Goal: Task Accomplishment & Management: Manage account settings

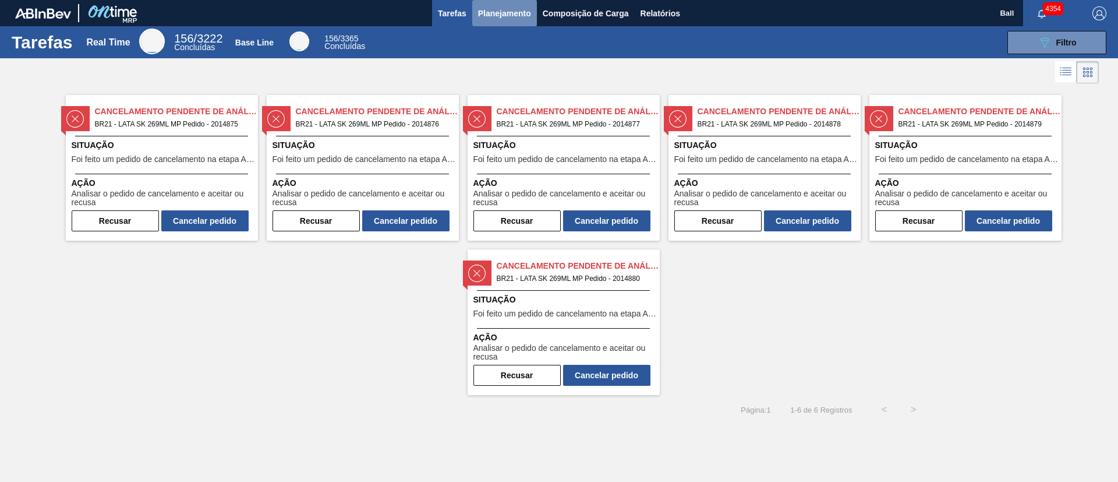
click at [520, 10] on span "Planejamento" at bounding box center [504, 13] width 53 height 14
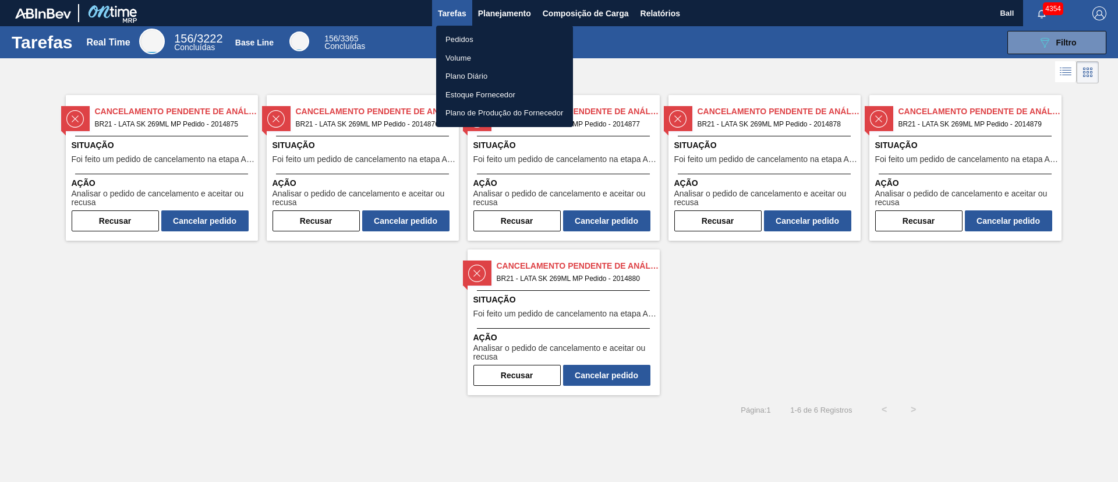
click at [470, 35] on li "Pedidos" at bounding box center [504, 39] width 137 height 19
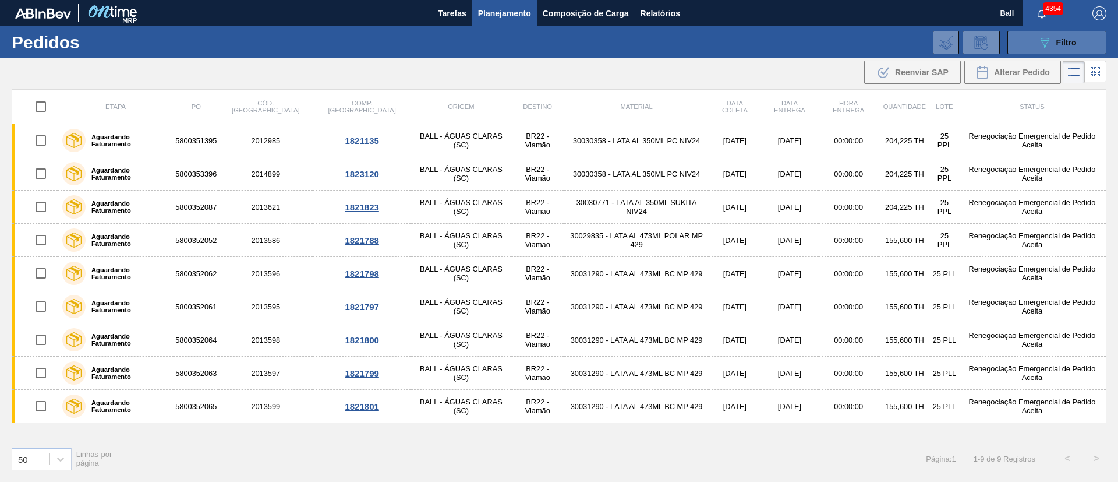
click at [745, 49] on button "089F7B8B-B2A5-4AFE-B5C0-19BA573D28AC Filtro" at bounding box center [1057, 42] width 99 height 23
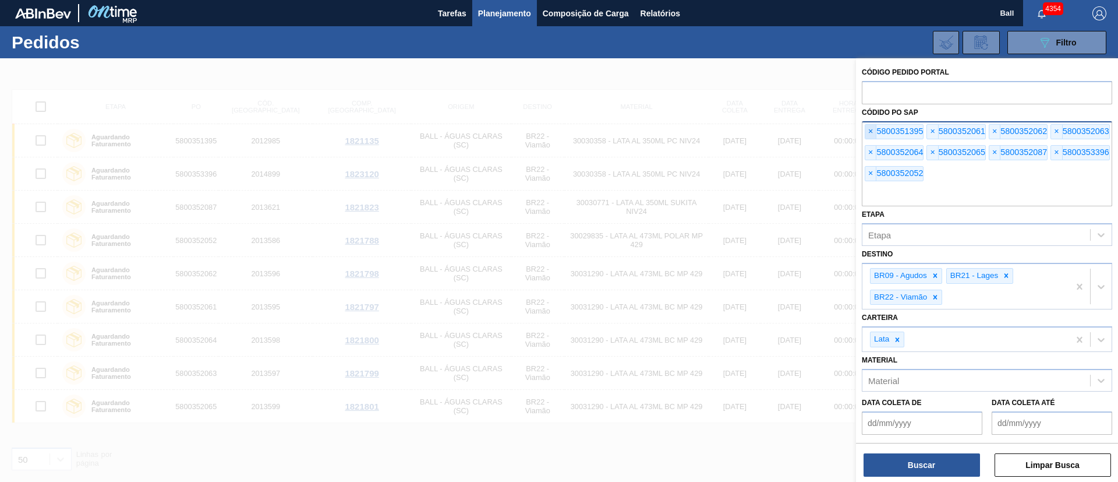
click at [745, 131] on span "×" at bounding box center [871, 132] width 11 height 14
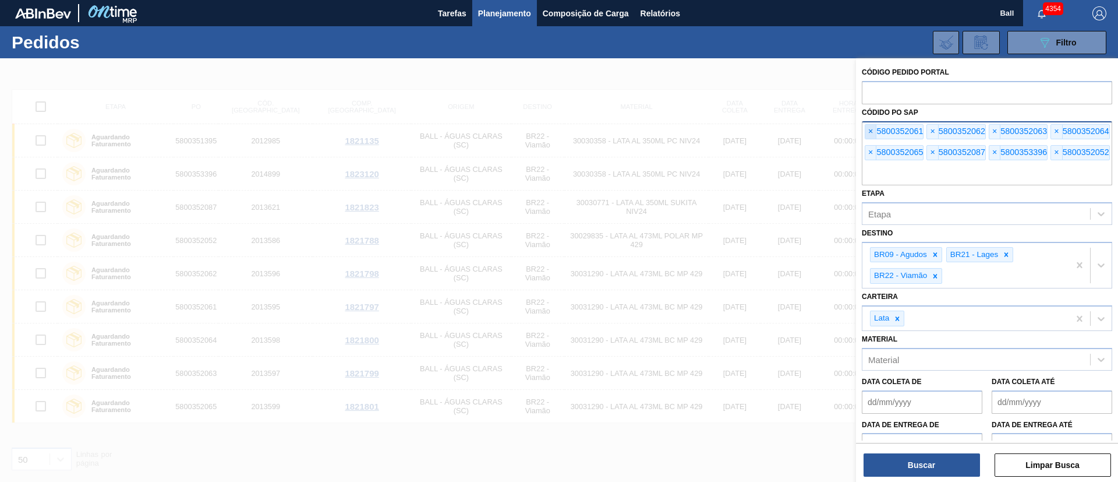
click at [745, 131] on span "×" at bounding box center [871, 132] width 11 height 14
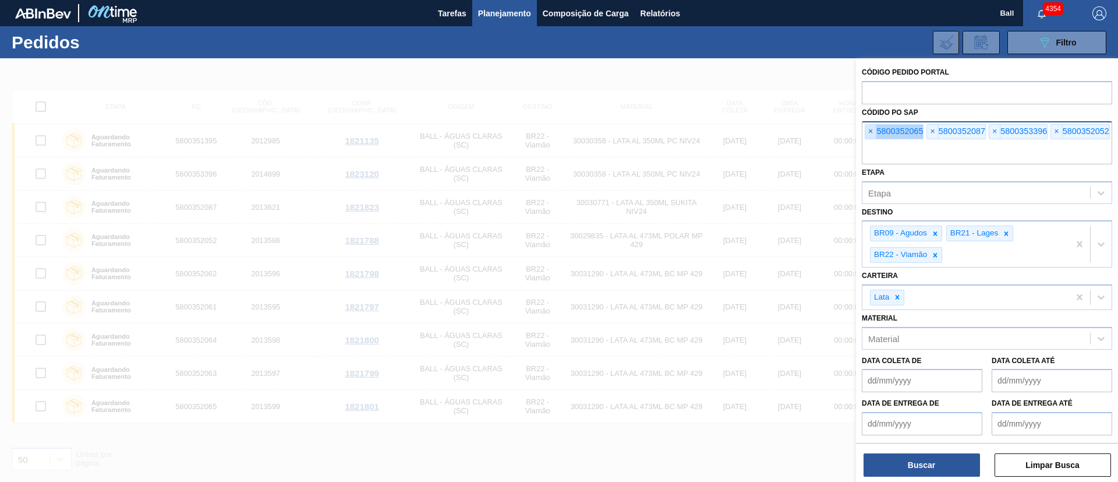
click at [745, 131] on span "×" at bounding box center [871, 132] width 11 height 14
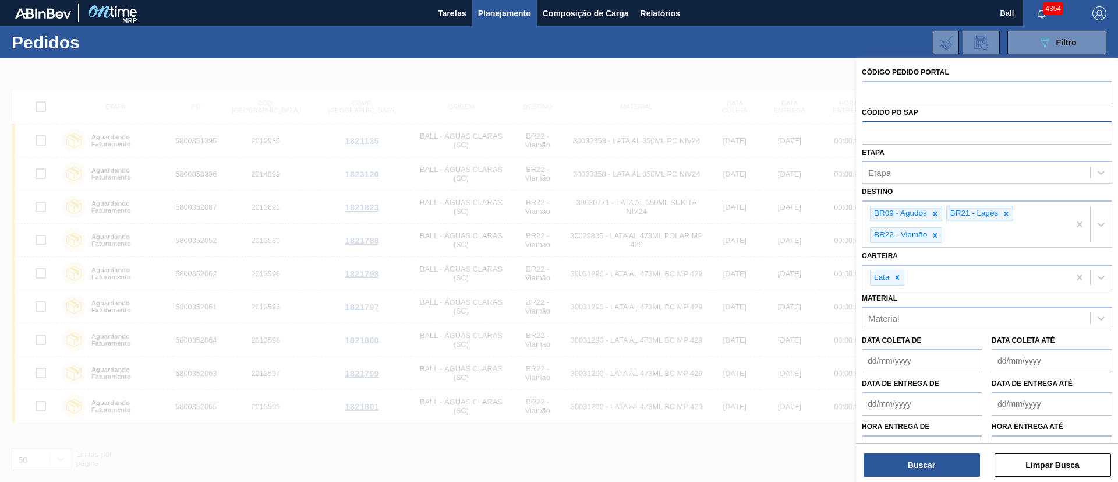
click at [745, 131] on input "text" at bounding box center [987, 132] width 250 height 22
click at [745, 86] on input "text" at bounding box center [987, 92] width 250 height 22
click at [745, 171] on div "Etapa" at bounding box center [977, 172] width 228 height 17
type input "re"
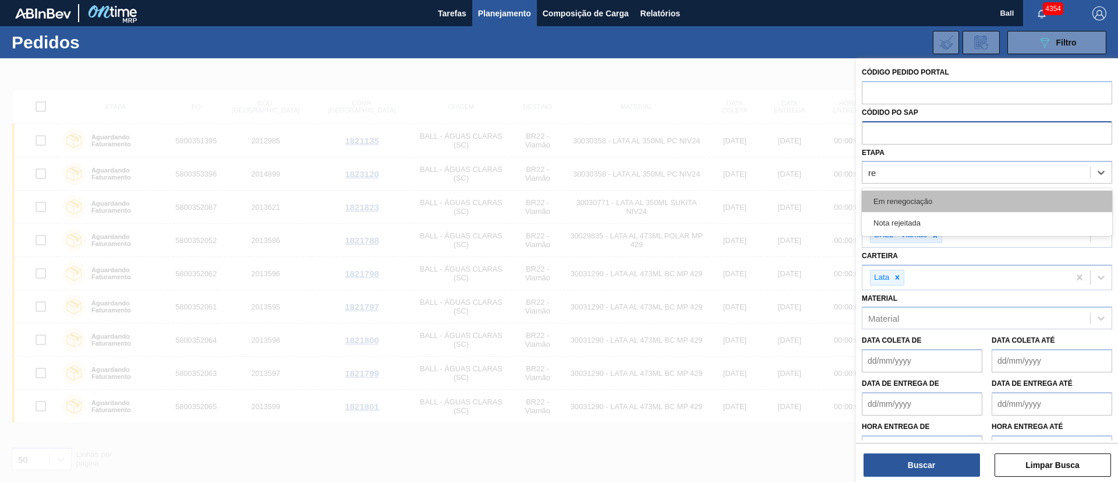
click at [745, 198] on div "Em renegociação" at bounding box center [987, 201] width 250 height 22
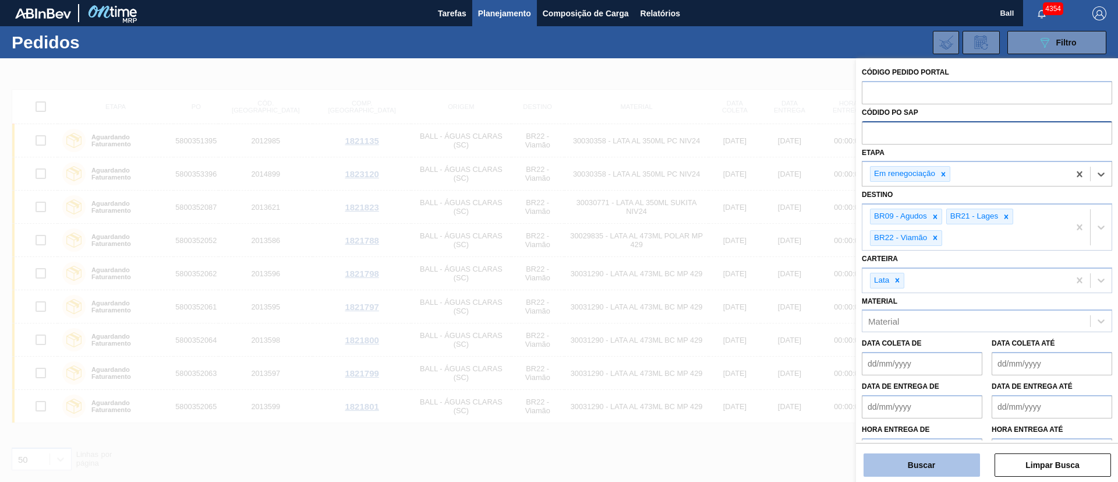
click at [745, 320] on button "Buscar" at bounding box center [922, 464] width 117 height 23
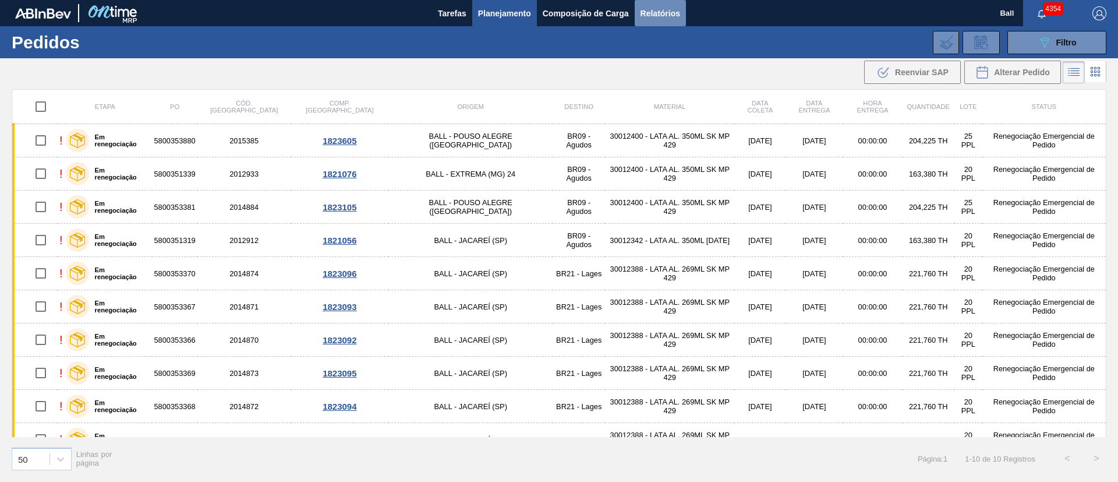
click at [667, 16] on span "Relatórios" at bounding box center [661, 13] width 40 height 14
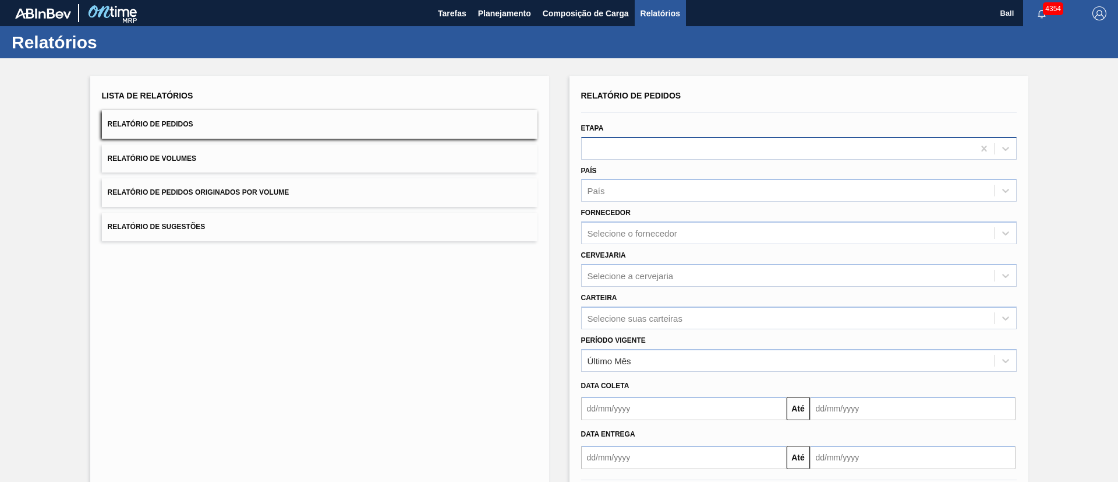
click at [679, 147] on div at bounding box center [778, 148] width 392 height 17
click at [671, 148] on div at bounding box center [778, 148] width 392 height 17
click at [706, 144] on div at bounding box center [778, 148] width 392 height 17
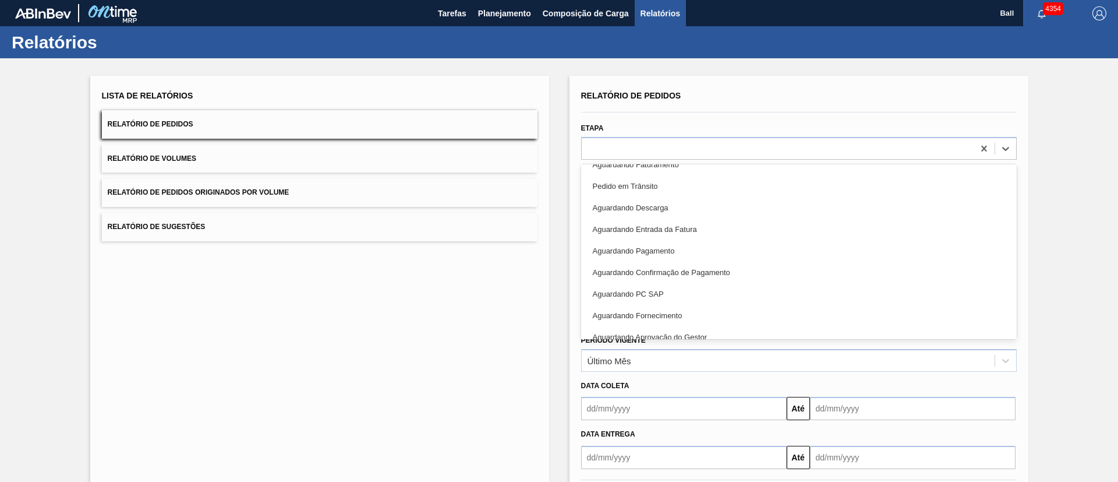
scroll to position [261, 0]
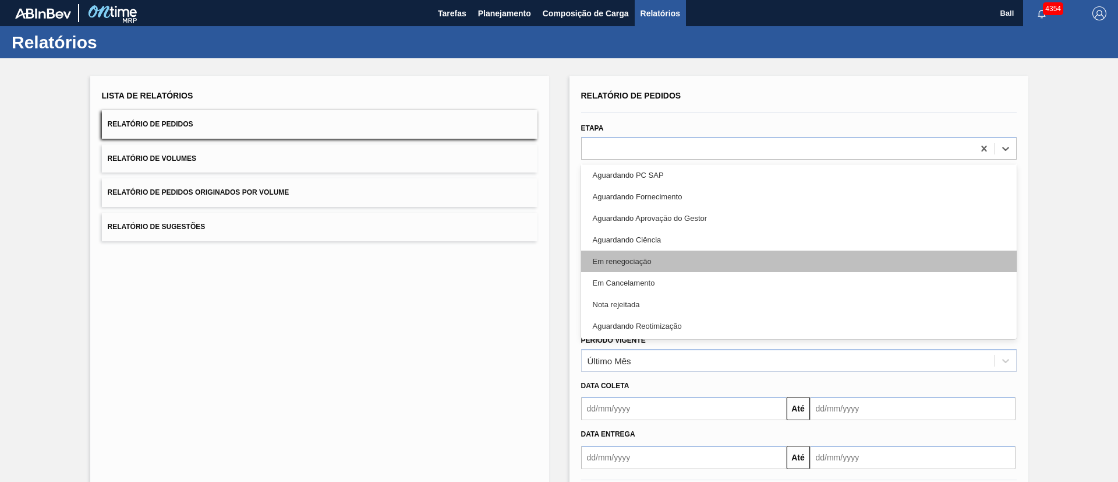
click at [666, 259] on div "Em renegociação" at bounding box center [799, 261] width 436 height 22
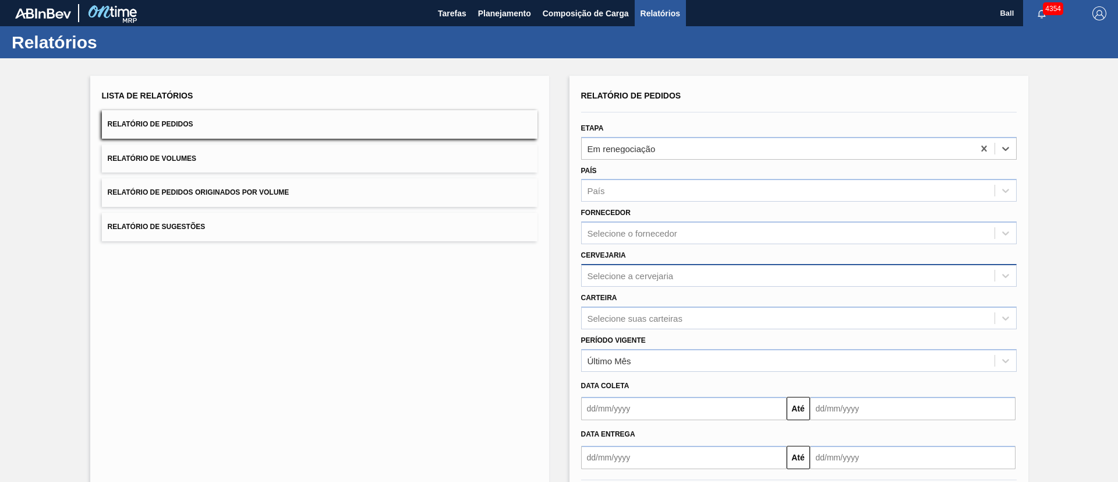
click at [655, 279] on div "Selecione a cervejaria" at bounding box center [631, 275] width 86 height 10
type input "l"
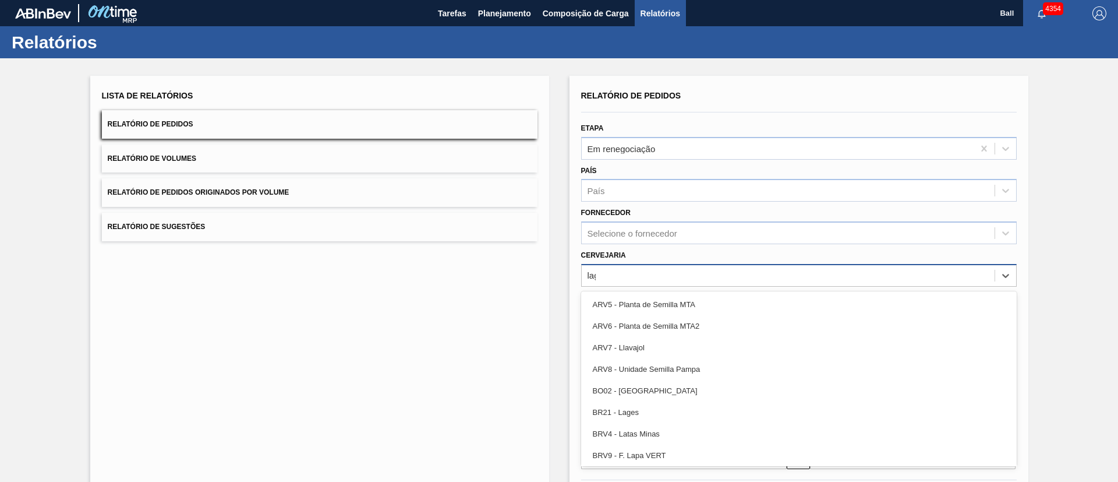
type input "lage"
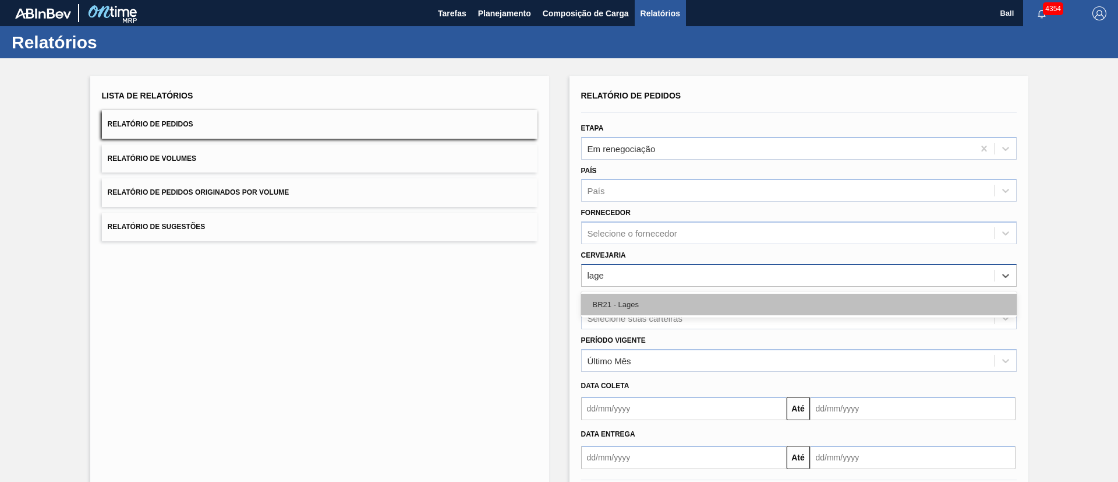
click at [654, 301] on div "BR21 - Lages" at bounding box center [799, 305] width 436 height 22
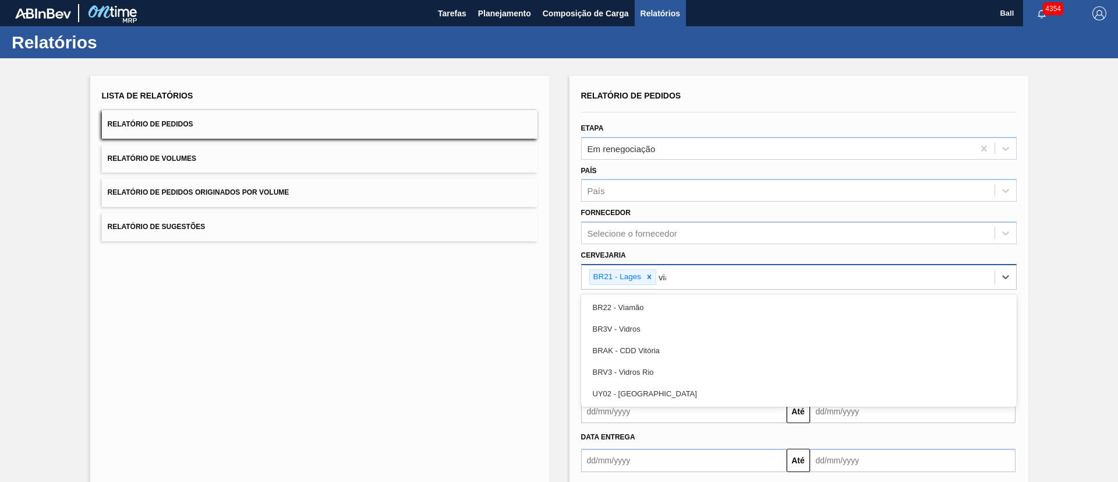
type input "viam"
click at [654, 301] on div "BR22 - Viamão" at bounding box center [799, 308] width 436 height 22
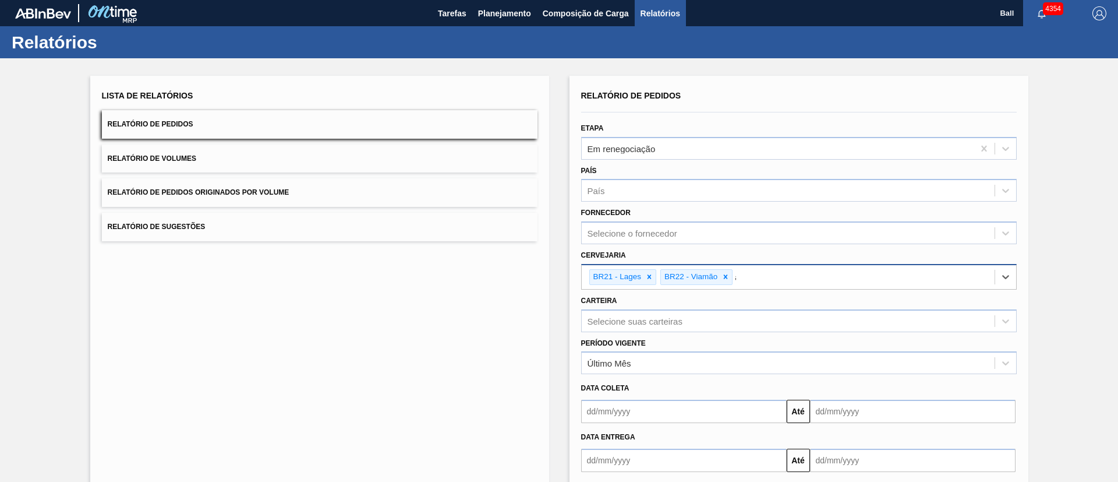
type input "ag"
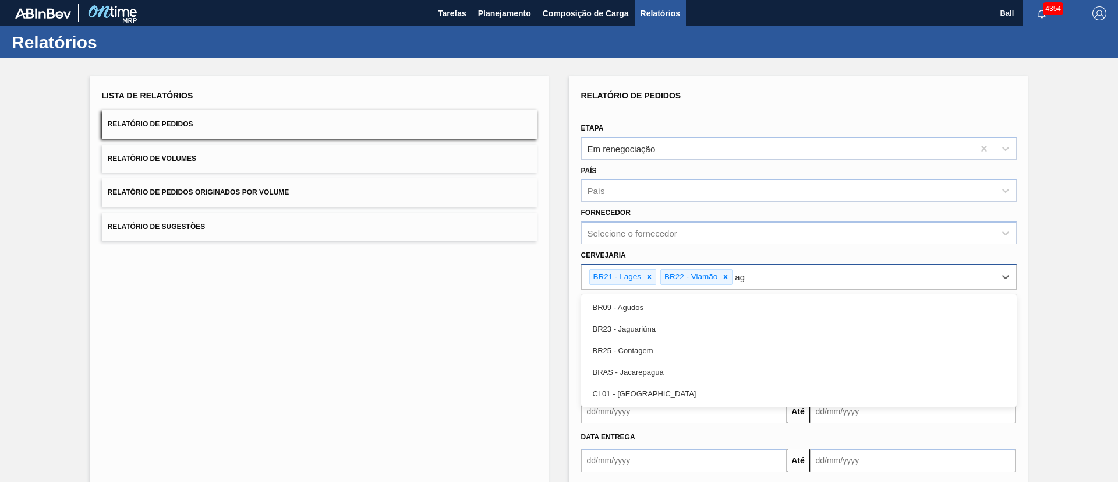
click at [654, 301] on div "BR09 - Agudos" at bounding box center [799, 308] width 436 height 22
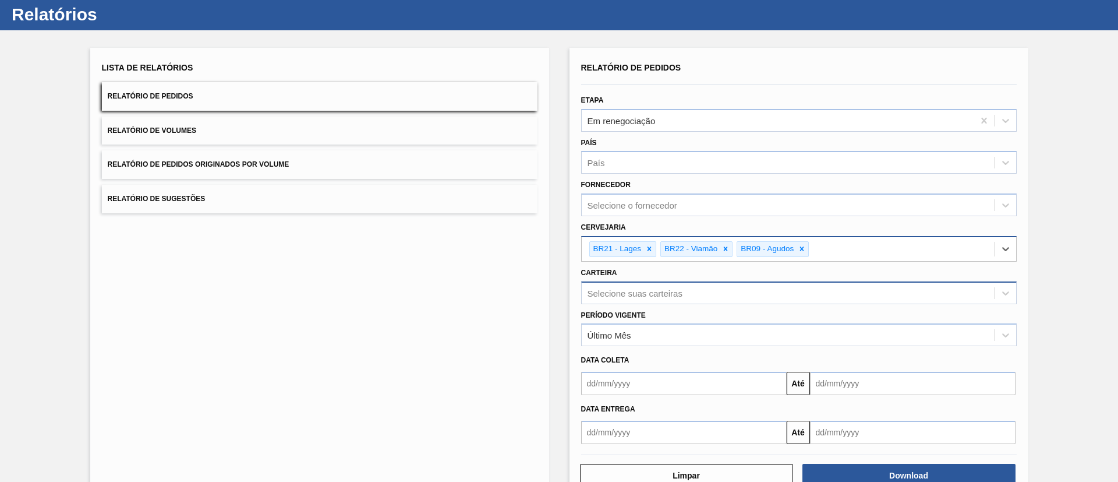
click at [657, 304] on div "Selecione suas carteiras" at bounding box center [799, 292] width 436 height 23
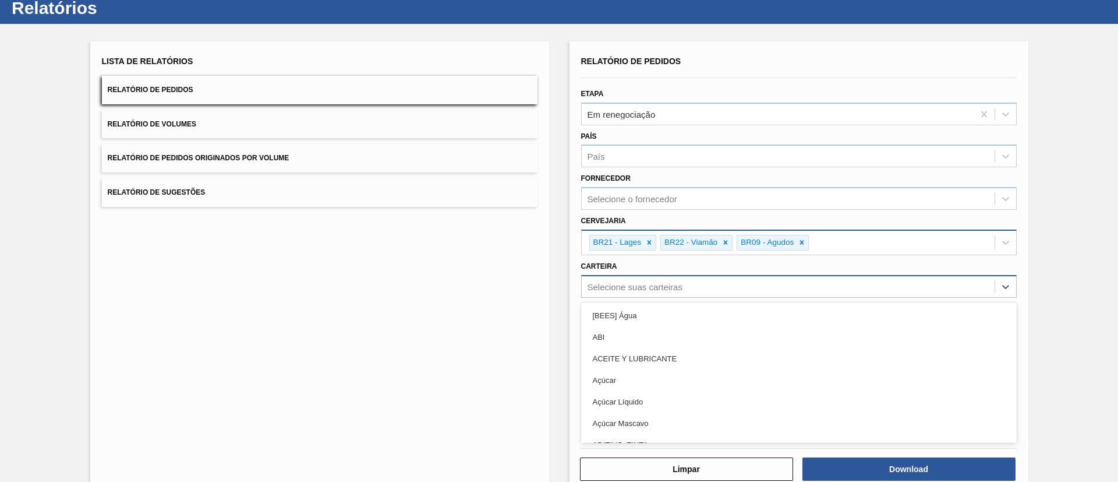
scroll to position [34, 0]
type input "lat"
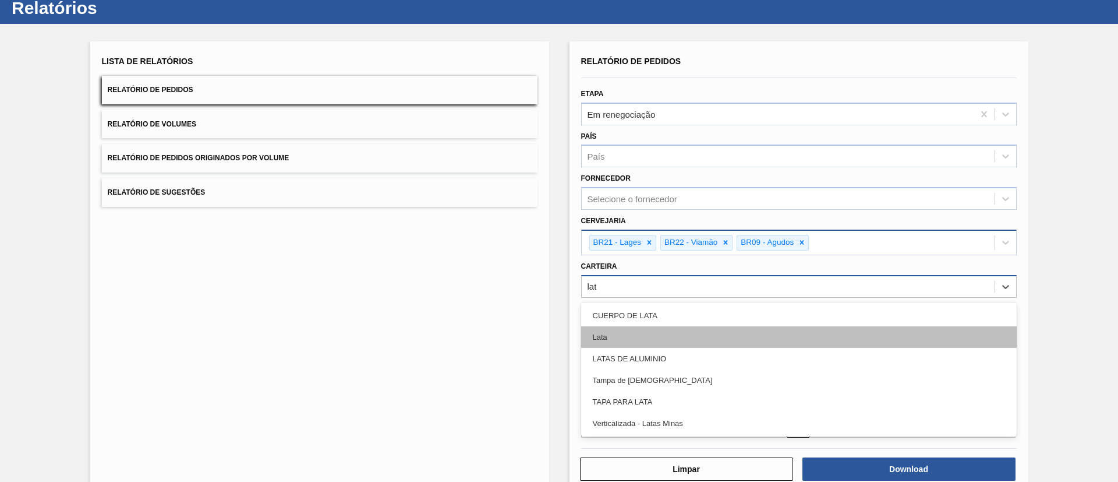
click at [657, 320] on div "Lata" at bounding box center [799, 337] width 436 height 22
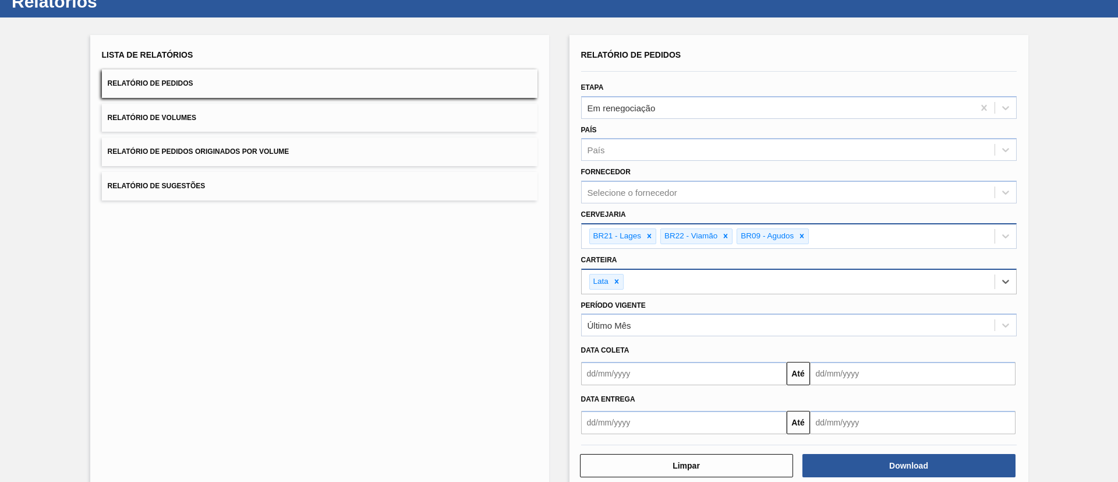
scroll to position [63, 0]
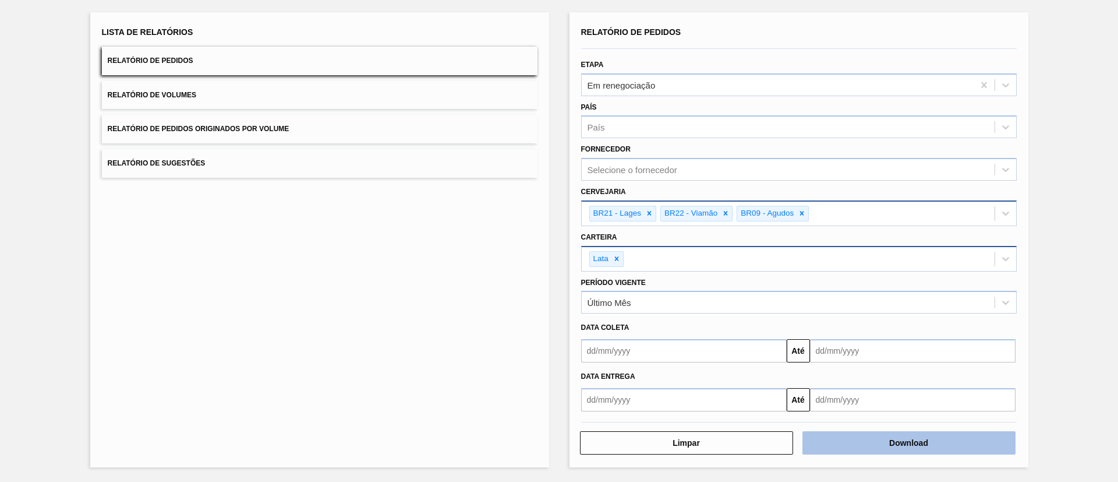
click at [745, 320] on button "Download" at bounding box center [909, 442] width 213 height 23
click at [489, 320] on div "Lista de Relatórios Relatório de Pedidos Relatório de Volumes Relatório de Pedi…" at bounding box center [319, 239] width 459 height 455
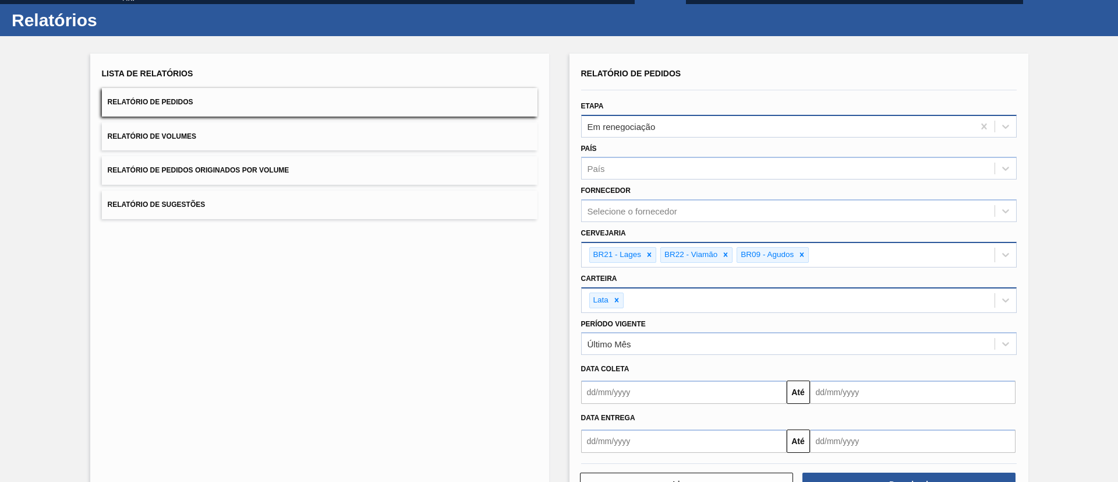
scroll to position [0, 0]
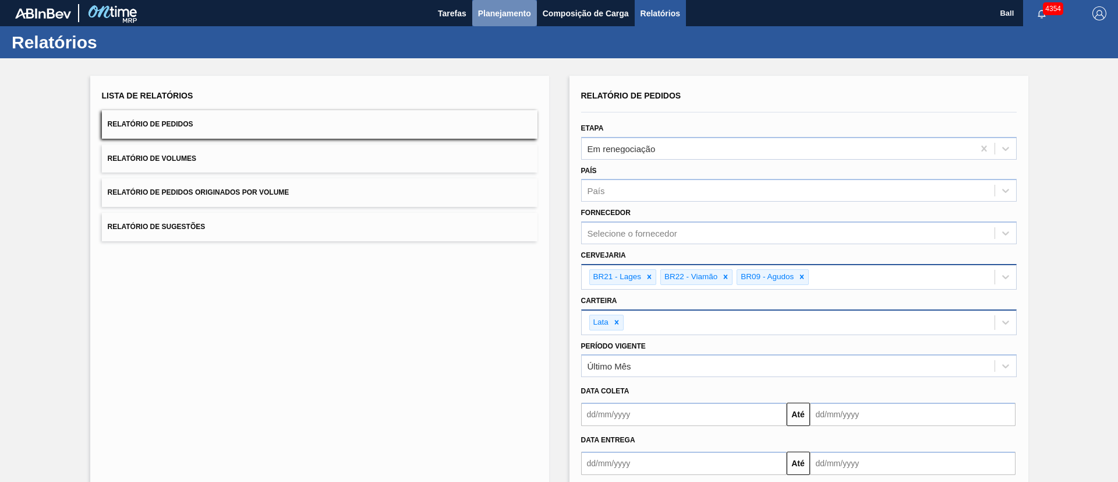
click at [527, 10] on span "Planejamento" at bounding box center [504, 13] width 53 height 14
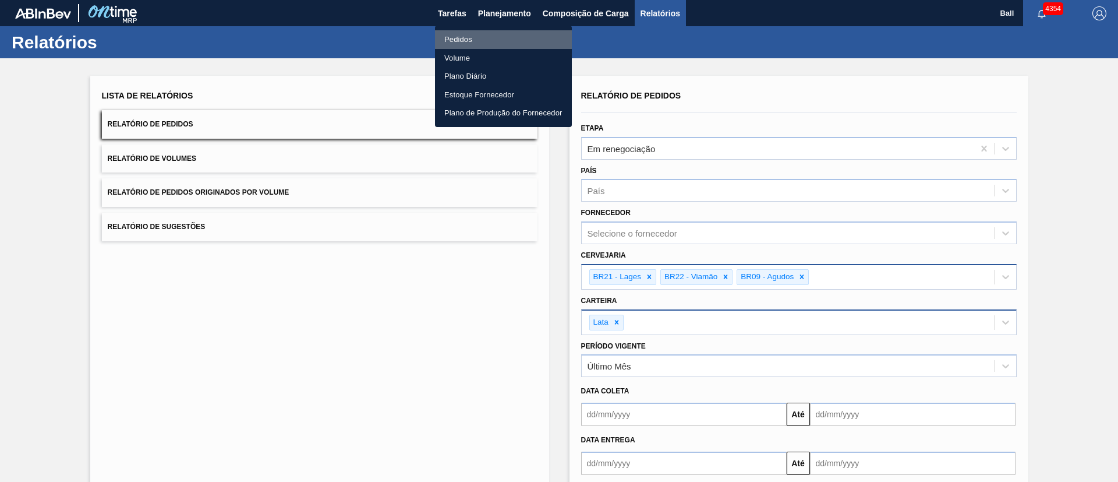
click at [472, 31] on li "Pedidos" at bounding box center [503, 39] width 137 height 19
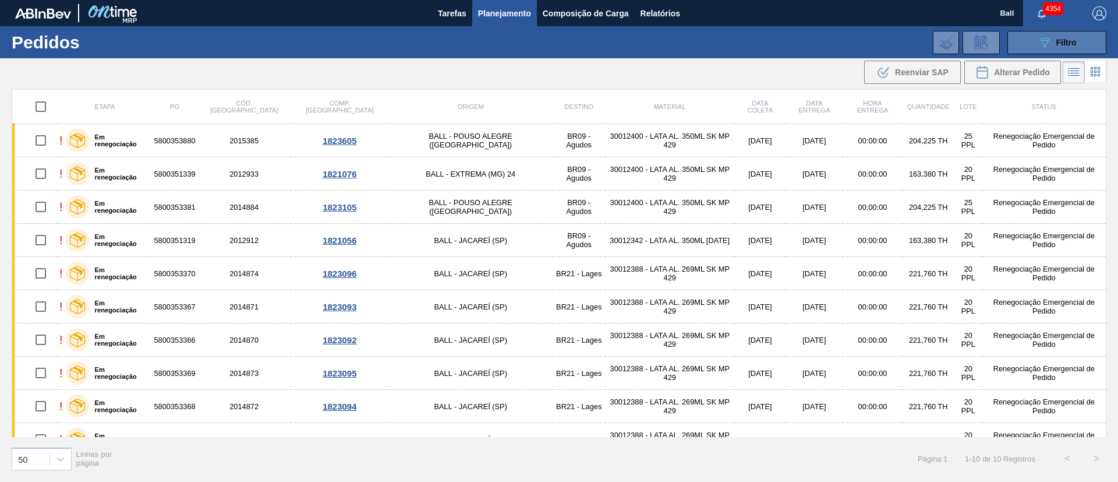
click at [745, 40] on button "089F7B8B-B2A5-4AFE-B5C0-19BA573D28AC Filtro" at bounding box center [1057, 42] width 99 height 23
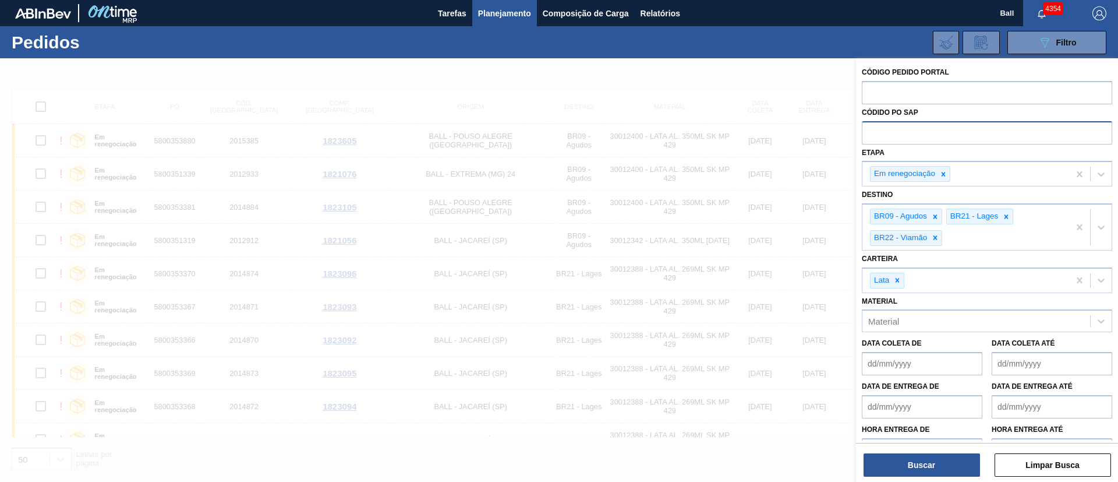
click at [745, 137] on input "text" at bounding box center [987, 132] width 250 height 22
paste input "text"
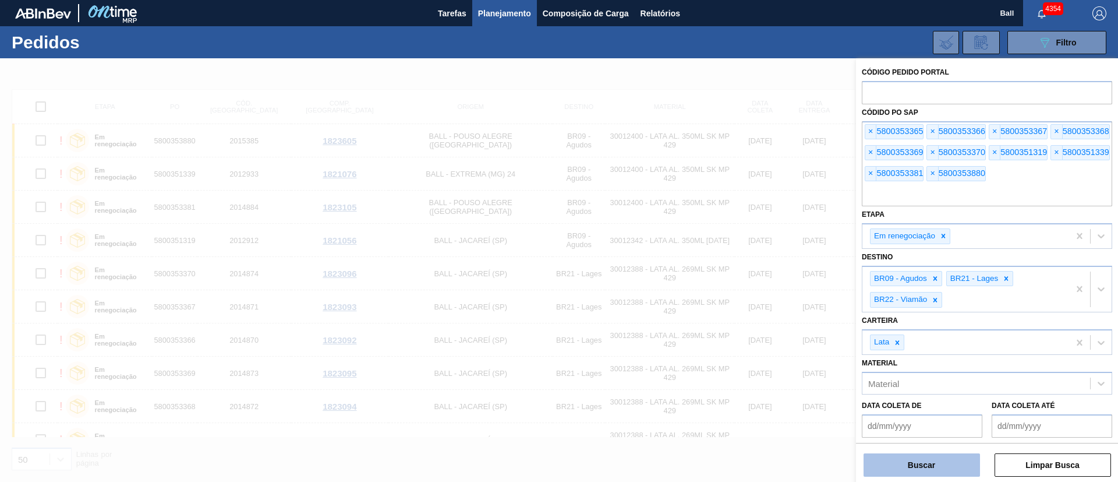
click at [745, 320] on button "Buscar" at bounding box center [922, 464] width 117 height 23
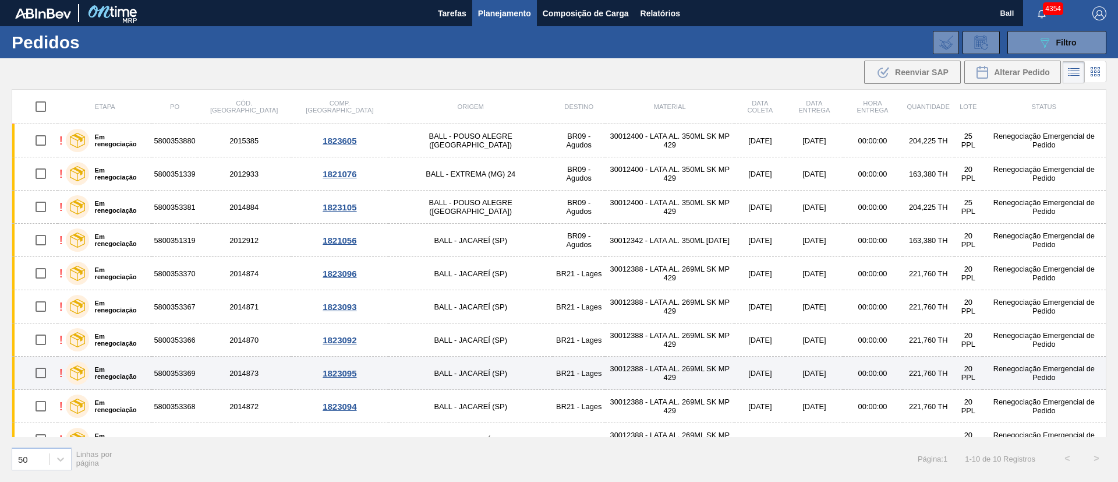
scroll to position [19, 0]
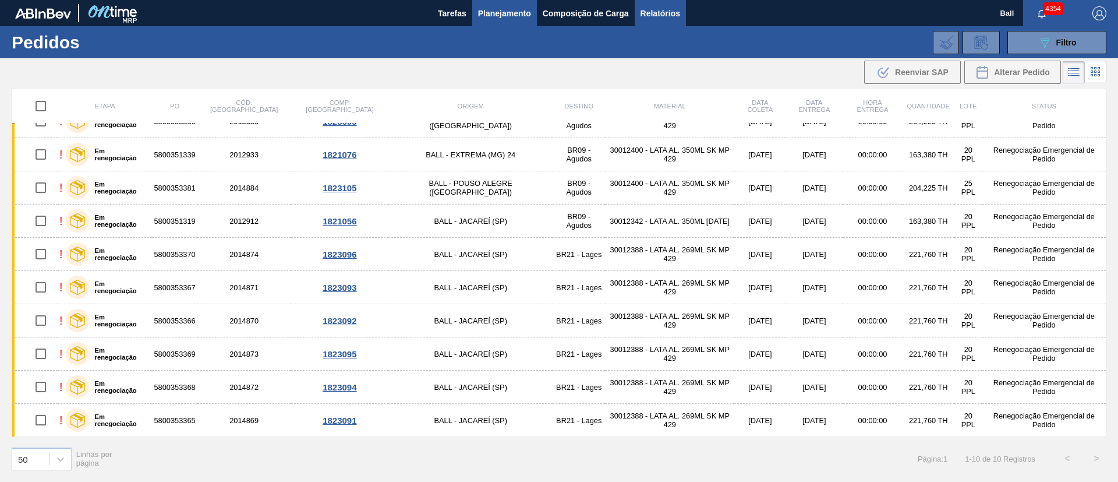
click at [661, 12] on span "Relatórios" at bounding box center [661, 13] width 40 height 14
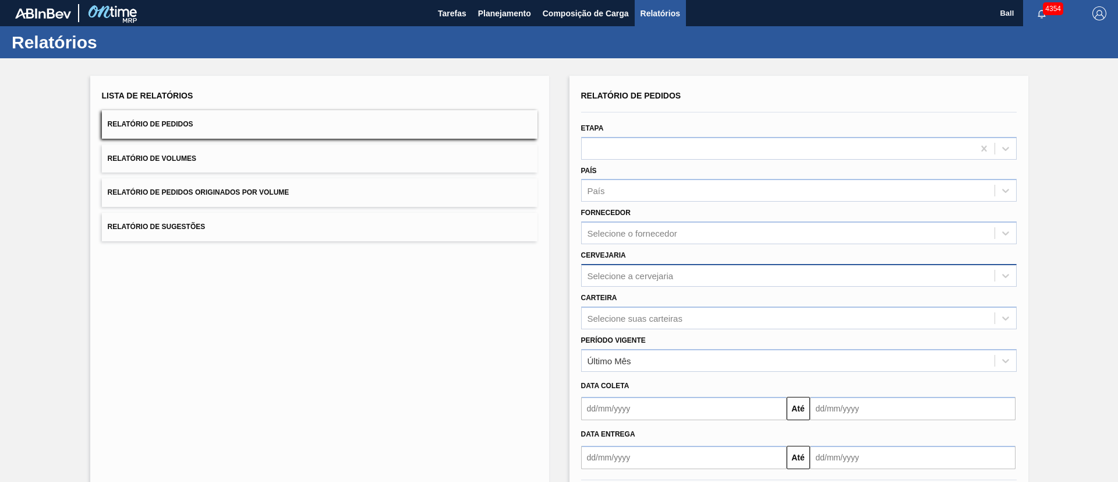
click at [663, 268] on div "Selecione a cervejaria" at bounding box center [788, 275] width 413 height 17
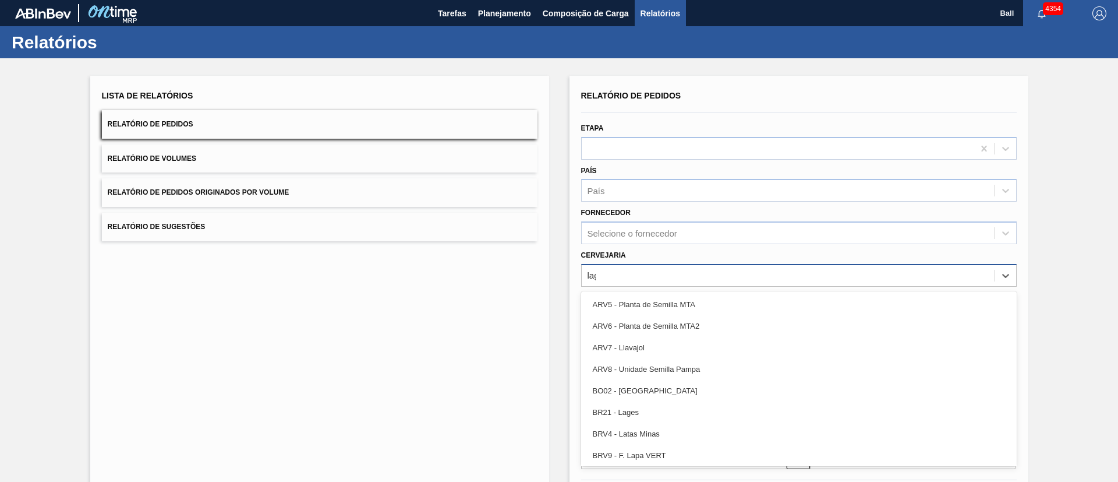
type input "lage"
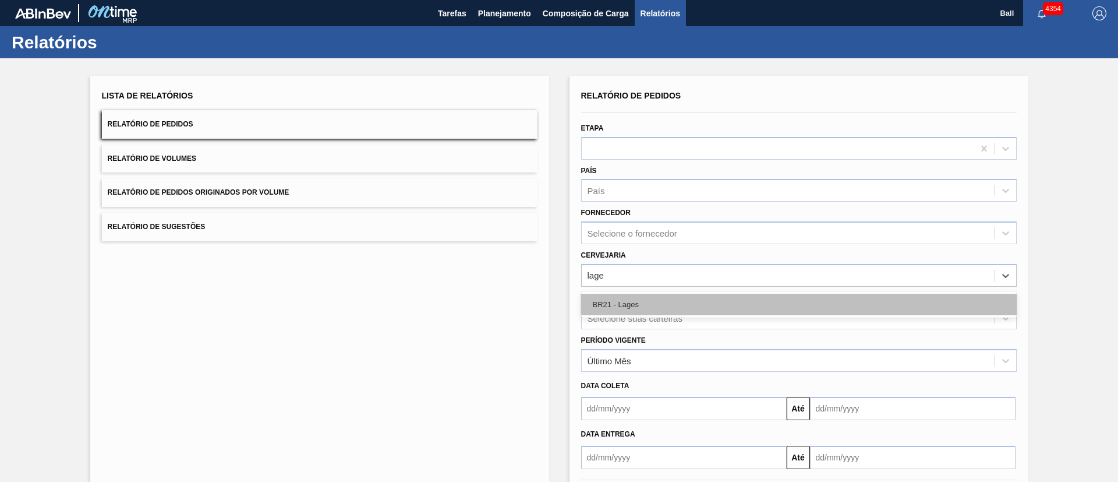
click at [675, 304] on div "BR21 - Lages" at bounding box center [799, 305] width 436 height 22
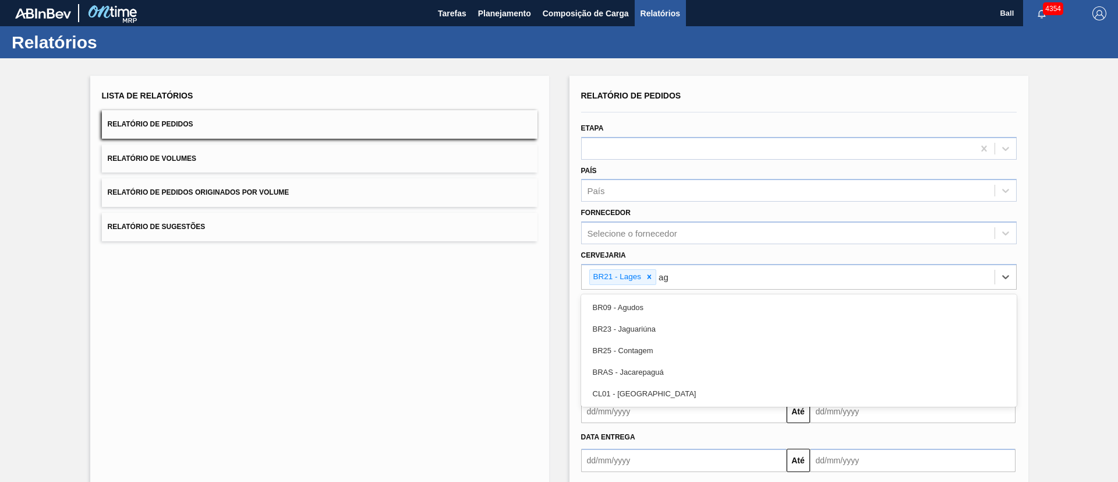
type input "agu"
click at [675, 305] on div "BR09 - Agudos" at bounding box center [799, 308] width 436 height 22
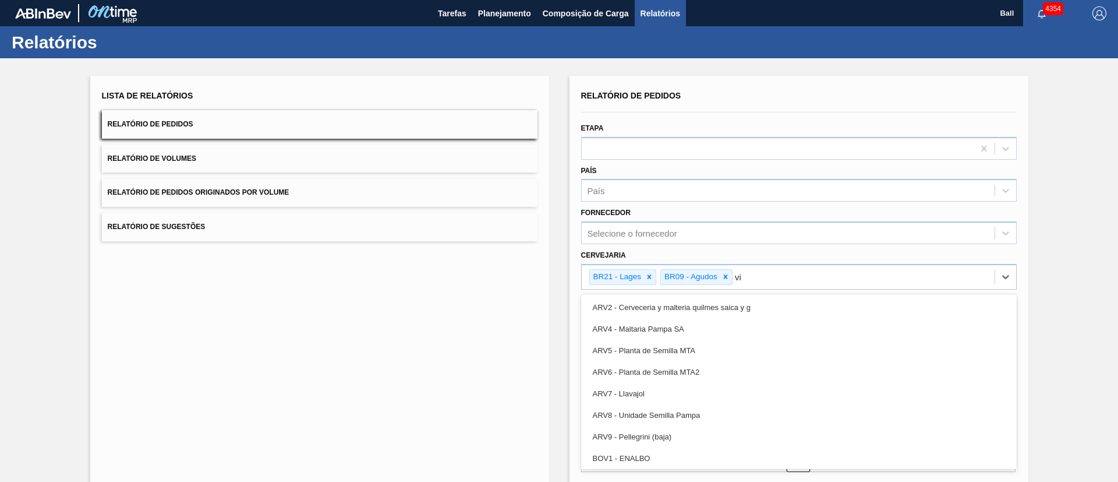
type input "via"
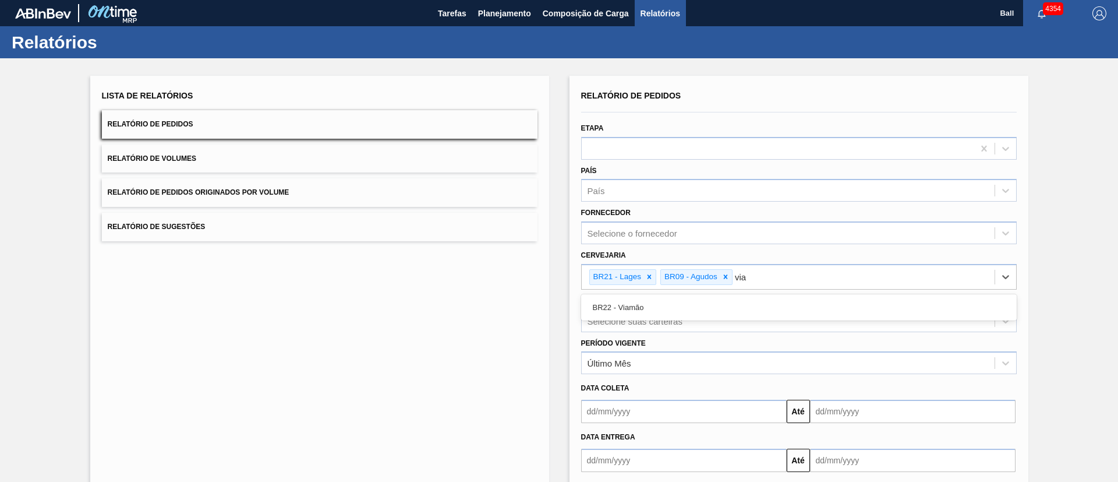
click at [675, 305] on div "BR22 - Viamão" at bounding box center [799, 308] width 436 height 22
click at [659, 316] on div "Selecione suas carteiras" at bounding box center [799, 320] width 436 height 23
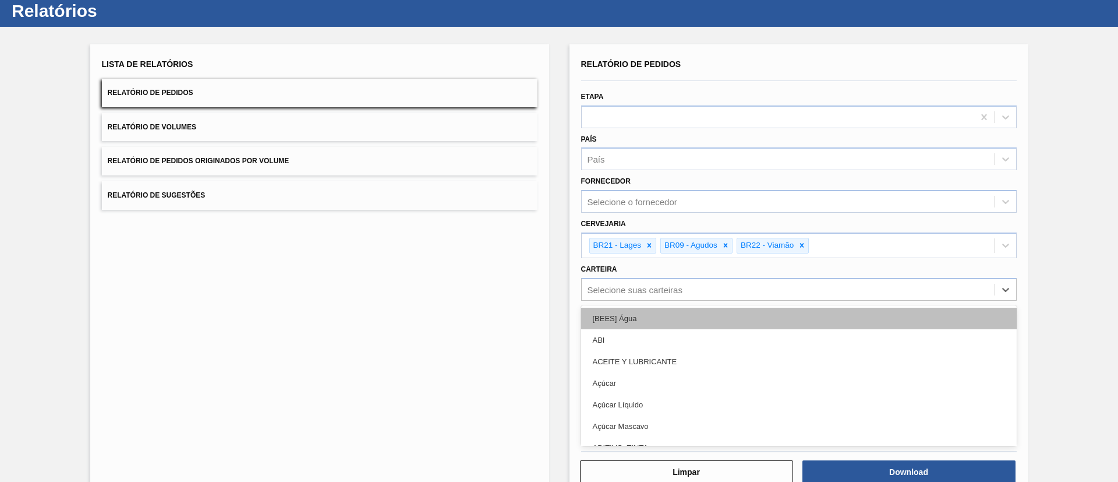
scroll to position [34, 0]
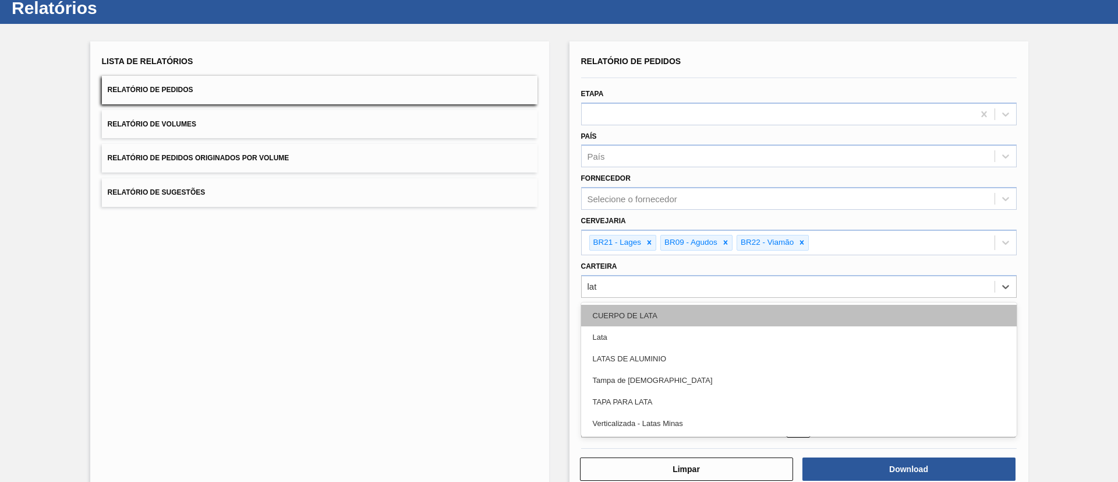
type input "lata"
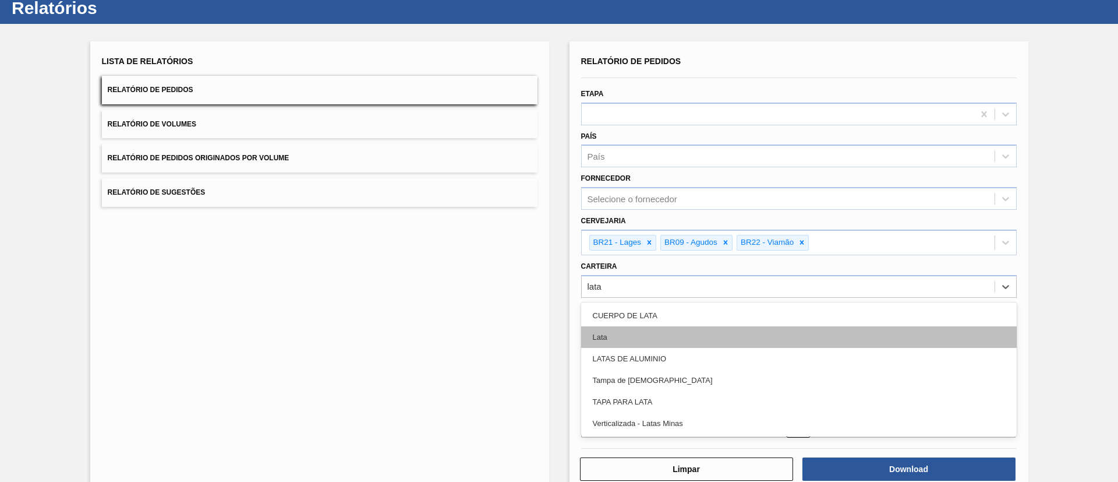
click at [650, 320] on div "Lata" at bounding box center [799, 337] width 436 height 22
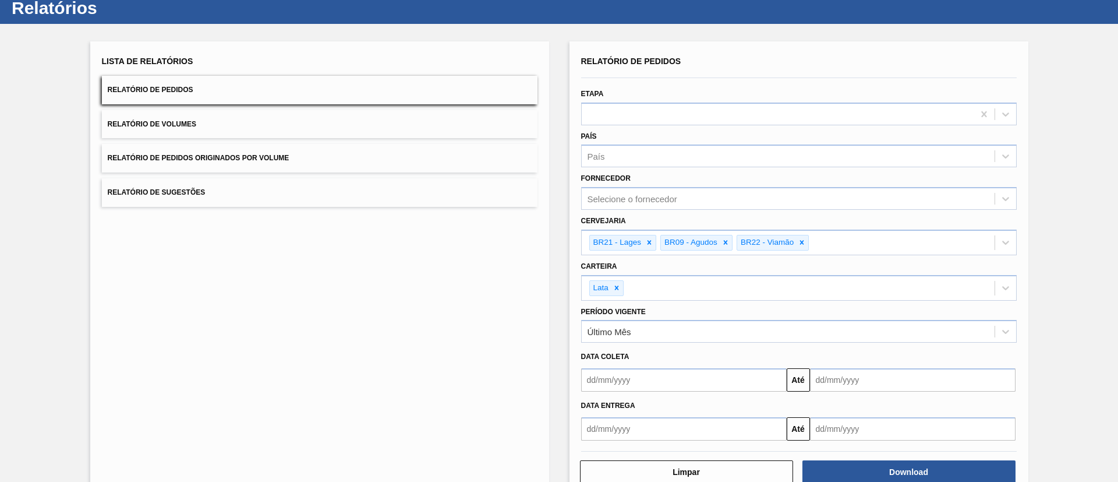
click at [667, 98] on div "Etapa" at bounding box center [799, 106] width 436 height 40
click at [667, 108] on div at bounding box center [778, 113] width 392 height 17
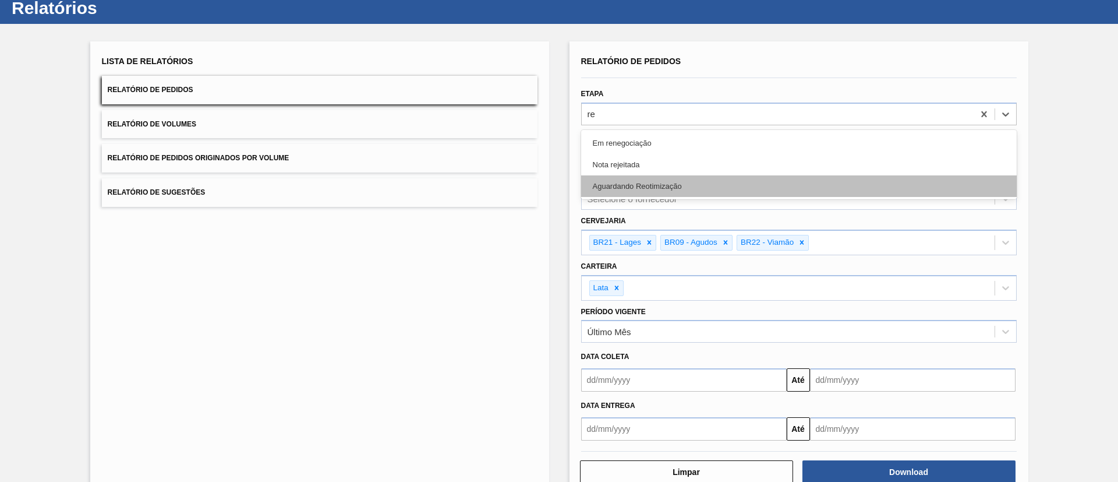
type input "ren"
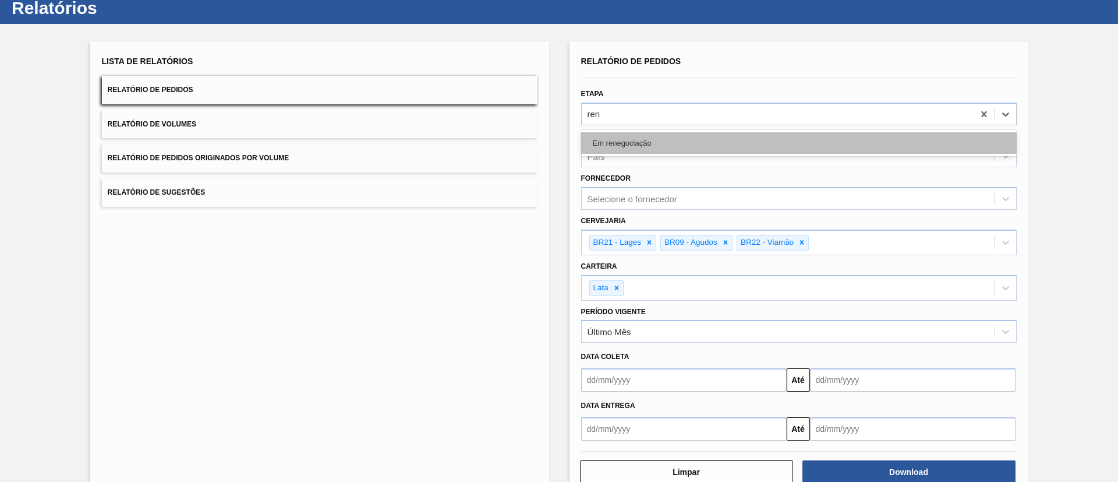
click at [666, 147] on div "Em renegociação" at bounding box center [799, 143] width 436 height 22
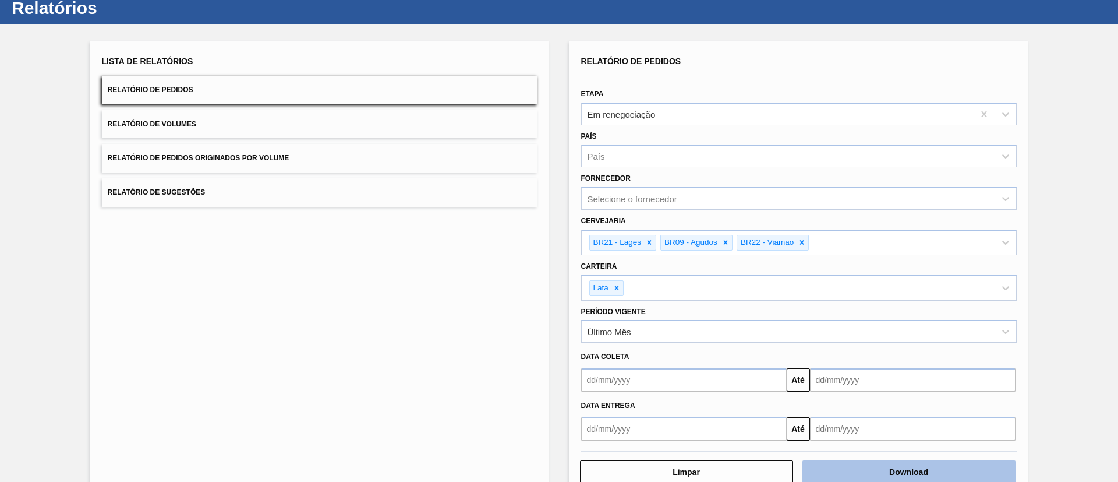
click at [745, 320] on button "Download" at bounding box center [909, 471] width 213 height 23
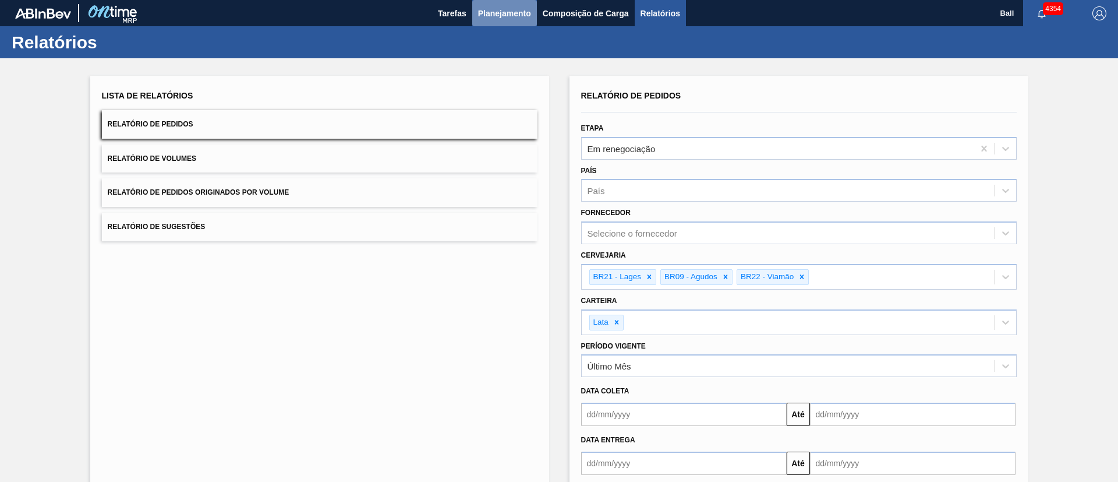
click at [510, 16] on span "Planejamento" at bounding box center [504, 13] width 53 height 14
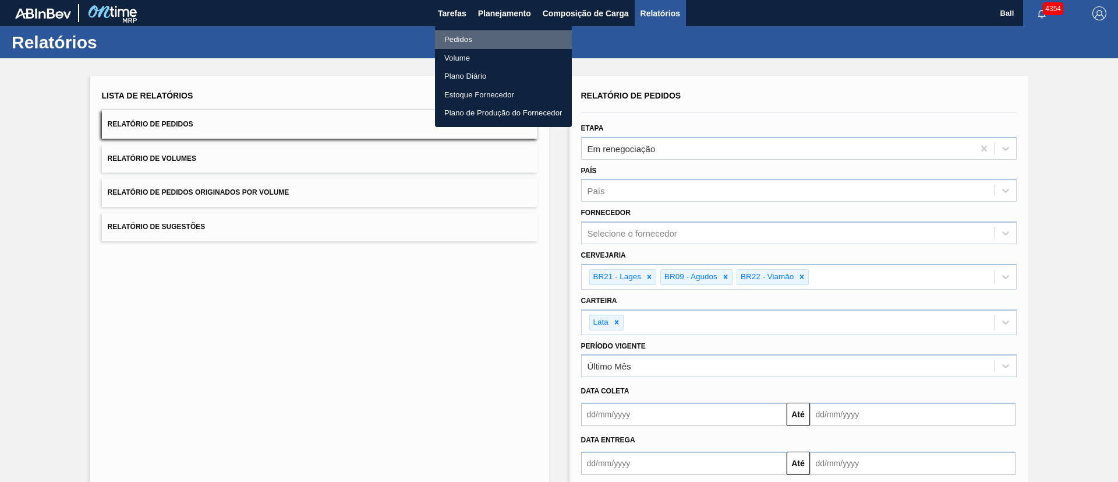
click at [479, 40] on li "Pedidos" at bounding box center [503, 39] width 137 height 19
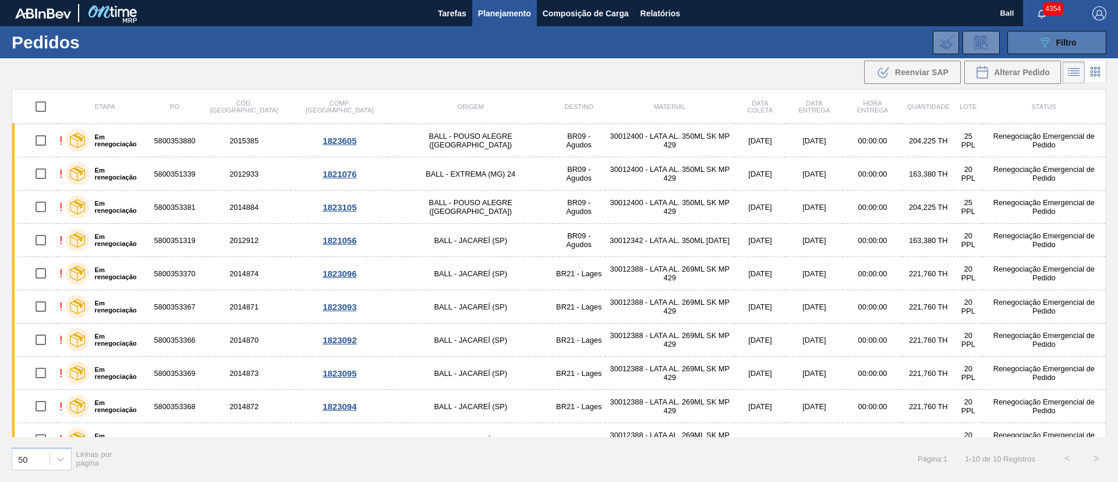
click at [745, 31] on button "089F7B8B-B2A5-4AFE-B5C0-19BA573D28AC Filtro" at bounding box center [1057, 42] width 99 height 23
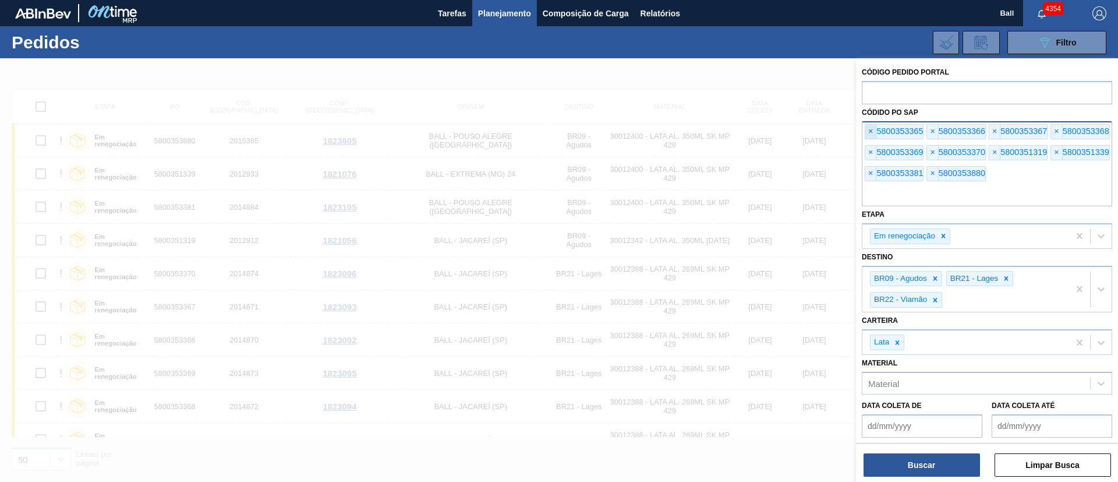
click at [745, 134] on span "×" at bounding box center [871, 132] width 11 height 14
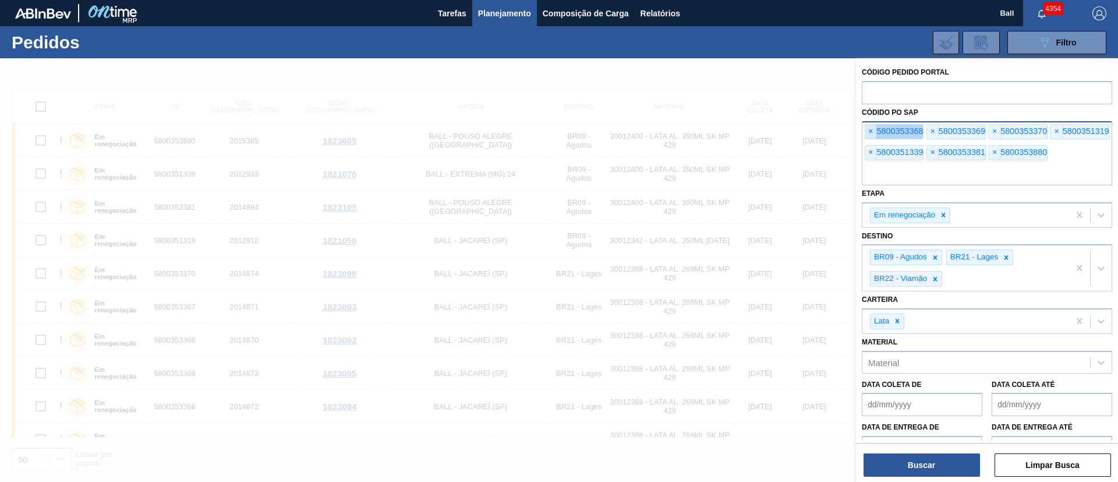
click at [745, 134] on span "×" at bounding box center [871, 132] width 11 height 14
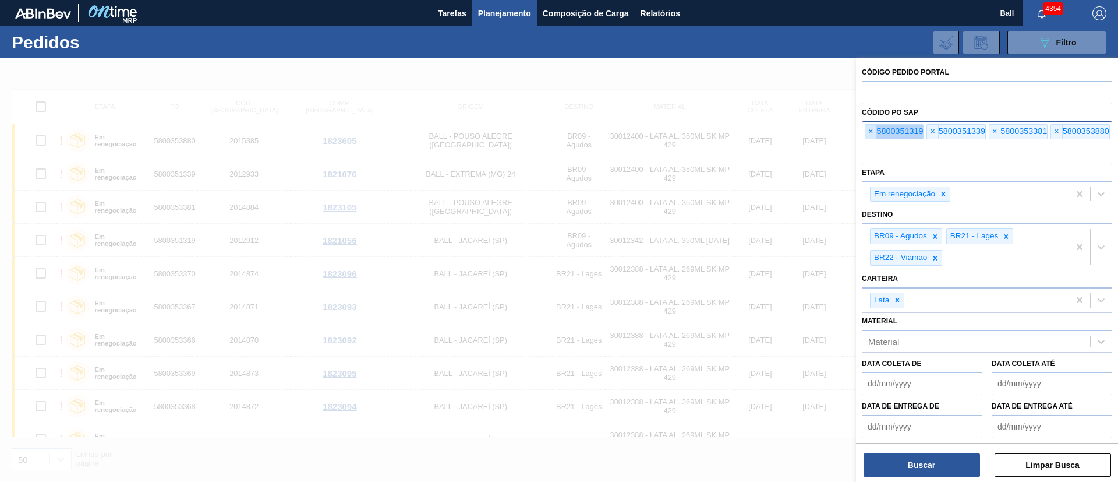
click at [745, 134] on span "×" at bounding box center [871, 132] width 11 height 14
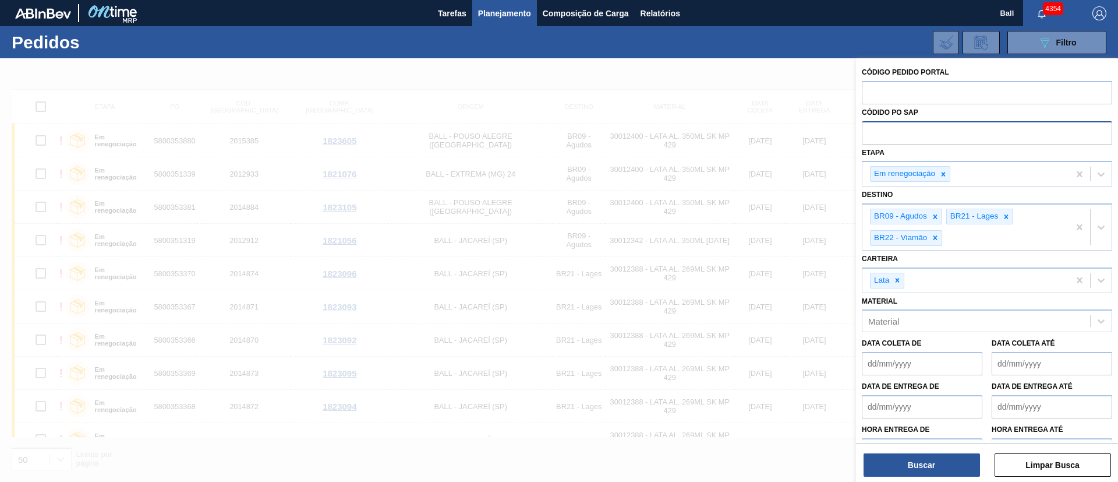
click at [745, 134] on input "text" at bounding box center [987, 132] width 250 height 22
paste input "text"
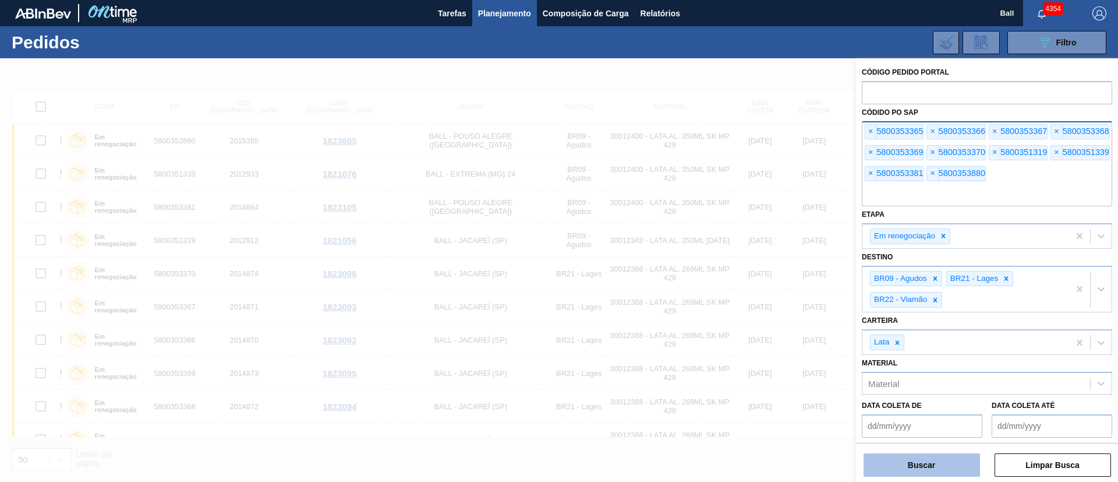
click at [745, 320] on button "Buscar" at bounding box center [922, 464] width 117 height 23
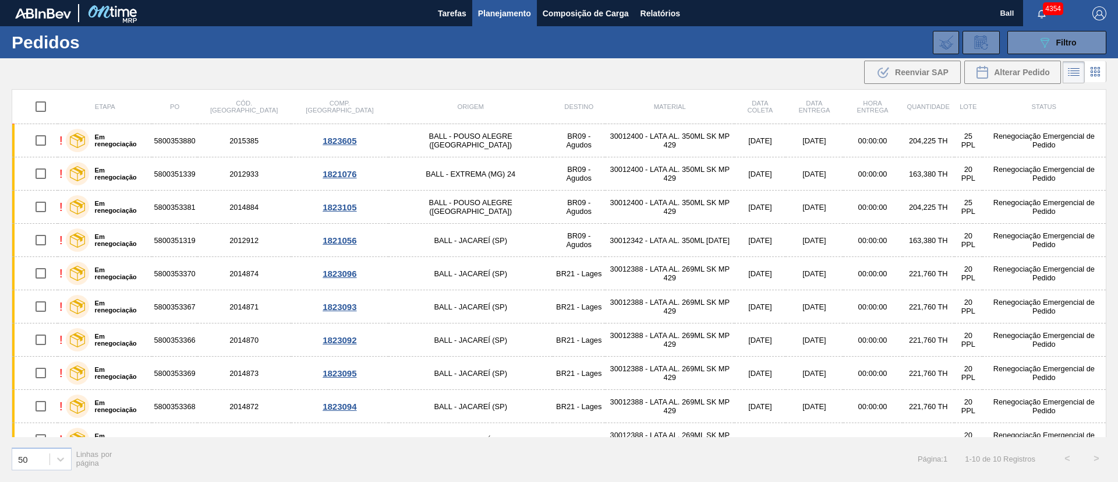
click at [673, 64] on div ".b{fill:var(--color-action-default)} Reenviar SAP Alterar Pedido" at bounding box center [559, 72] width 1118 height 28
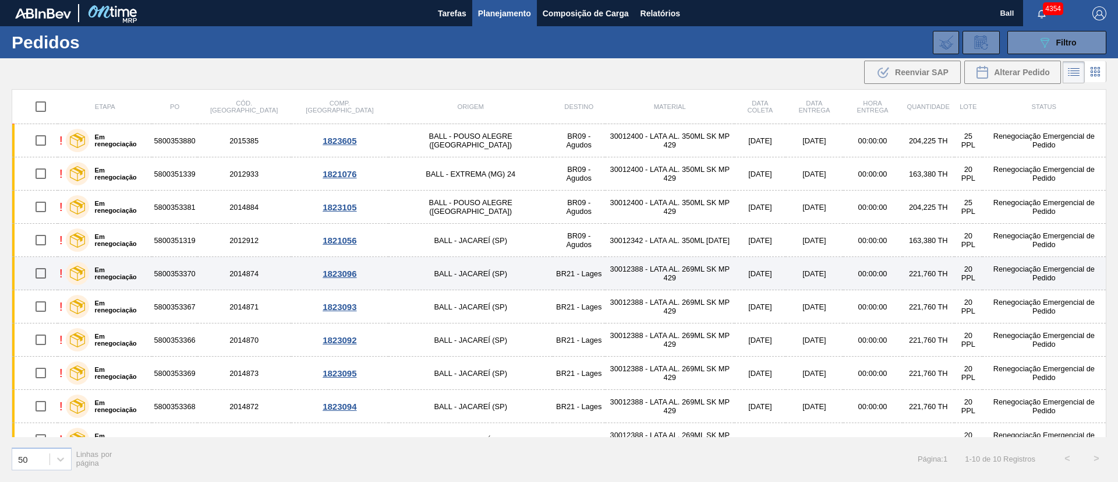
click at [318, 273] on div "1823096" at bounding box center [340, 274] width 94 height 10
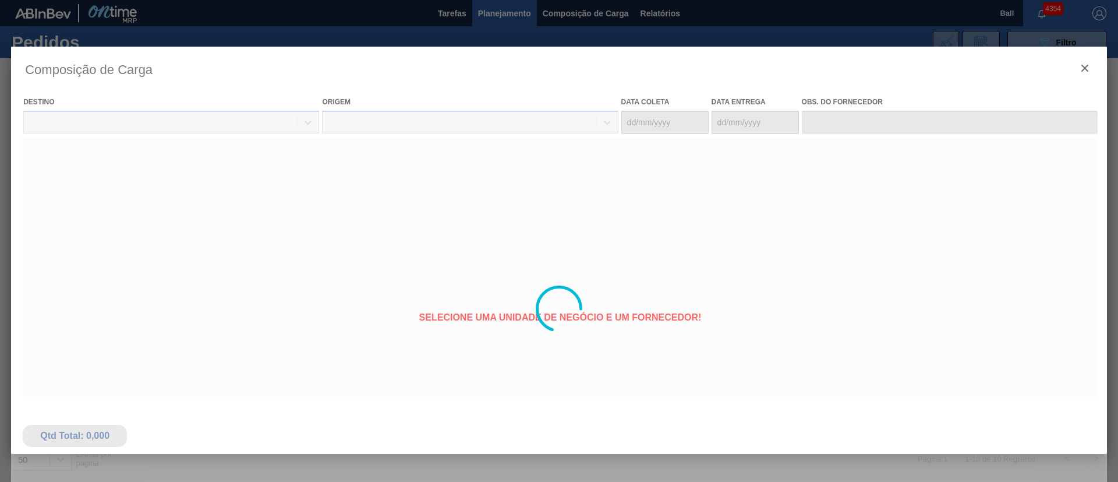
type coleta "28/08/2025"
type entrega "30/08/2025"
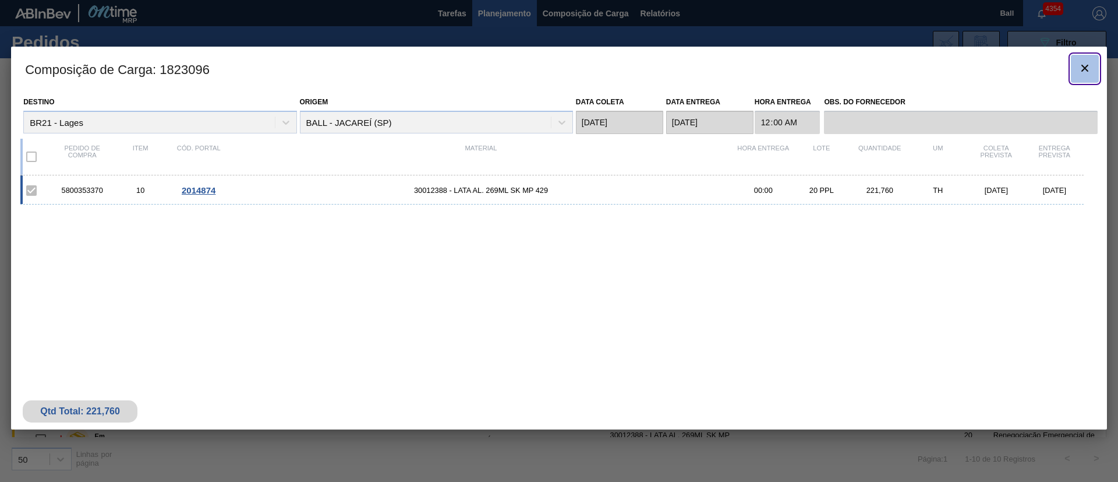
click at [745, 66] on icon "botão de ícone" at bounding box center [1085, 68] width 14 height 14
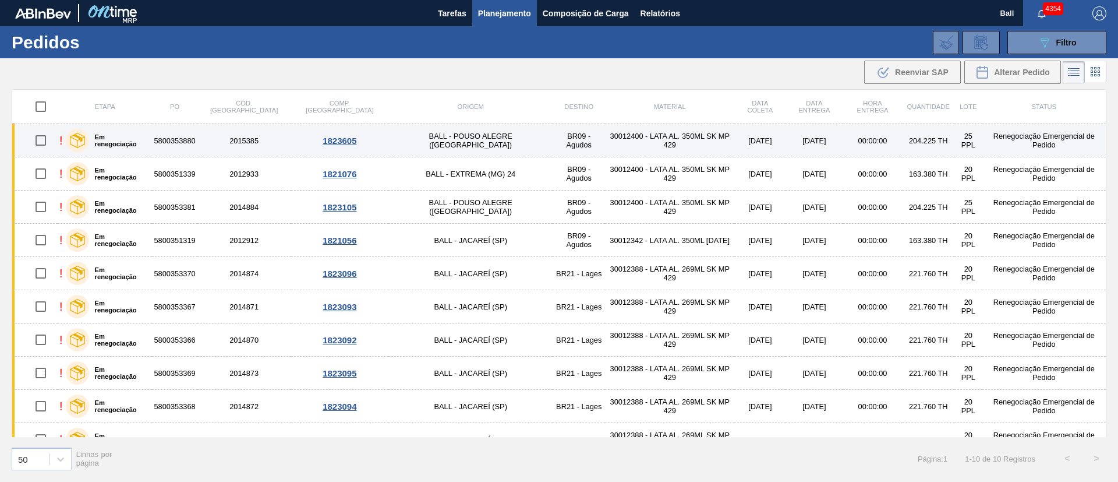
click at [323, 140] on div "1823605" at bounding box center [340, 141] width 94 height 10
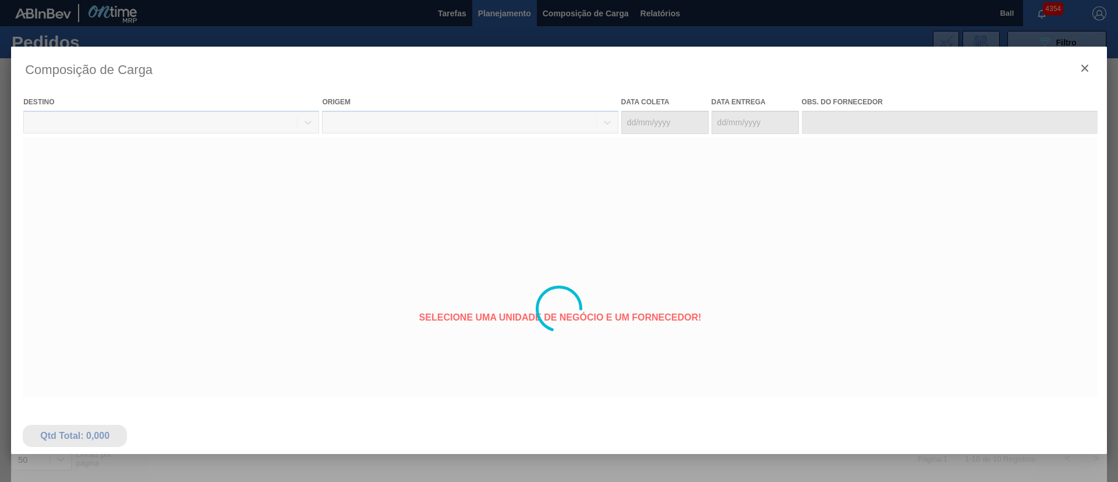
type coleta "[DATE]"
type entrega "[DATE]"
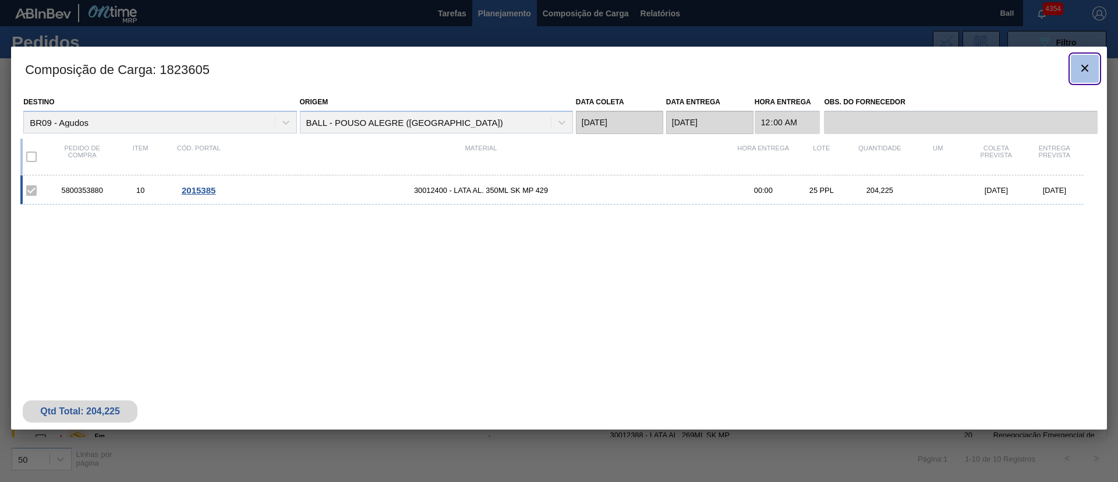
click at [745, 64] on icon "botão de ícone" at bounding box center [1085, 68] width 14 height 14
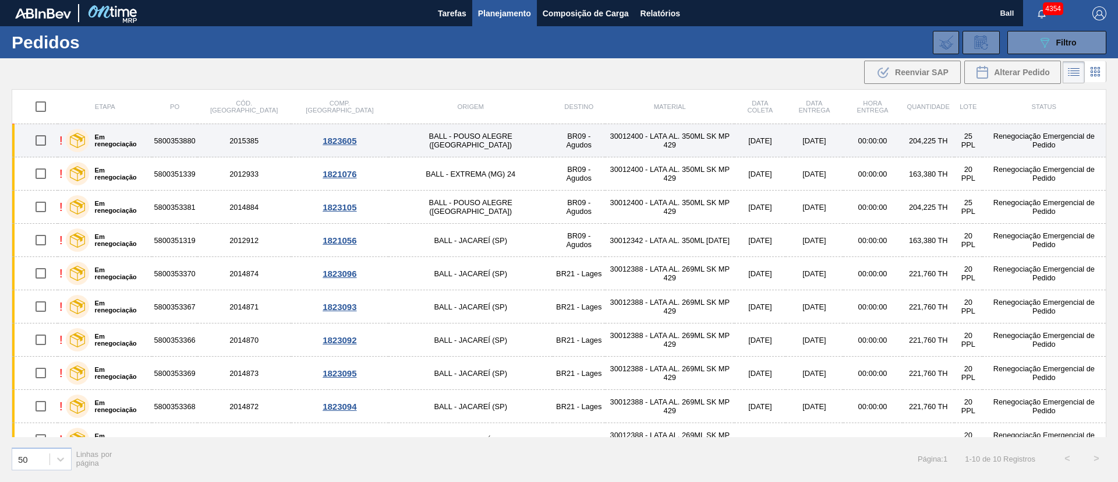
click at [319, 137] on div "1823605" at bounding box center [340, 141] width 94 height 10
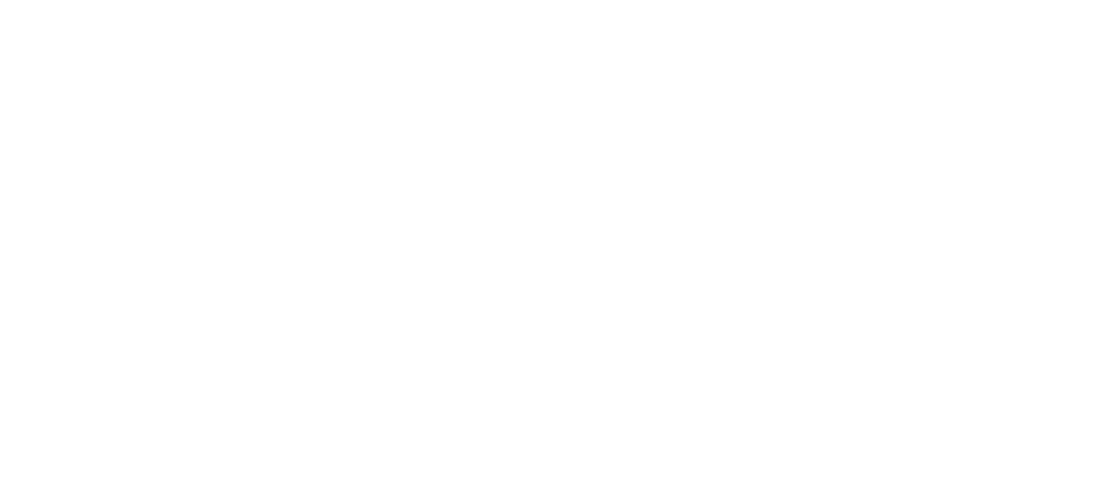
click at [689, 0] on html at bounding box center [559, 0] width 1118 height 0
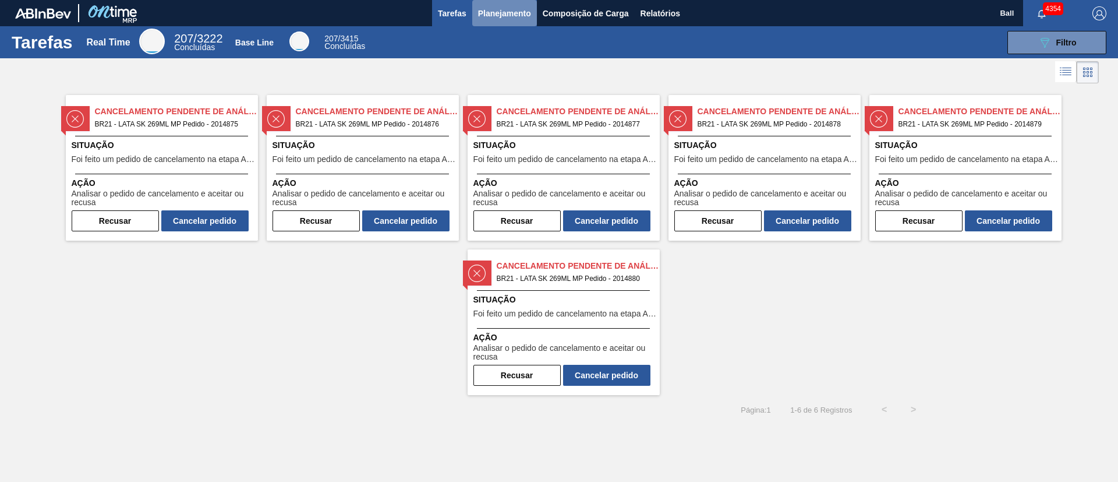
click at [511, 8] on span "Planejamento" at bounding box center [504, 13] width 53 height 14
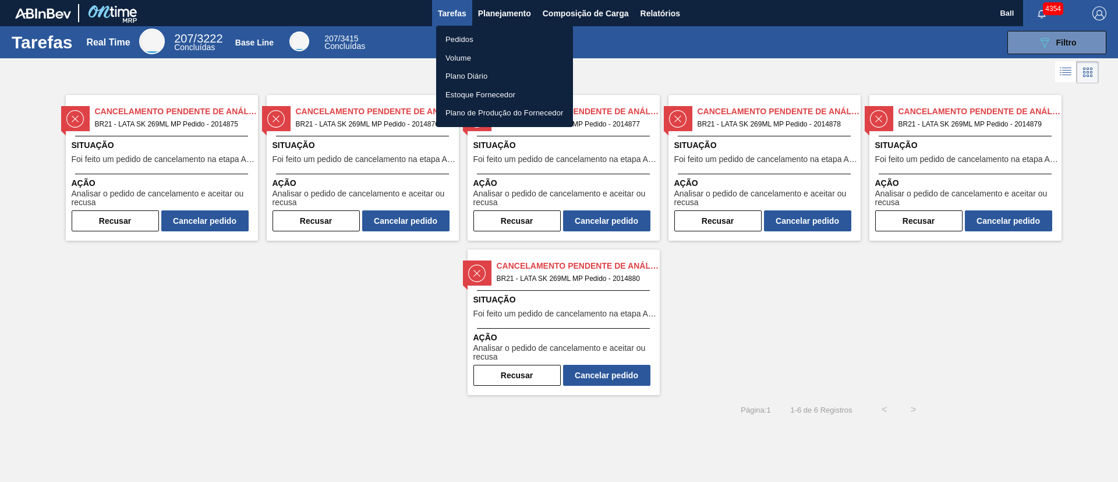
click at [469, 36] on li "Pedidos" at bounding box center [504, 39] width 137 height 19
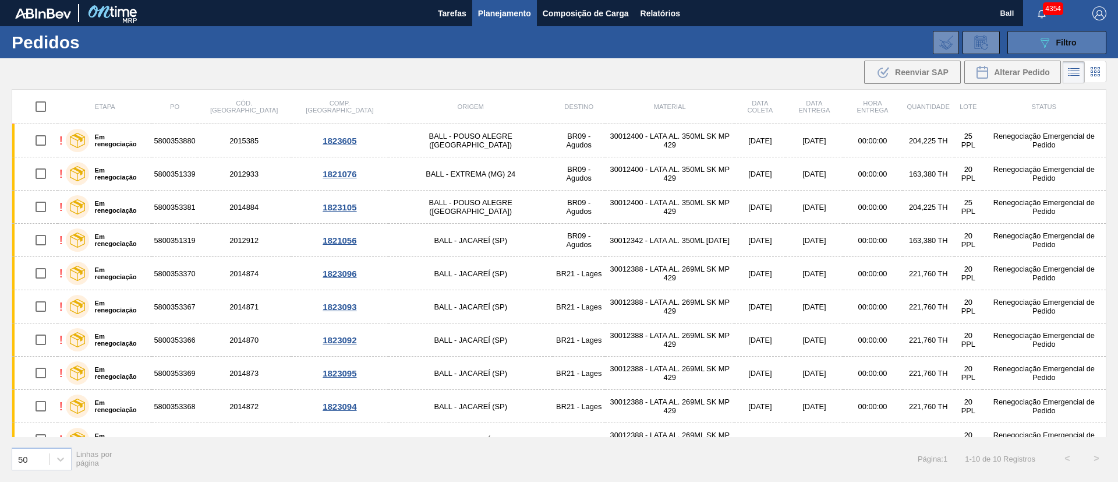
click at [1082, 38] on button "089F7B8B-B2A5-4AFE-B5C0-19BA573D28AC Filtro" at bounding box center [1057, 42] width 99 height 23
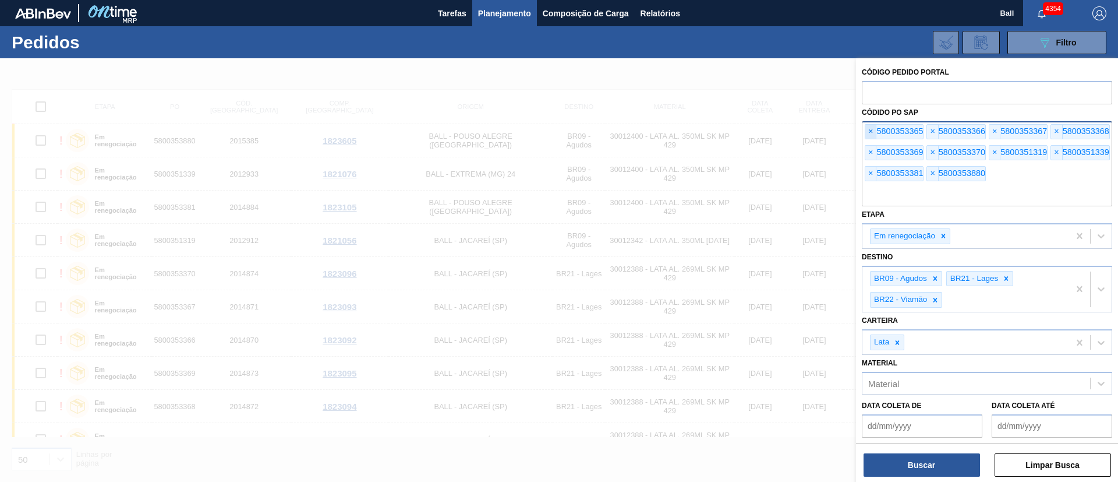
click at [871, 129] on span "×" at bounding box center [871, 132] width 11 height 14
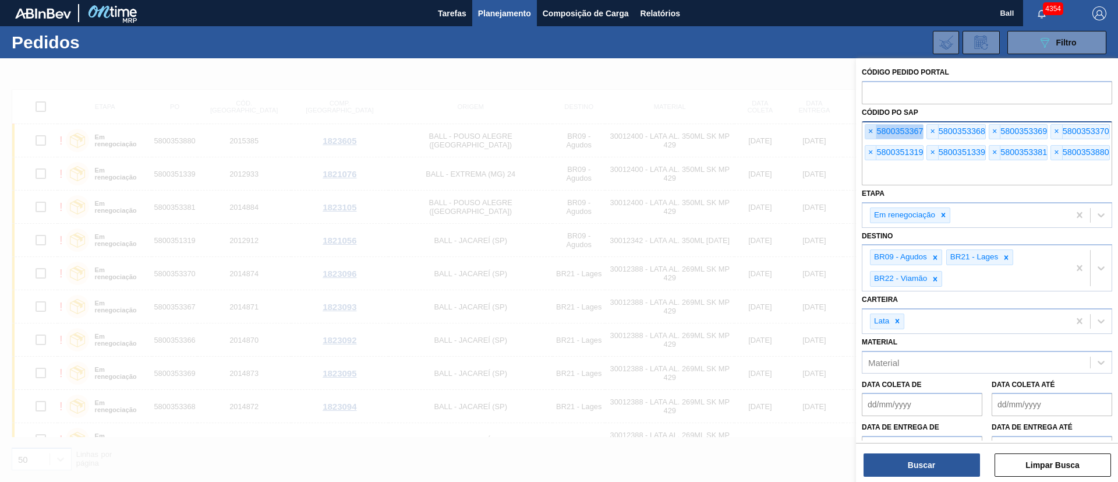
click at [871, 129] on span "×" at bounding box center [871, 132] width 11 height 14
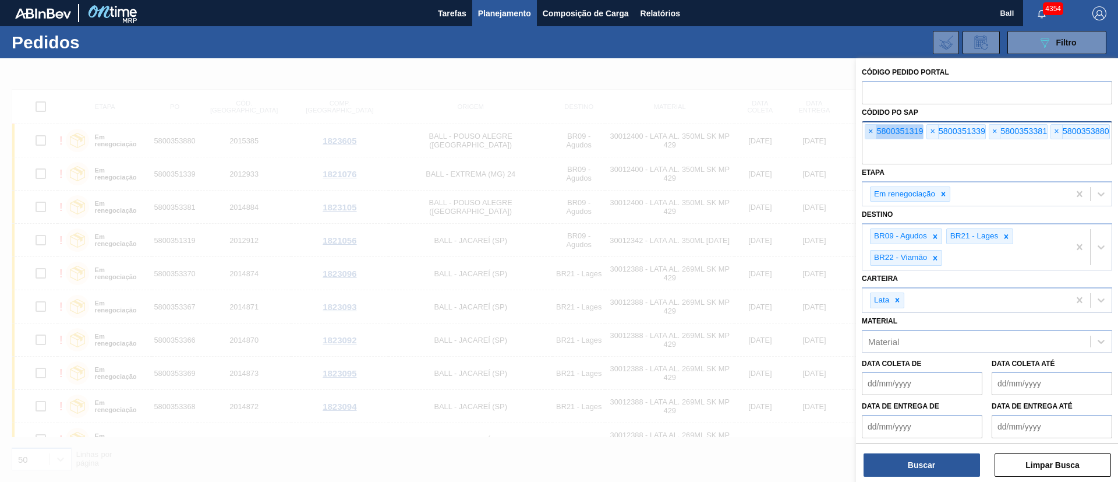
click at [871, 129] on span "×" at bounding box center [871, 132] width 11 height 14
click at [871, 142] on input "text" at bounding box center [987, 153] width 250 height 22
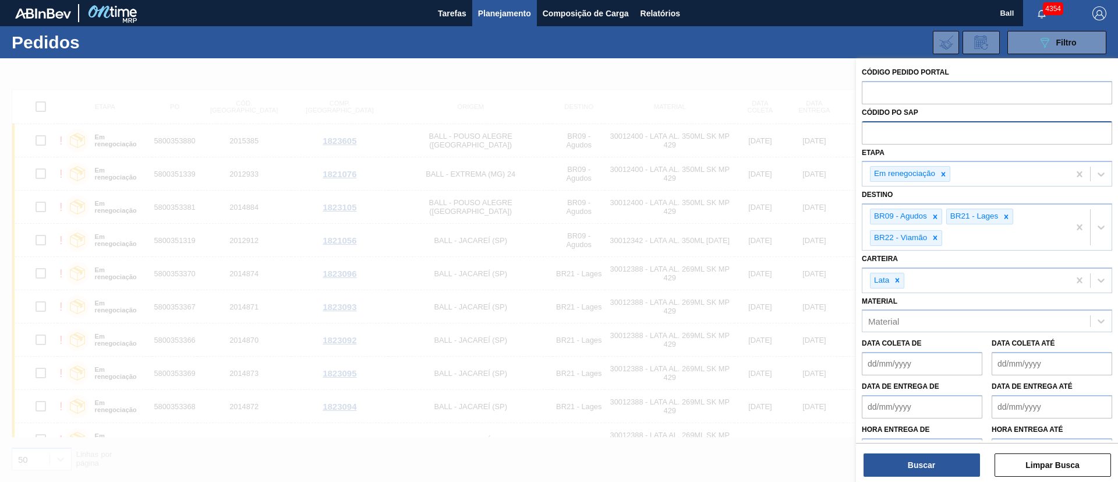
click at [871, 129] on input "text" at bounding box center [987, 132] width 250 height 22
click at [898, 93] on input "text" at bounding box center [987, 92] width 250 height 22
click at [935, 458] on button "Buscar" at bounding box center [922, 464] width 117 height 23
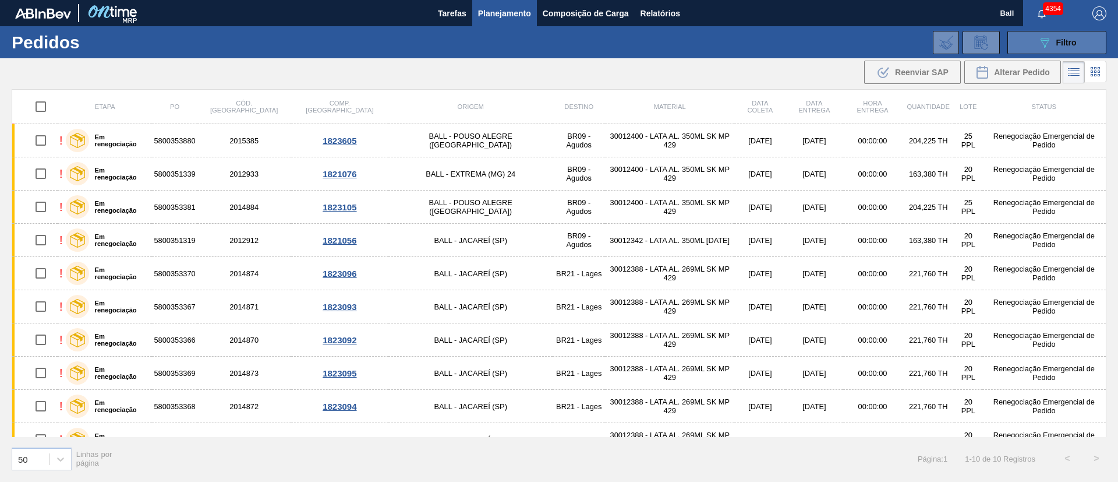
click at [1075, 47] on div "089F7B8B-B2A5-4AFE-B5C0-19BA573D28AC Filtro" at bounding box center [1057, 43] width 39 height 14
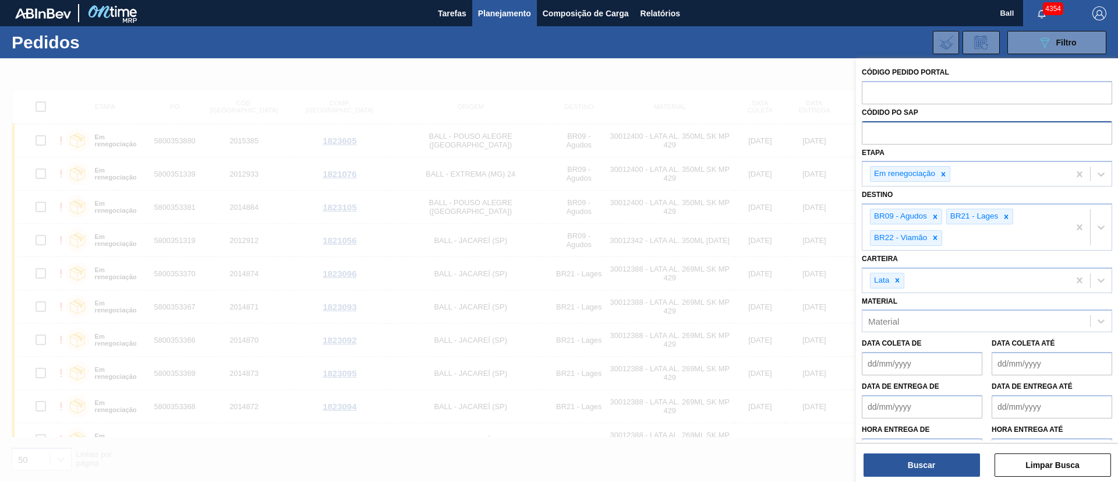
click at [952, 133] on input "text" at bounding box center [987, 132] width 250 height 22
paste input "text"
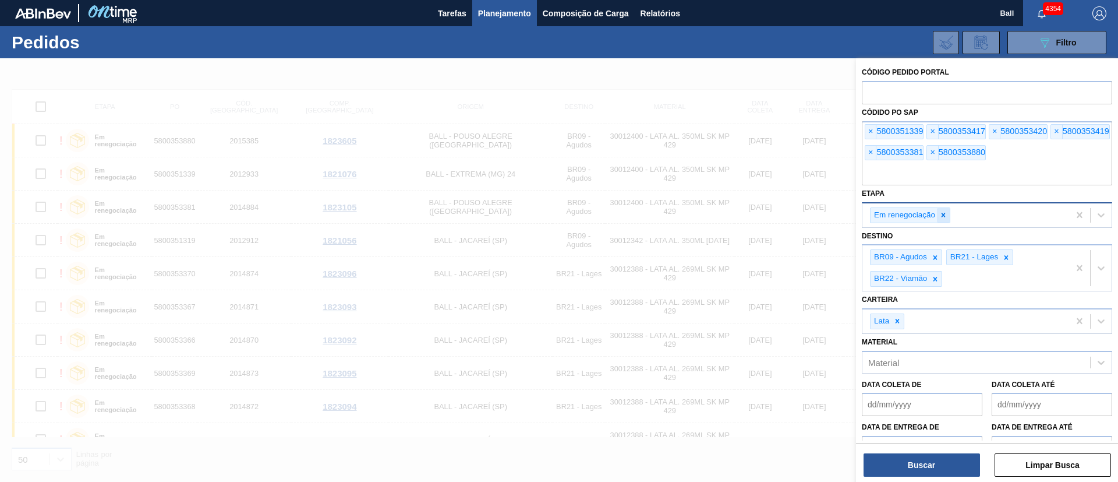
click at [946, 213] on icon at bounding box center [944, 215] width 8 height 8
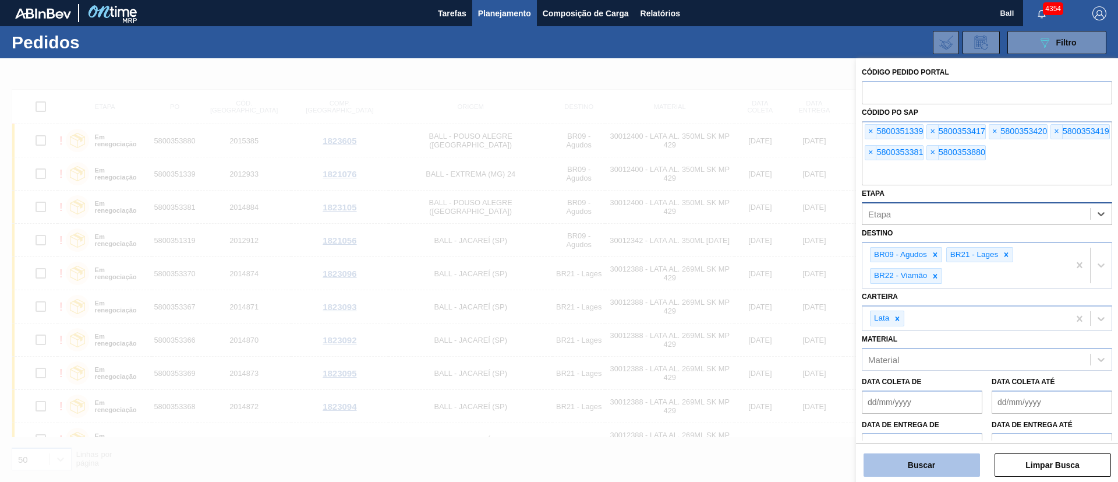
click at [961, 468] on button "Buscar" at bounding box center [922, 464] width 117 height 23
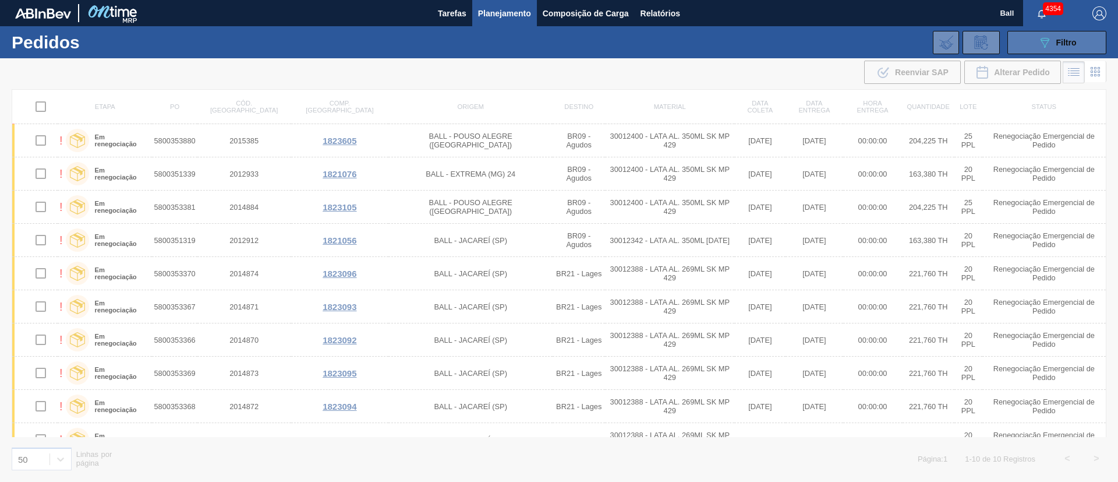
click at [1069, 50] on button "089F7B8B-B2A5-4AFE-B5C0-19BA573D28AC Filtro" at bounding box center [1057, 42] width 99 height 23
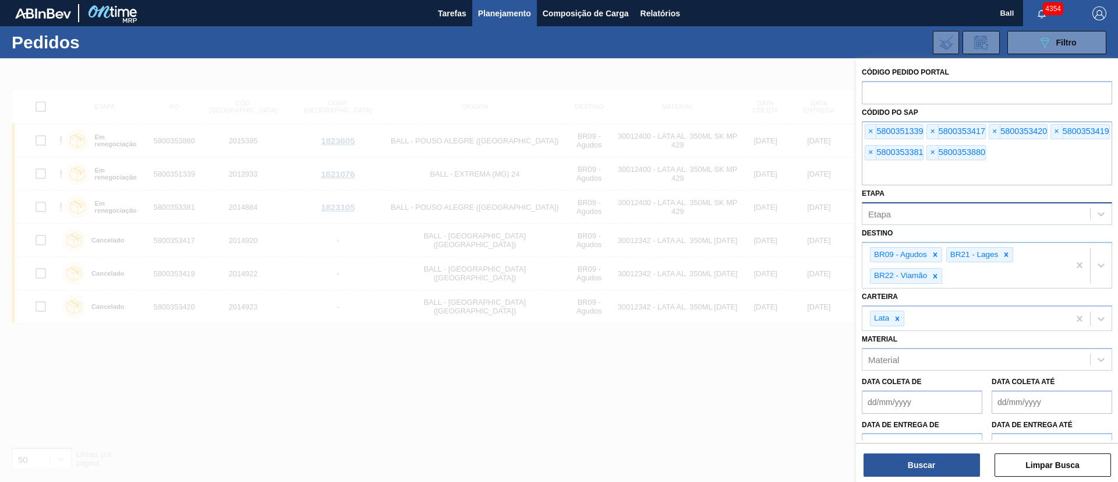
click at [754, 352] on div at bounding box center [559, 299] width 1118 height 482
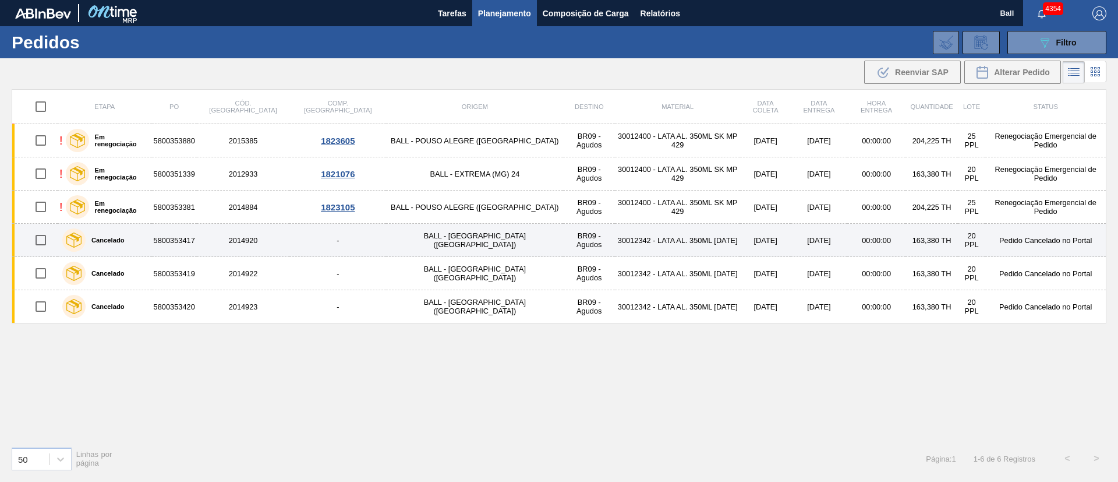
click at [230, 241] on td "2014920" at bounding box center [243, 240] width 93 height 33
click at [197, 245] on td "5800353417" at bounding box center [174, 240] width 45 height 33
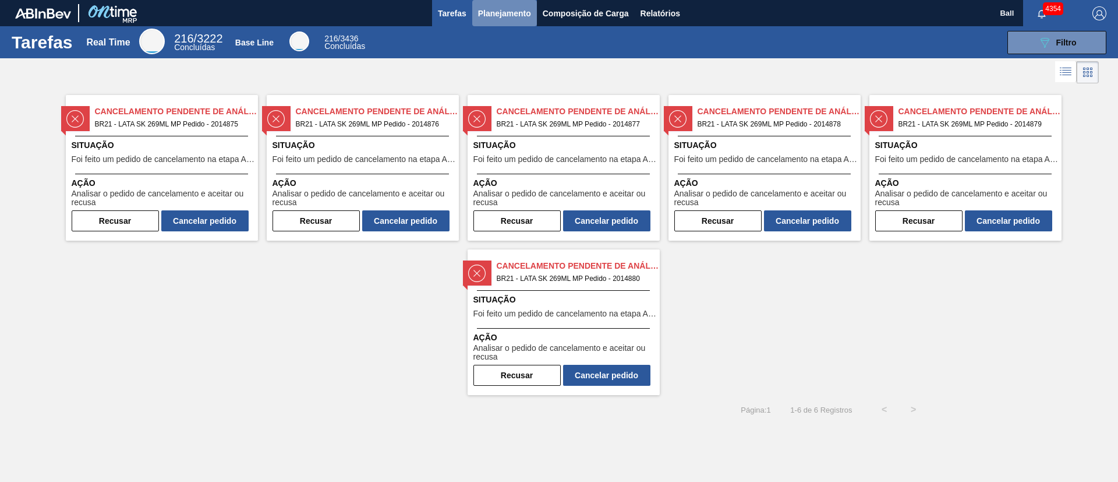
click at [507, 16] on span "Planejamento" at bounding box center [504, 13] width 53 height 14
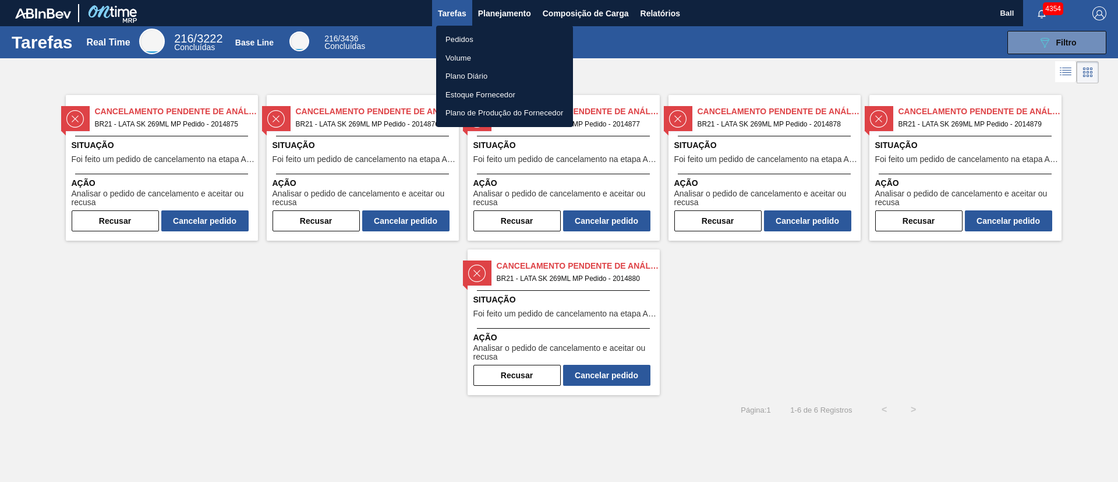
click at [481, 40] on li "Pedidos" at bounding box center [504, 39] width 137 height 19
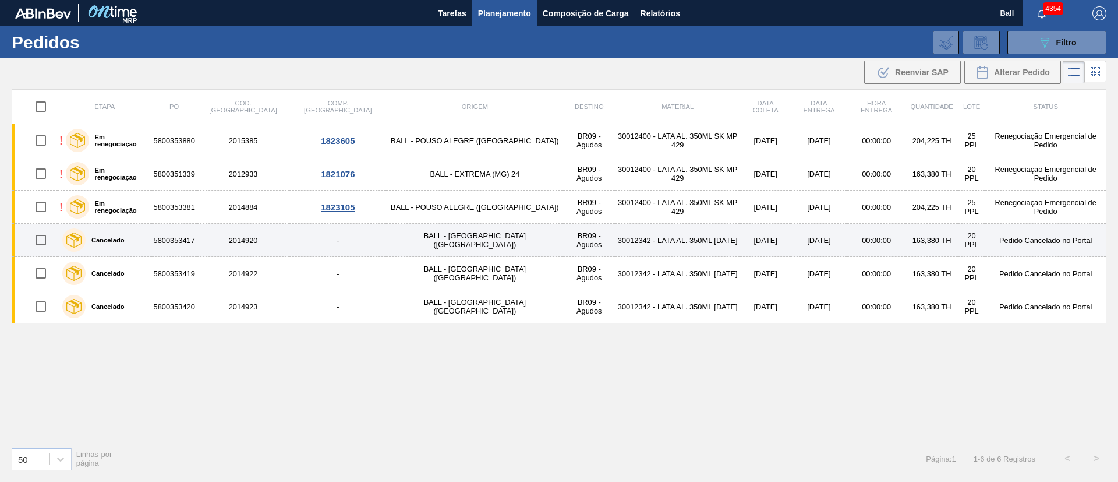
click at [615, 242] on td "30012342 - LATA AL. 350ML [DATE]" at bounding box center [677, 240] width 125 height 33
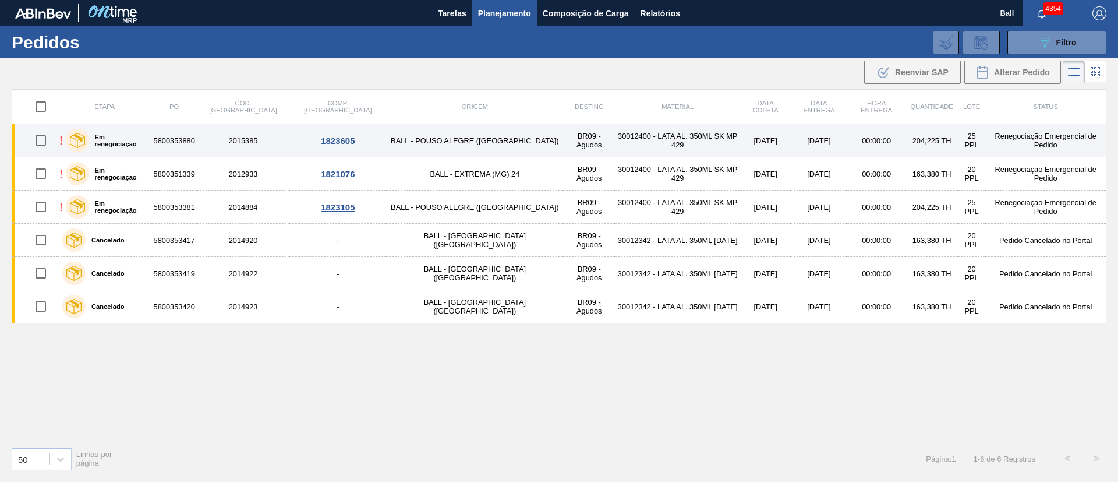
click at [311, 141] on div "1823605" at bounding box center [337, 141] width 93 height 10
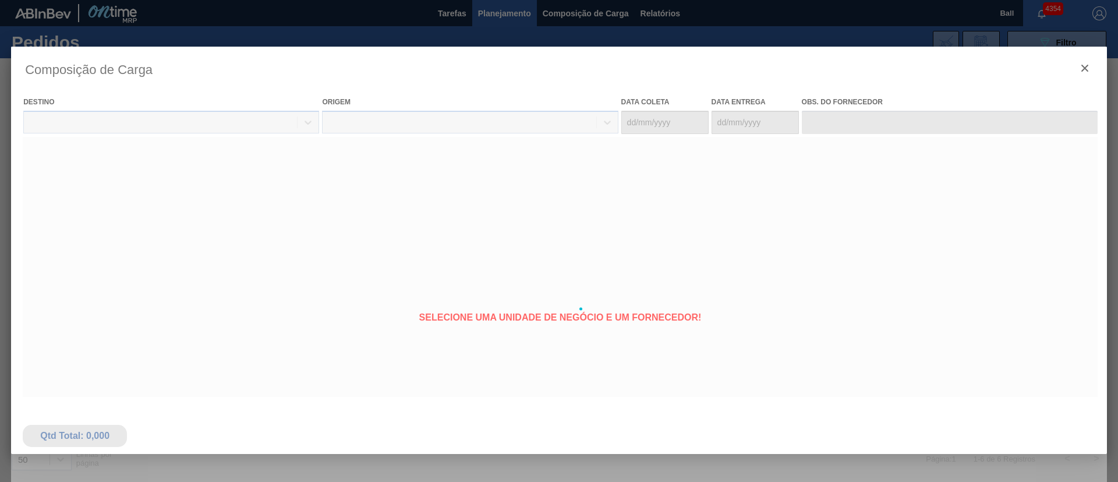
type coleta "[DATE]"
type entrega "[DATE]"
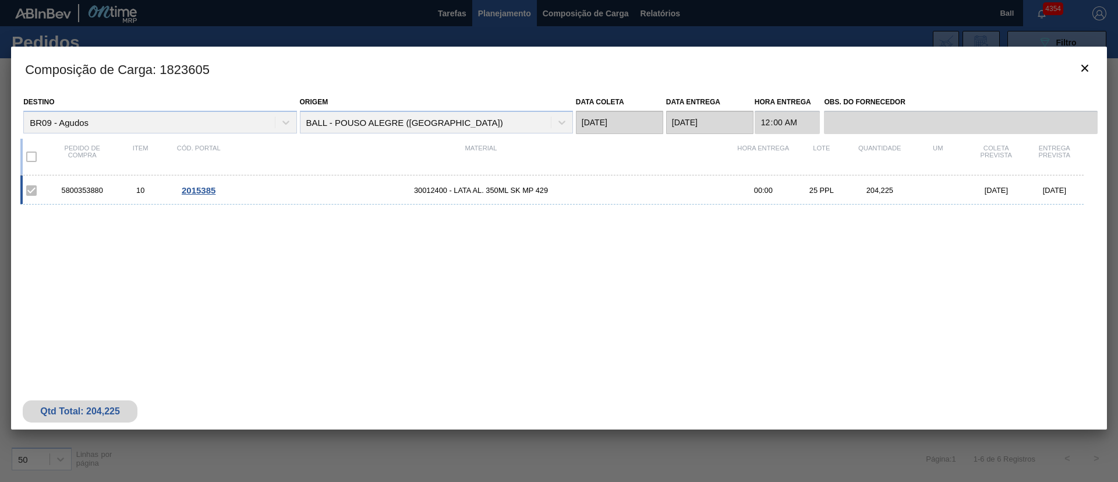
click at [207, 189] on span "2015385" at bounding box center [199, 190] width 34 height 10
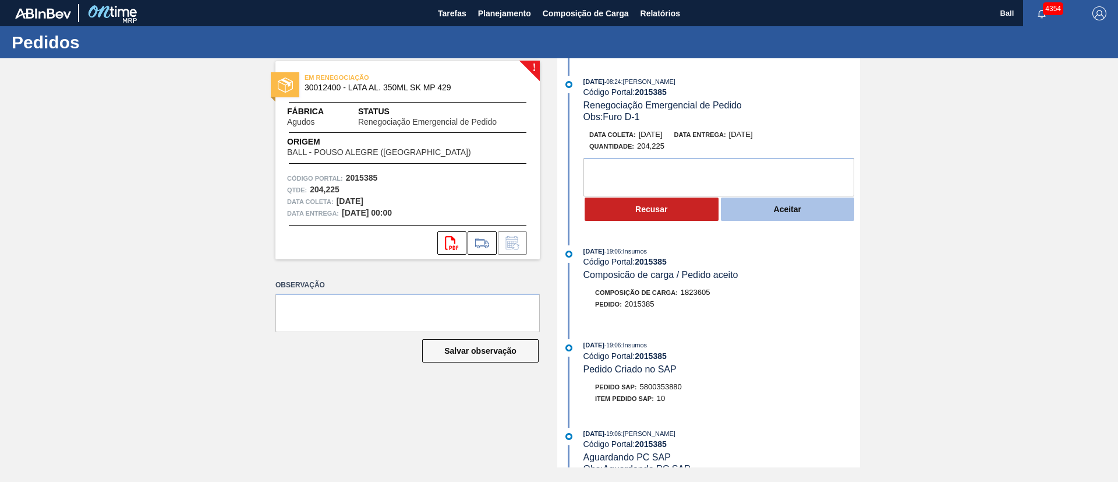
click at [823, 213] on button "Aceitar" at bounding box center [788, 208] width 134 height 23
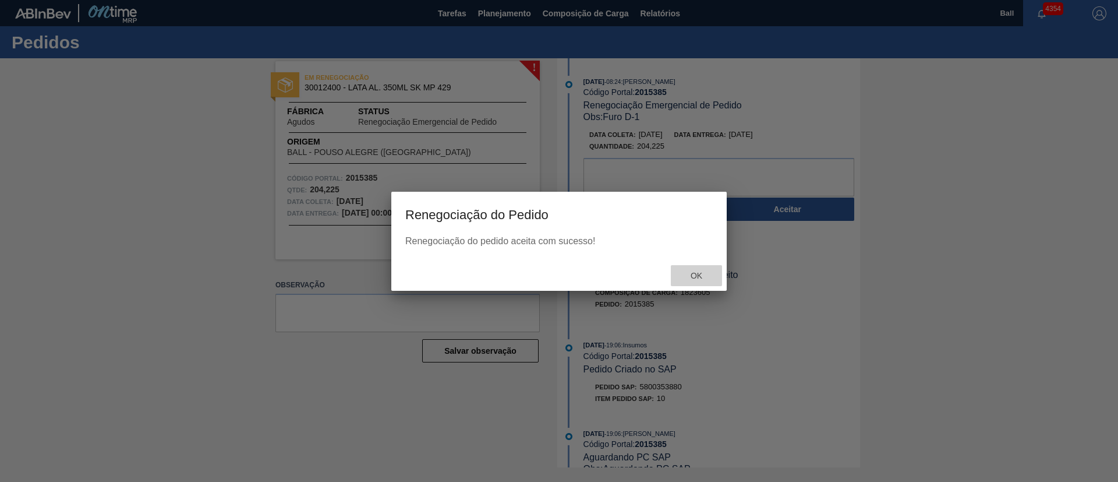
click at [696, 274] on span "Ok" at bounding box center [697, 275] width 30 height 9
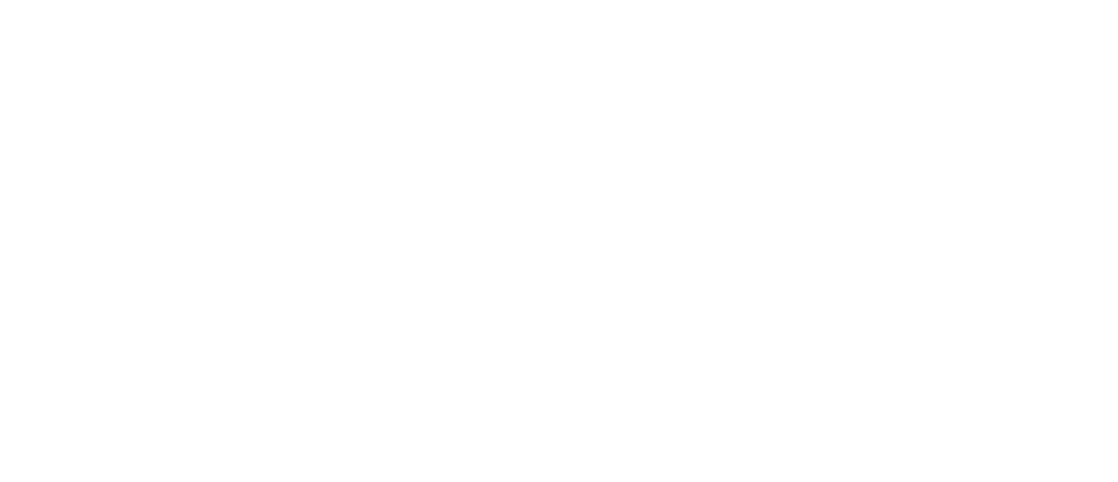
click at [637, 0] on html at bounding box center [559, 0] width 1118 height 0
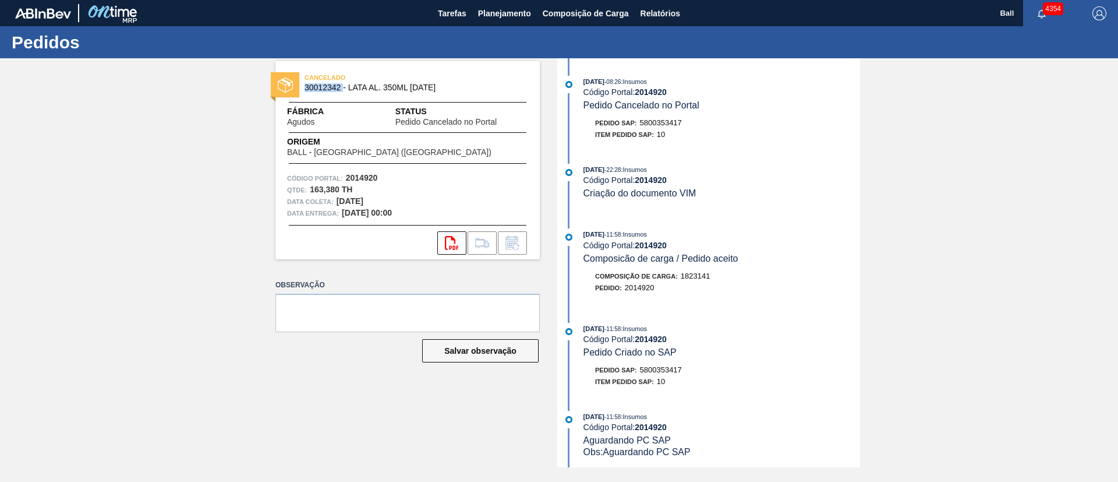
drag, startPoint x: 345, startPoint y: 85, endPoint x: 302, endPoint y: 88, distance: 43.2
click at [302, 88] on div "CANCELADO 30012342 - LATA AL. 350ML [DATE]" at bounding box center [408, 83] width 264 height 26
copy span "30012342"
click at [99, 140] on div "CANCELADO 30012342 - LATA AL. 350ML [DATE] Fábrica Agudos Status Pedido Cancela…" at bounding box center [559, 262] width 1118 height 409
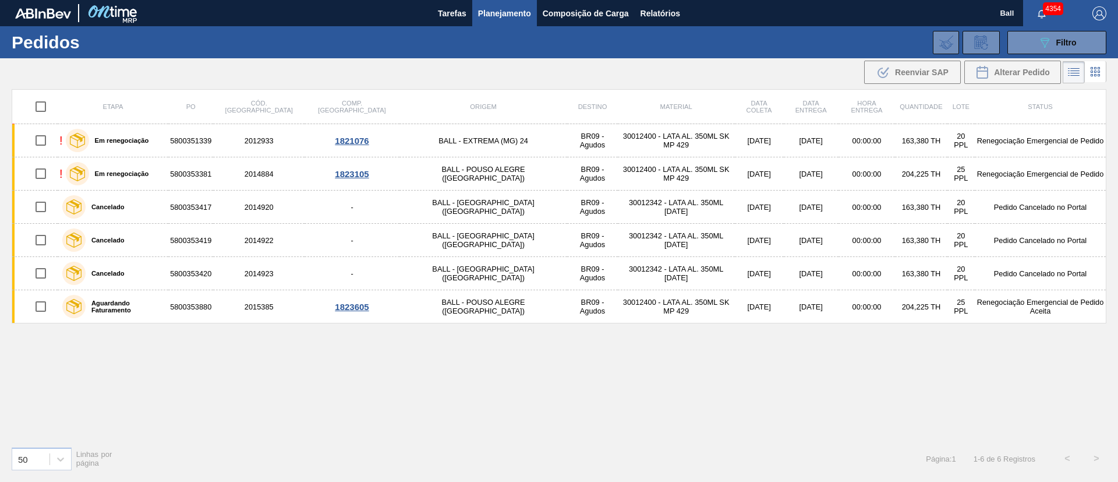
click at [934, 385] on div "Etapa PO Cód. Pedido Comp. Carga Origem Destino Material Data coleta Data entre…" at bounding box center [559, 263] width 1095 height 348
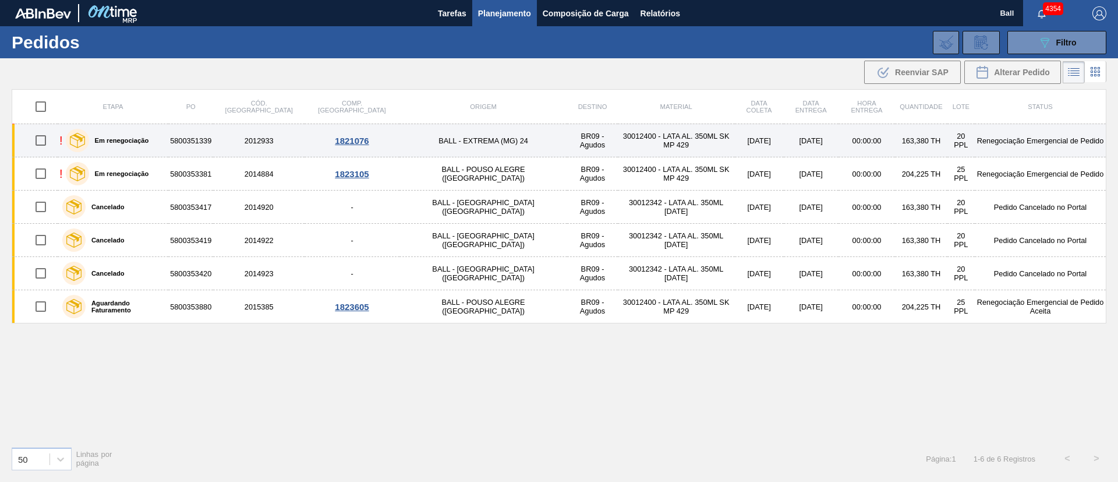
click at [330, 137] on div "1821076" at bounding box center [351, 141] width 91 height 10
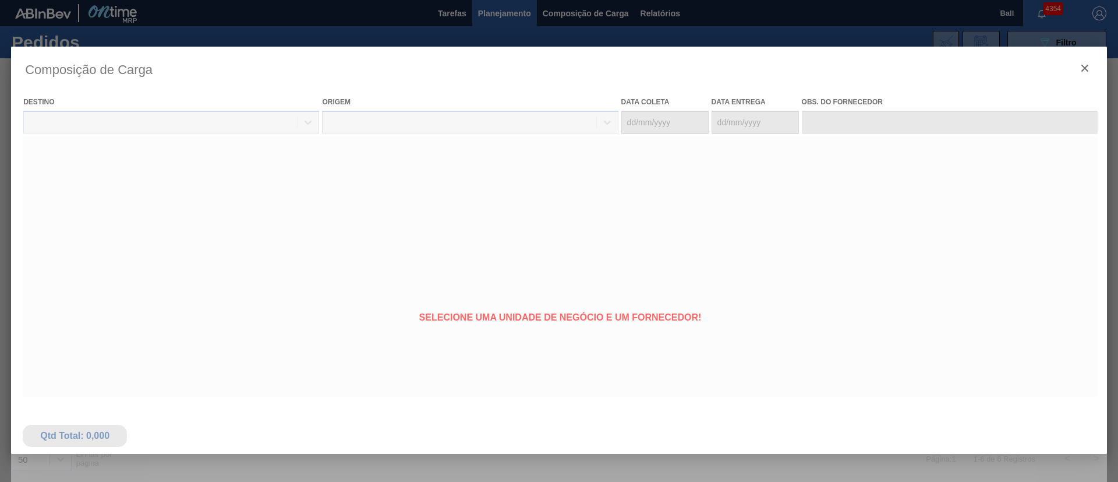
type coleta "[DATE]"
type entrega "[DATE]"
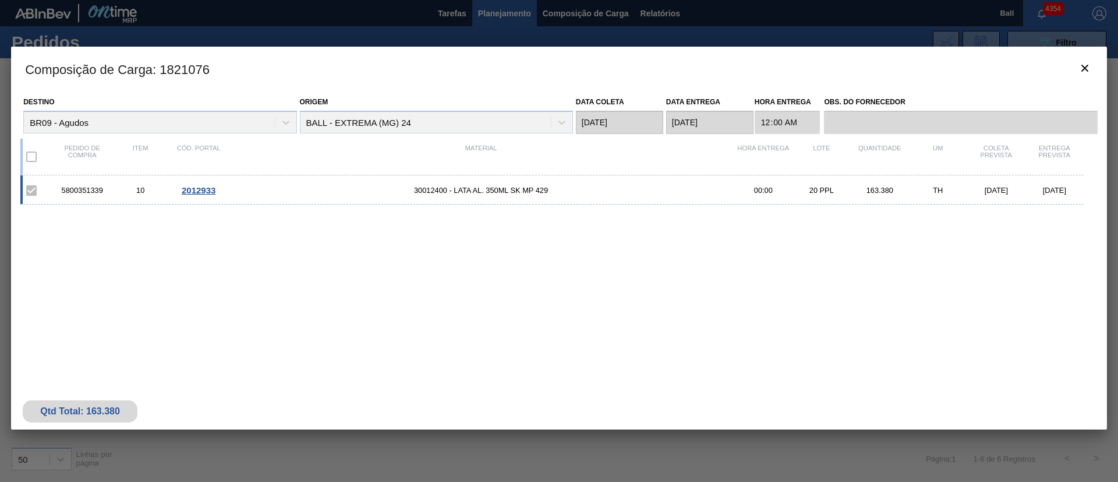
click at [202, 192] on span "2012933" at bounding box center [199, 190] width 34 height 10
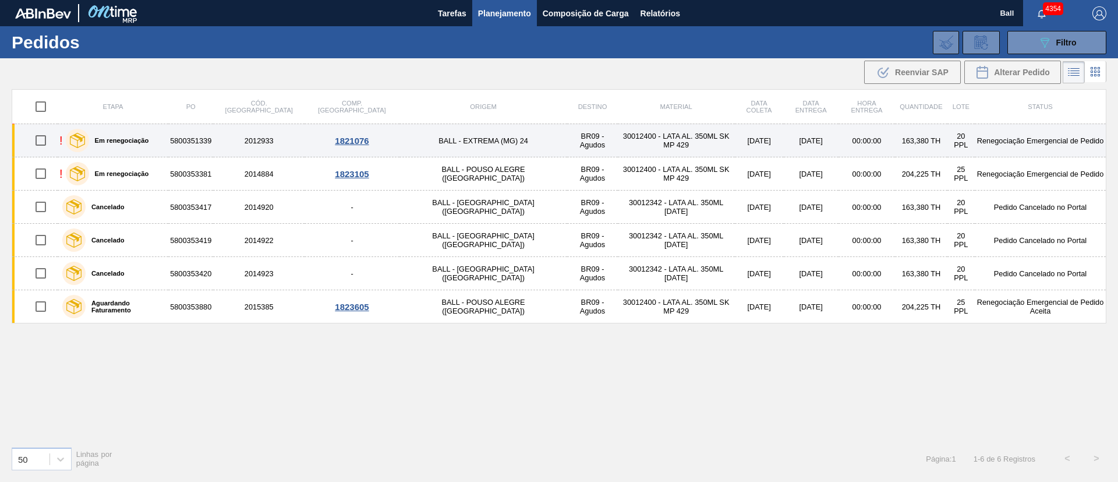
click at [309, 144] on div "1821076" at bounding box center [351, 141] width 91 height 10
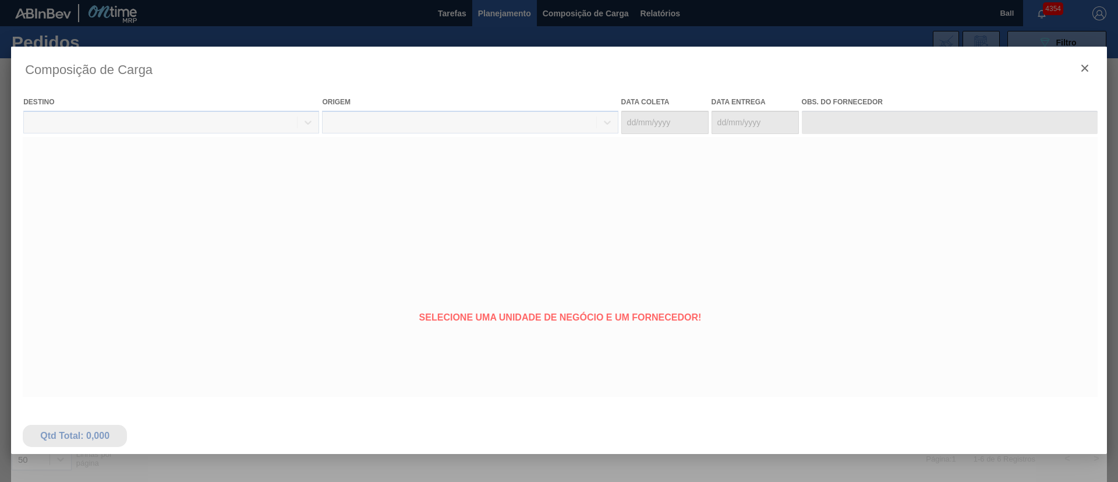
type coleta "25/08/2025"
type entrega "26/08/2025"
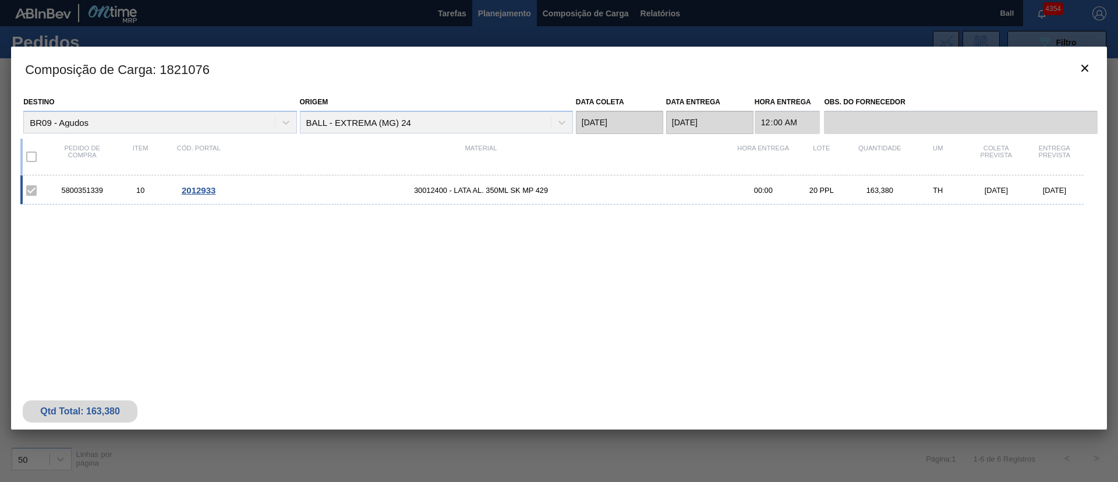
click at [206, 192] on span "2012933" at bounding box center [199, 190] width 34 height 10
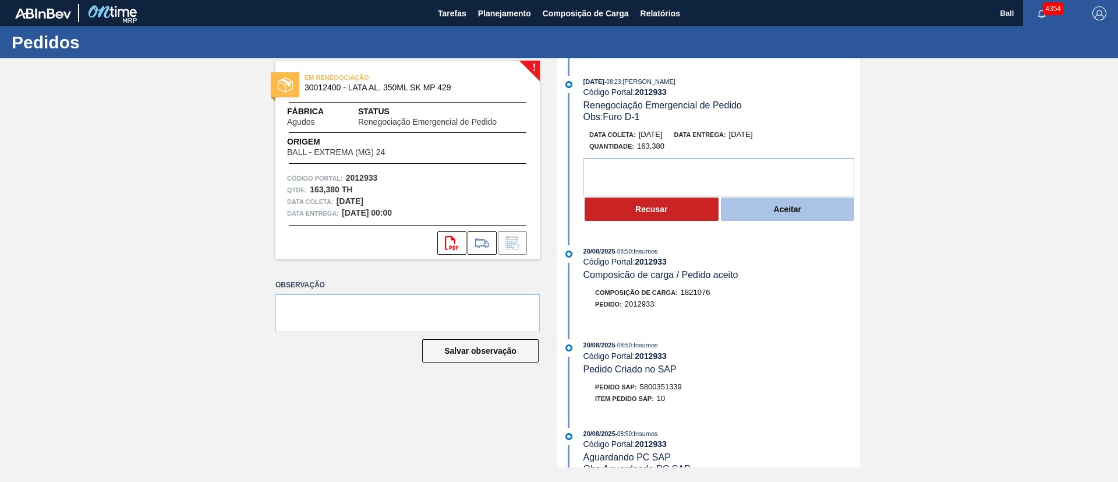
click at [791, 209] on button "Aceitar" at bounding box center [788, 208] width 134 height 23
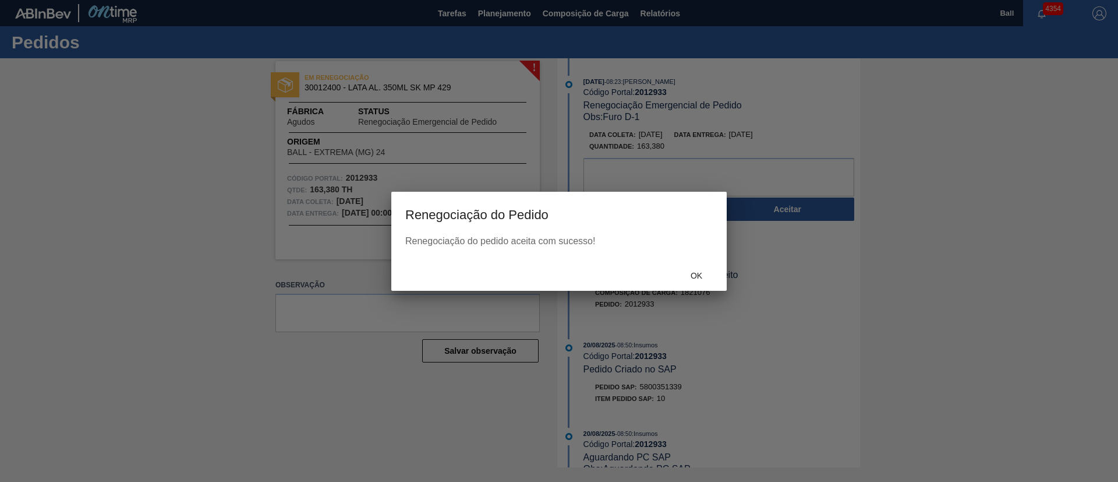
click at [709, 262] on div "Ok" at bounding box center [559, 275] width 336 height 30
click at [698, 276] on span "Ok" at bounding box center [697, 275] width 30 height 9
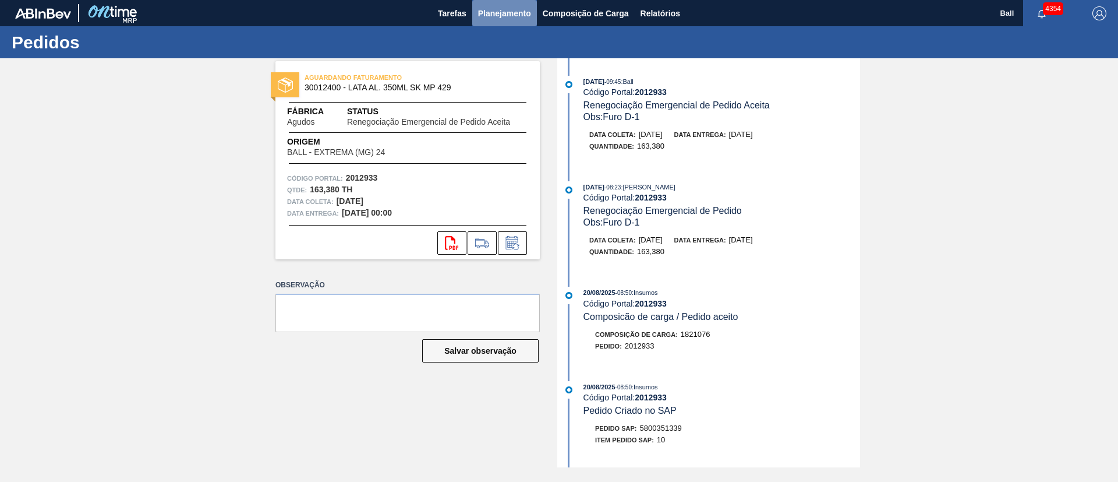
click at [511, 9] on span "Planejamento" at bounding box center [504, 13] width 53 height 14
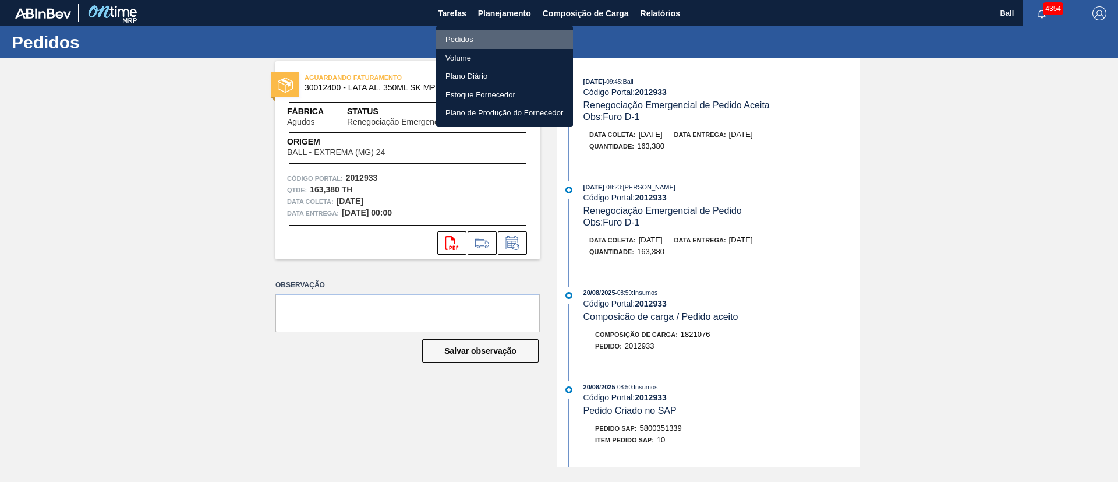
click at [477, 36] on li "Pedidos" at bounding box center [504, 39] width 137 height 19
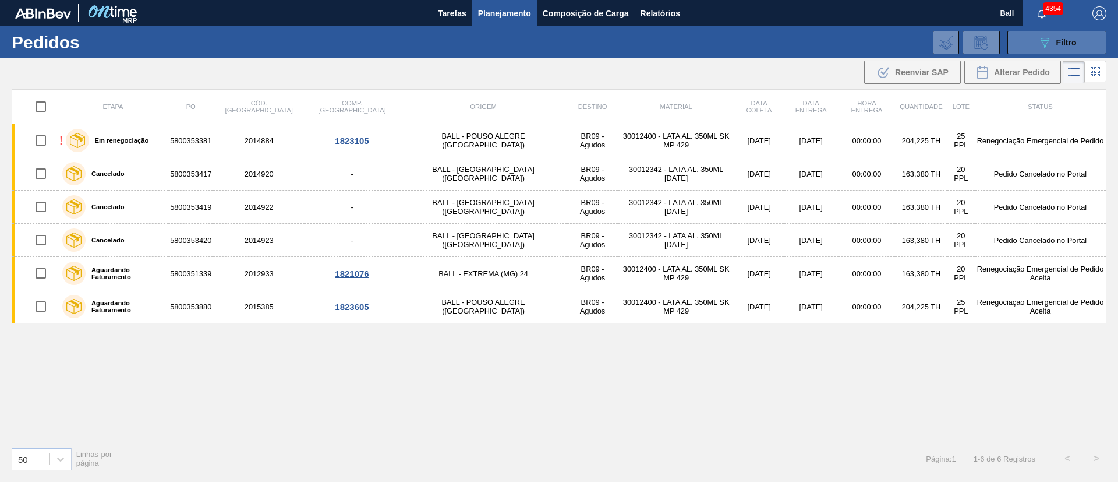
click at [1028, 40] on button "089F7B8B-B2A5-4AFE-B5C0-19BA573D28AC Filtro" at bounding box center [1057, 42] width 99 height 23
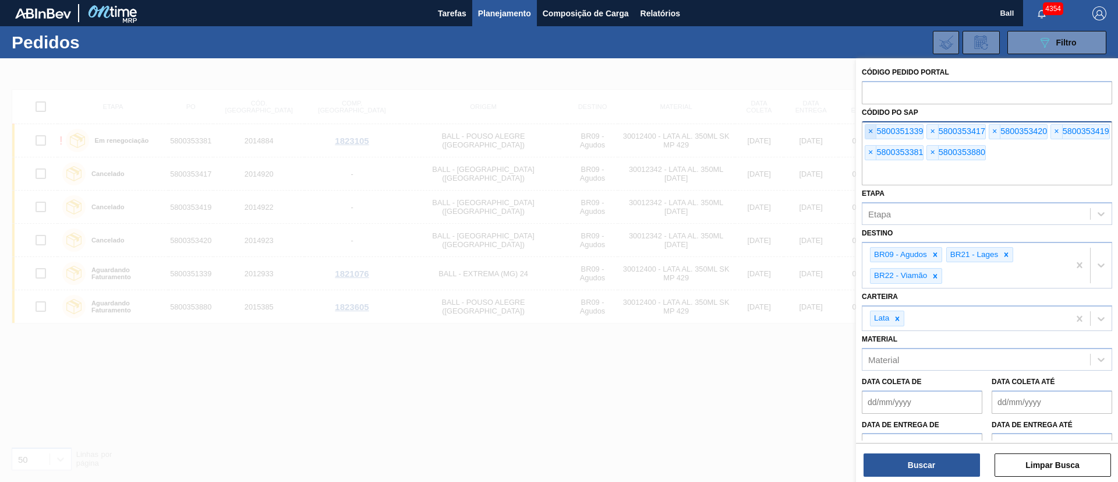
click at [871, 131] on span "×" at bounding box center [871, 132] width 11 height 14
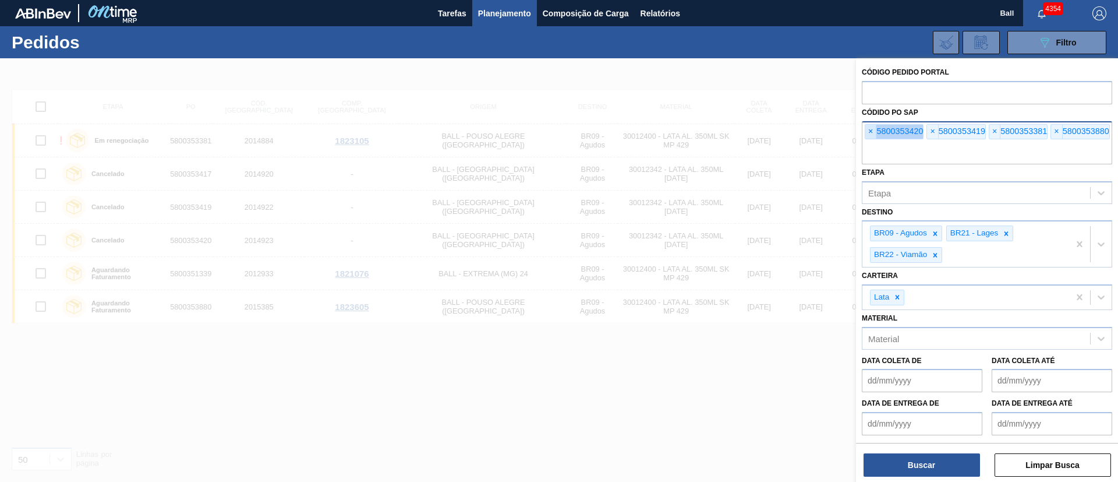
click at [871, 131] on span "×" at bounding box center [871, 132] width 11 height 14
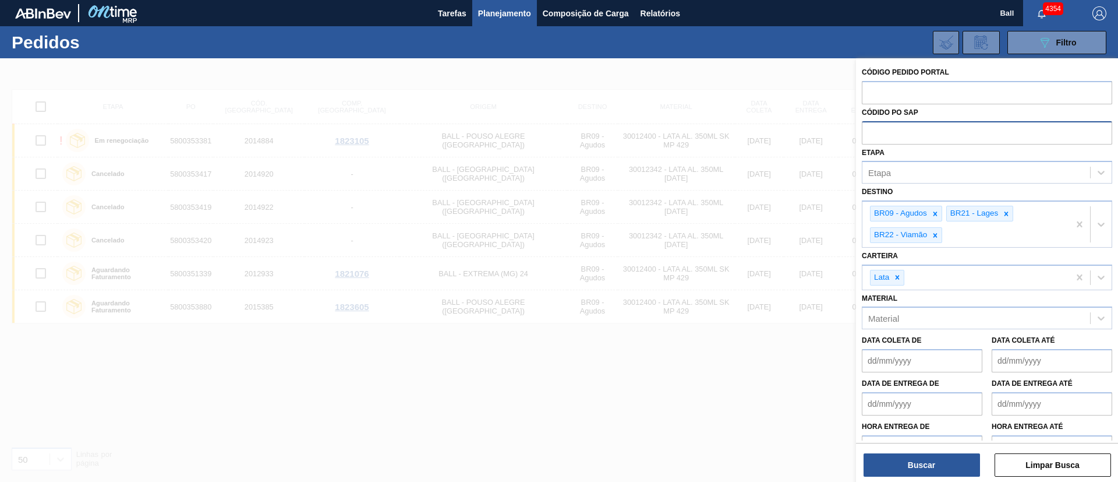
click at [871, 131] on input "text" at bounding box center [987, 132] width 250 height 22
click at [943, 88] on input "text" at bounding box center [987, 92] width 250 height 22
type input "r"
click at [943, 166] on div "Etapa" at bounding box center [977, 172] width 228 height 17
type input "re"
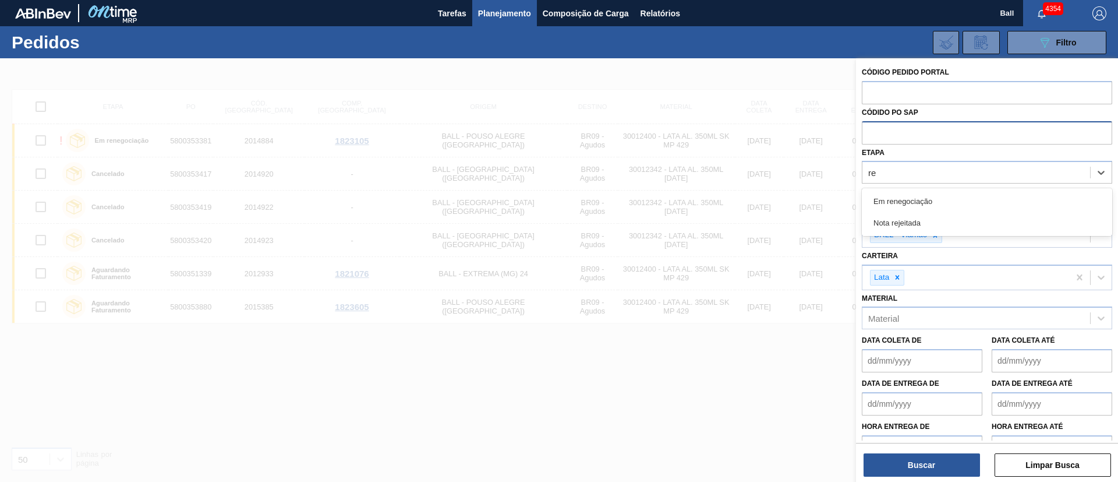
click at [941, 197] on div "Em renegociação" at bounding box center [987, 201] width 250 height 22
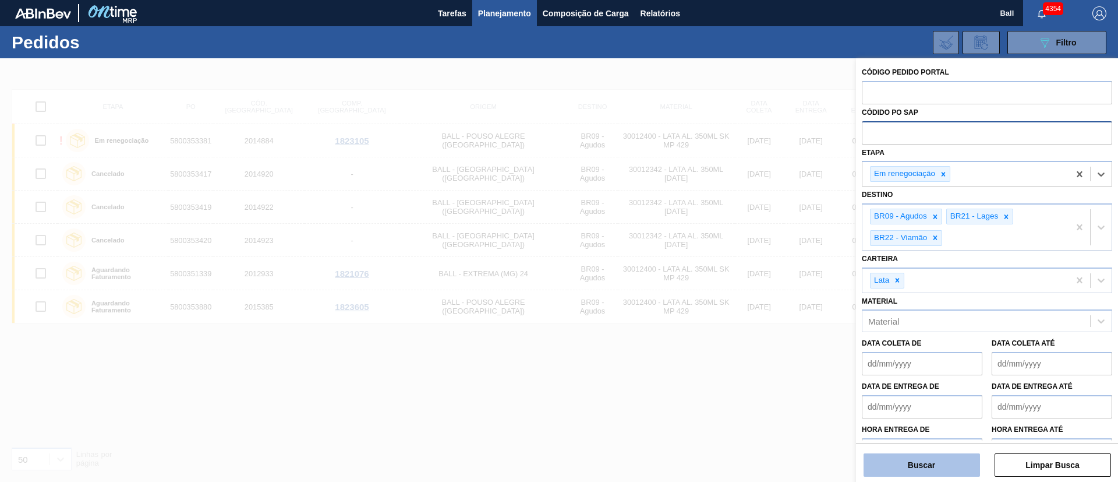
click at [931, 458] on button "Buscar" at bounding box center [922, 464] width 117 height 23
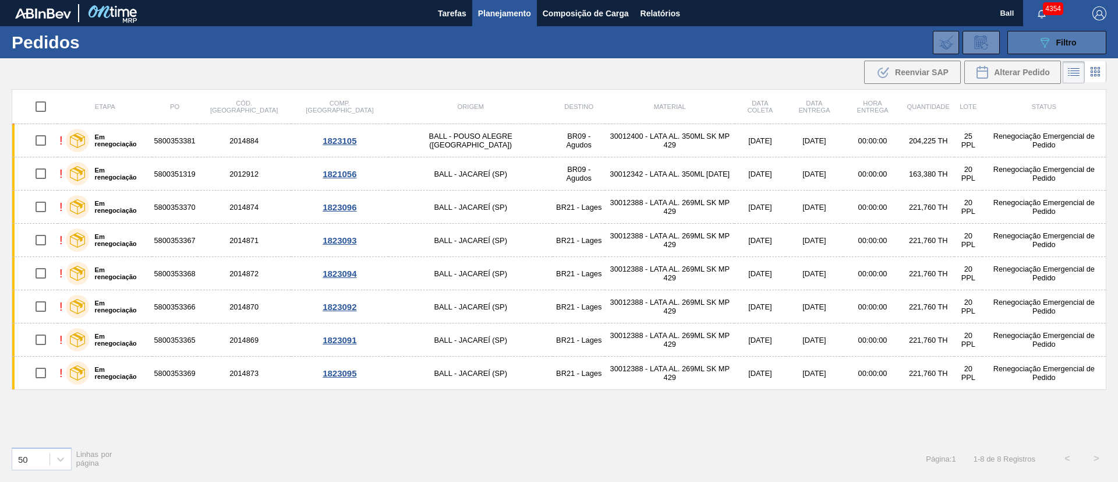
click at [1046, 41] on icon "089F7B8B-B2A5-4AFE-B5C0-19BA573D28AC" at bounding box center [1045, 43] width 14 height 14
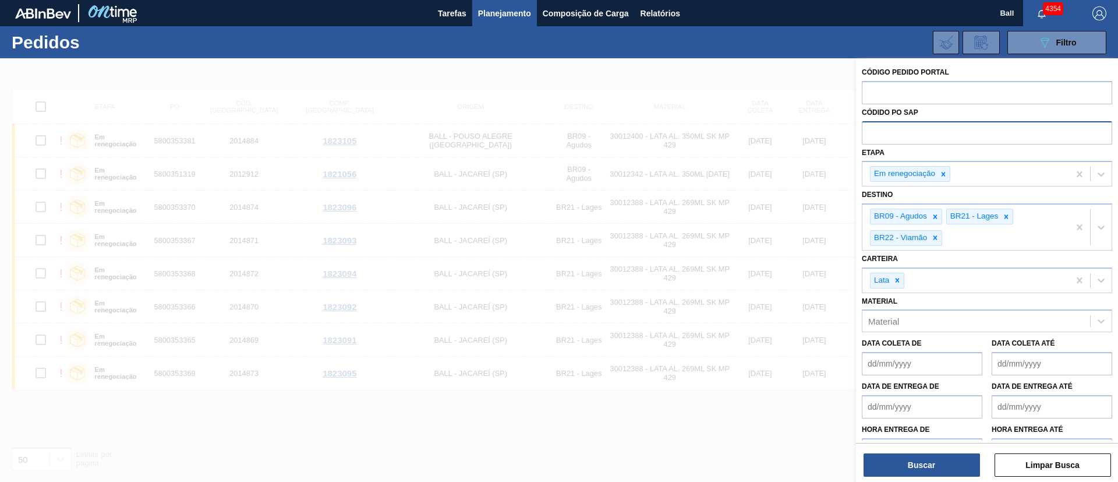
click at [934, 122] on input "text" at bounding box center [987, 132] width 250 height 22
paste input "text"
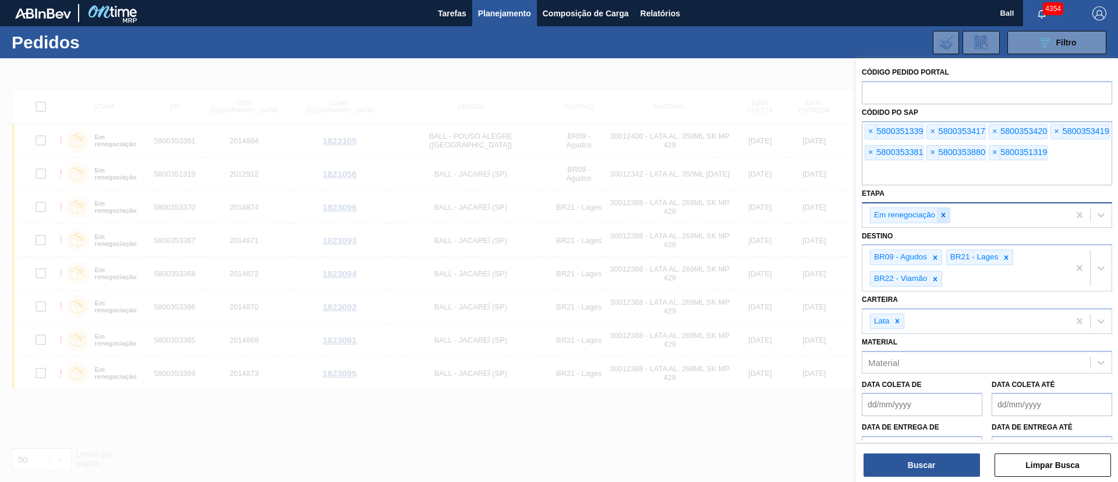
click at [944, 214] on icon at bounding box center [944, 215] width 4 height 4
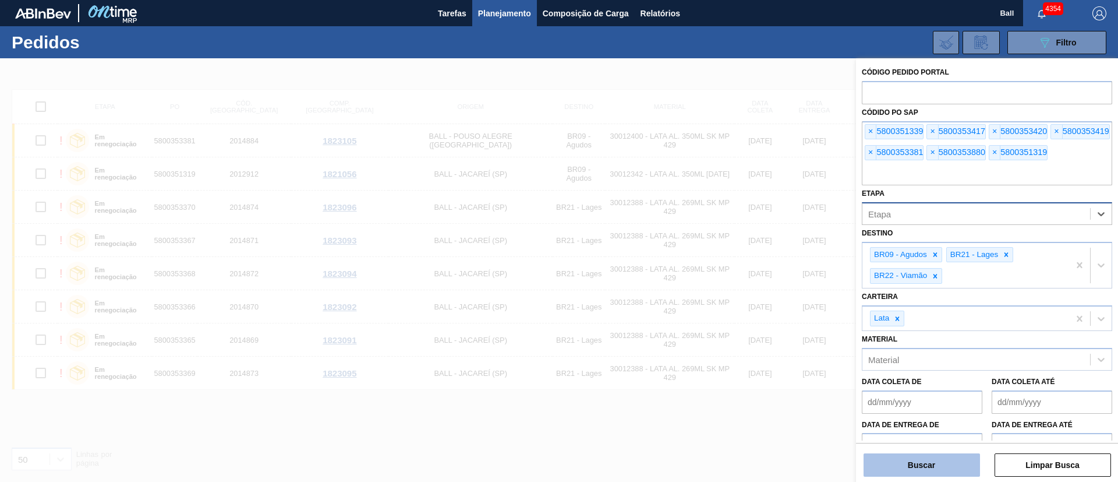
click at [947, 464] on button "Buscar" at bounding box center [922, 464] width 117 height 23
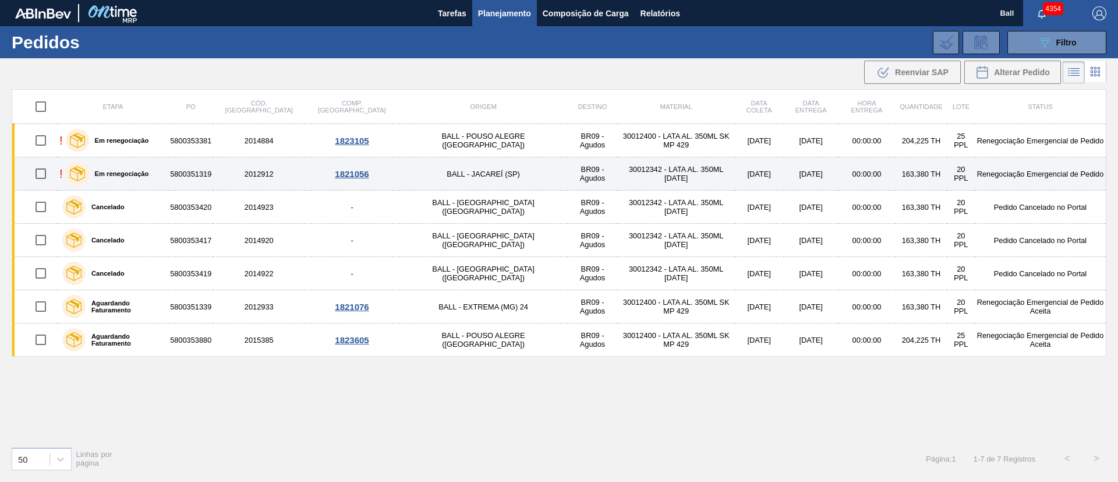
click at [322, 176] on div "1821056" at bounding box center [351, 174] width 91 height 10
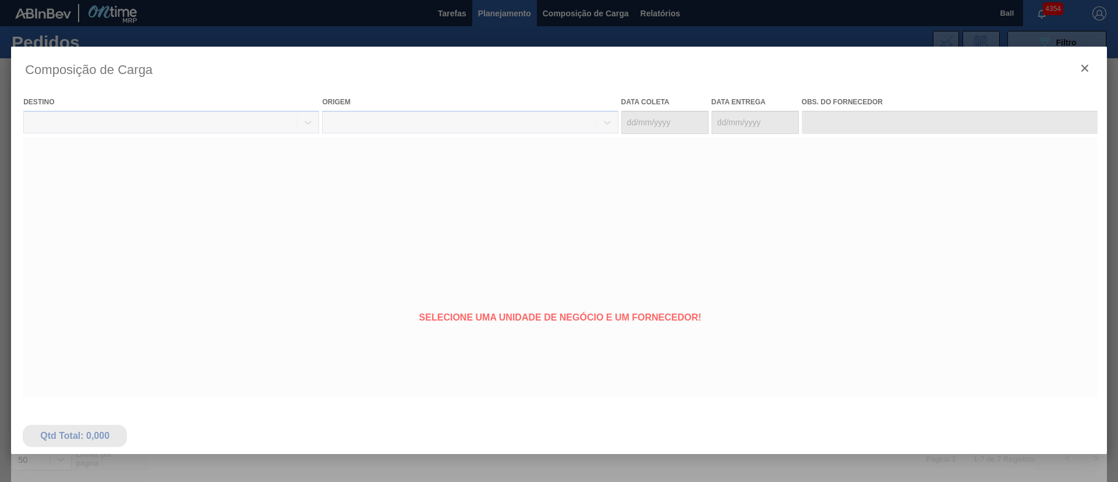
type coleta "[DATE]"
type entrega "[DATE]"
click at [1089, 69] on div at bounding box center [559, 309] width 1096 height 524
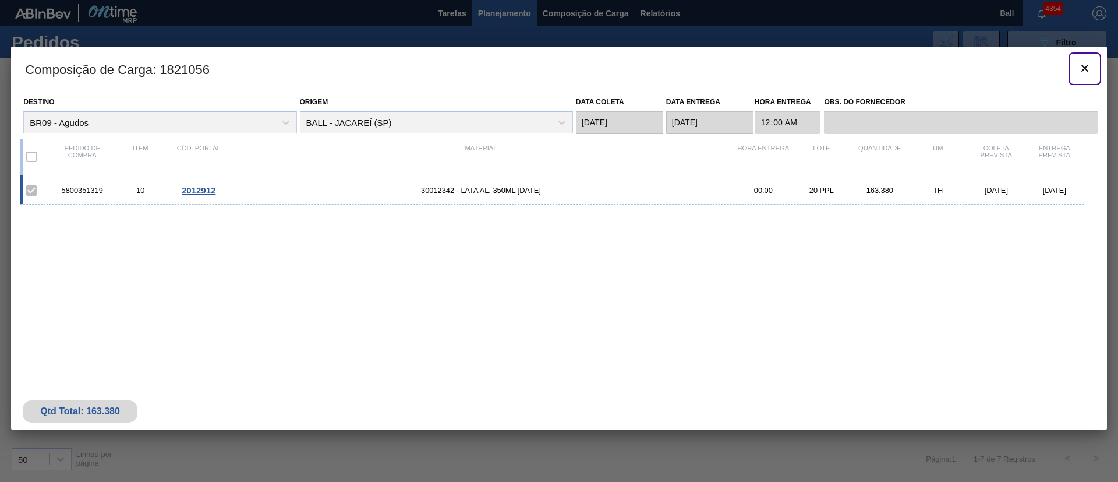
click at [1082, 69] on icon "botão de ícone" at bounding box center [1085, 68] width 14 height 14
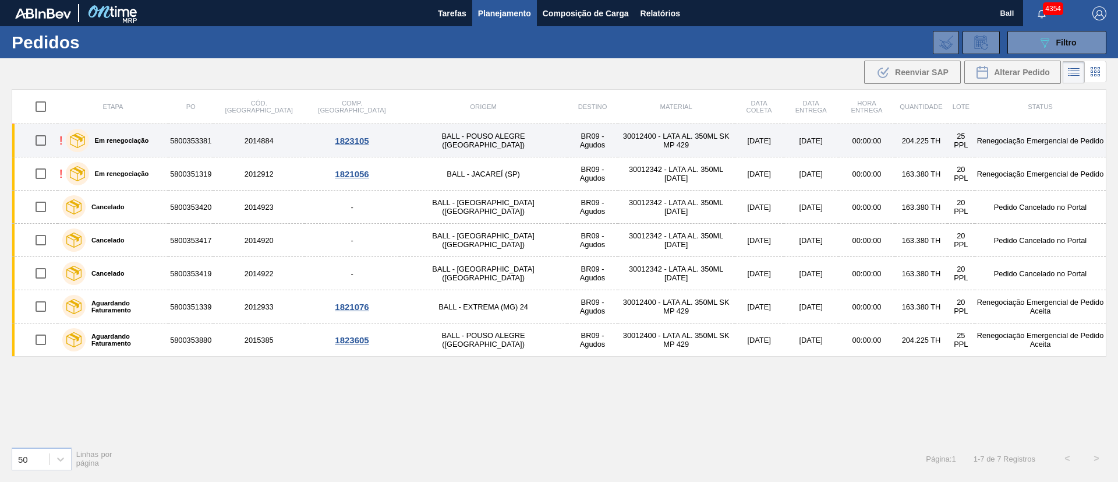
click at [330, 141] on div "1823105" at bounding box center [351, 141] width 91 height 10
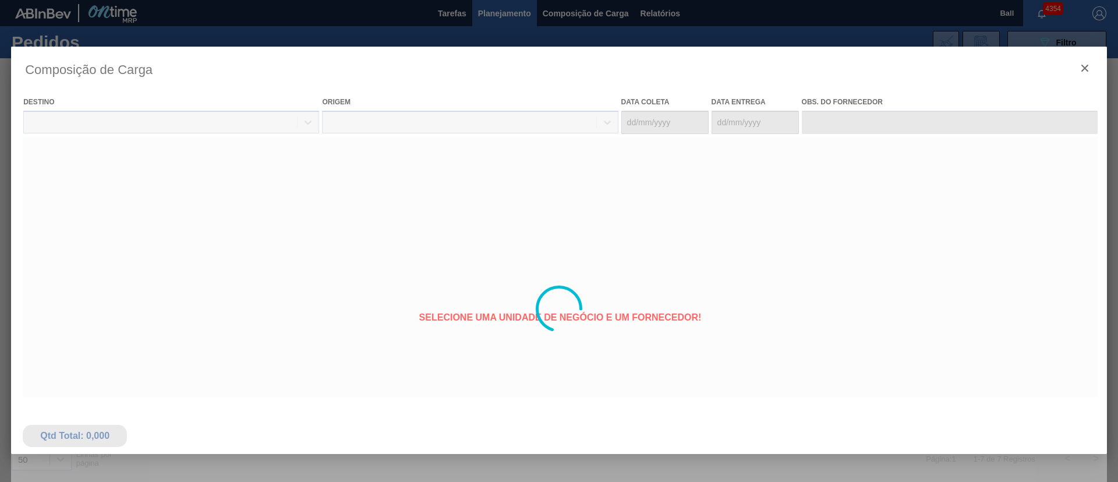
type coleta "[DATE]"
type entrega "[DATE]"
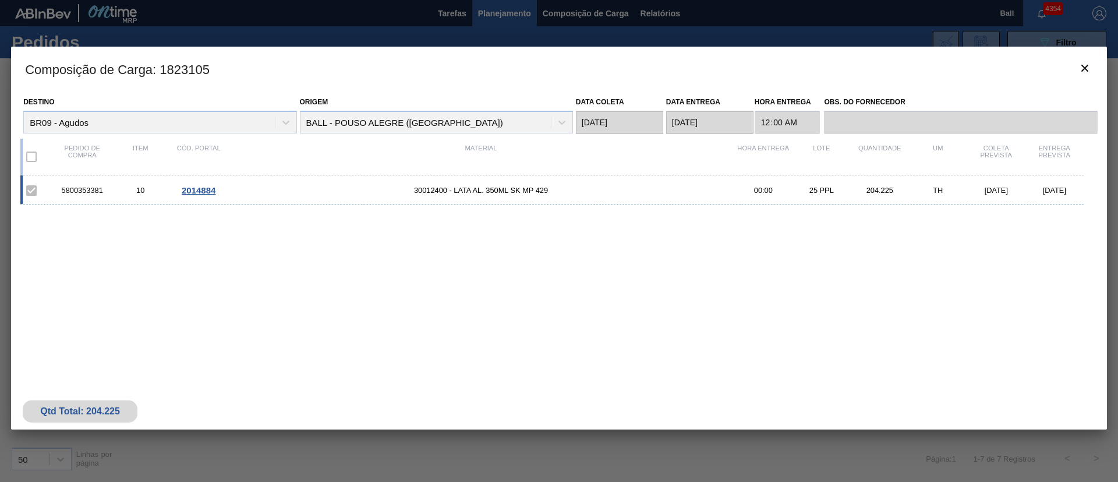
click at [209, 182] on div "5800353381 10 2014884 30012400 - LATA AL. 350ML SK MP 429 00:00 25 PPL 204.225 …" at bounding box center [552, 189] width 1064 height 29
click at [200, 190] on span "2014884" at bounding box center [199, 190] width 34 height 10
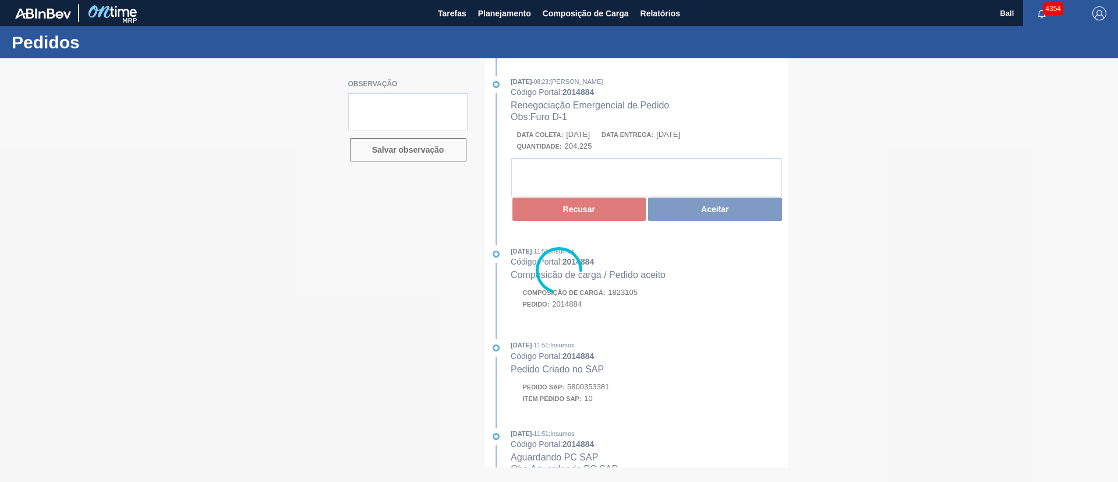
click at [618, 87] on div at bounding box center [559, 270] width 1118 height 424
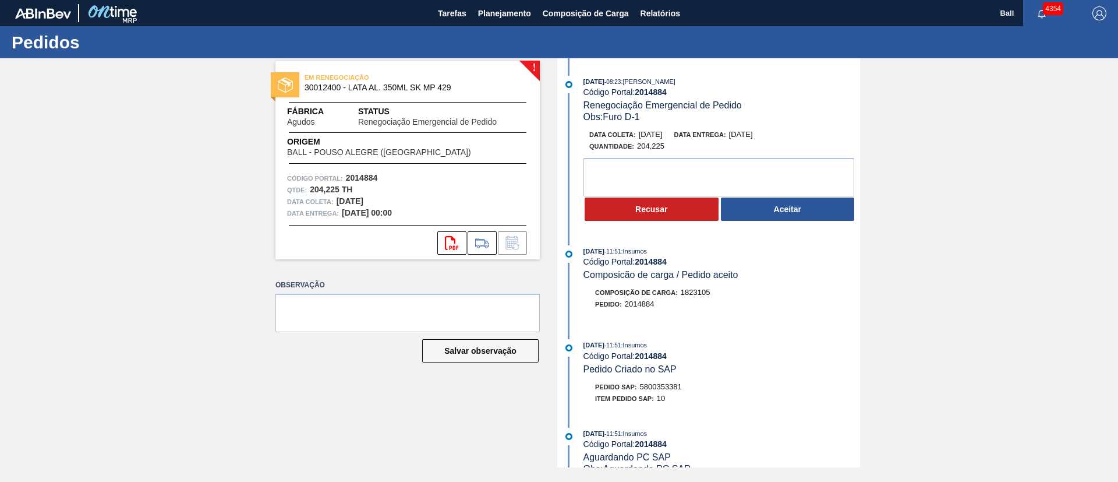
scroll to position [87, 0]
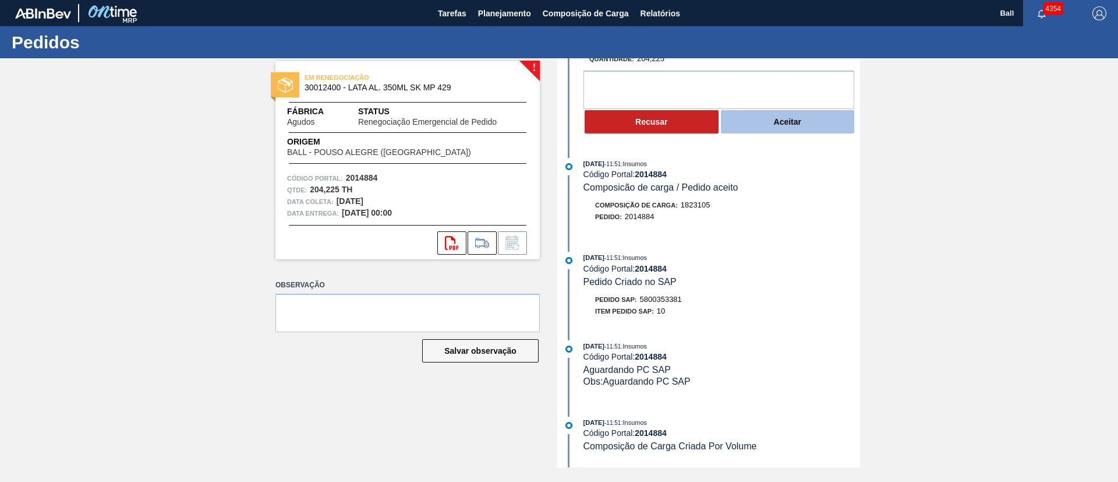
click at [811, 126] on button "Aceitar" at bounding box center [788, 121] width 134 height 23
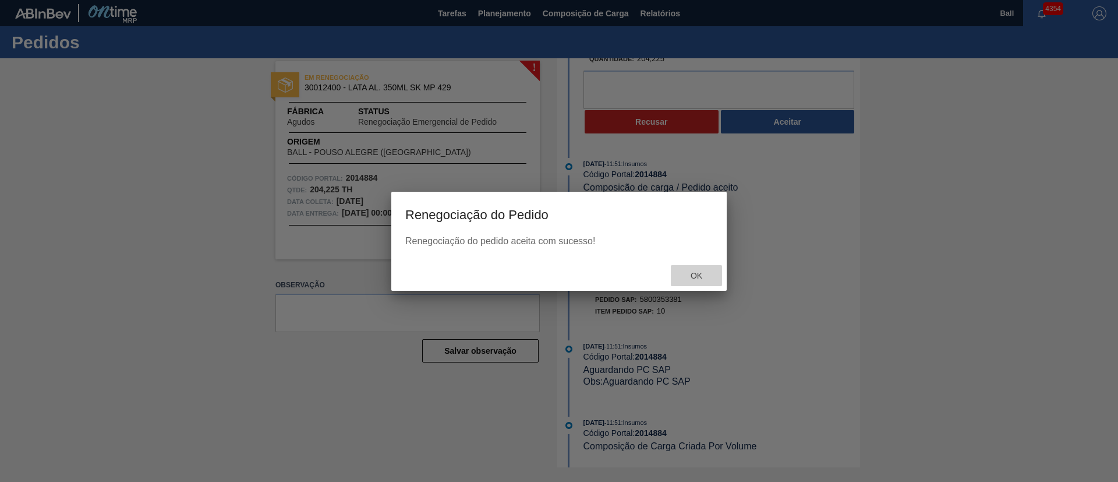
click at [689, 274] on span "Ok" at bounding box center [697, 275] width 30 height 9
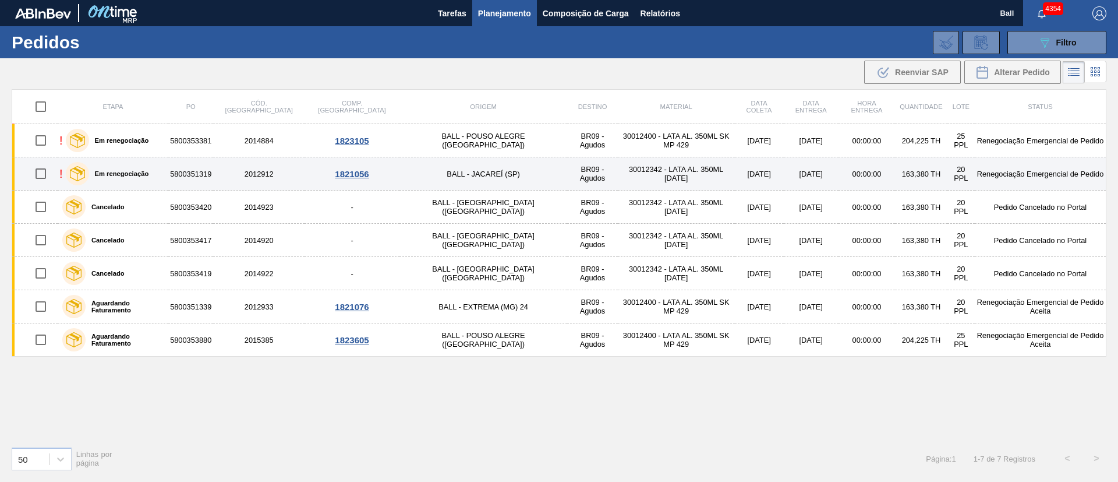
click at [331, 172] on div "1821056" at bounding box center [351, 174] width 91 height 10
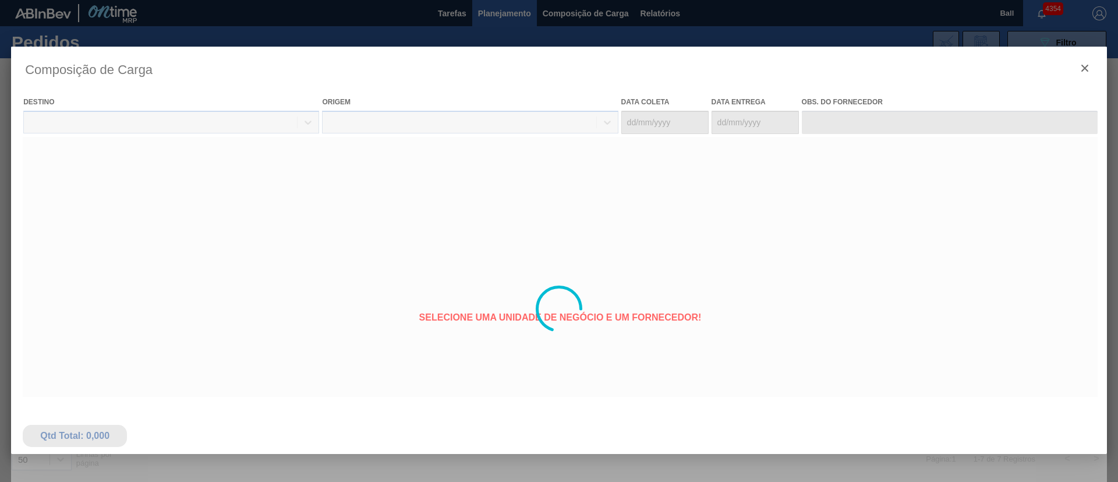
type coleta "[DATE]"
type entrega "[DATE]"
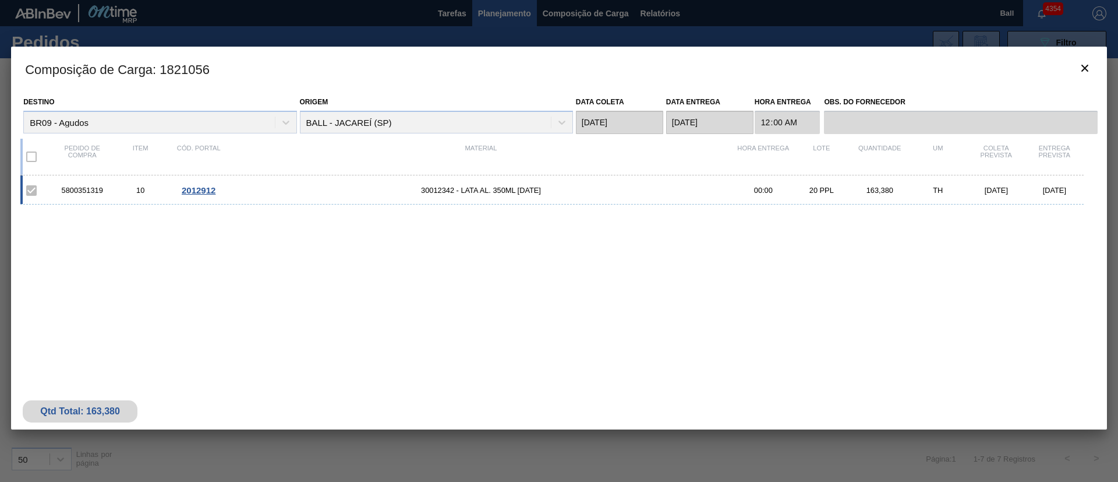
click at [182, 190] on span "2012912" at bounding box center [199, 190] width 34 height 10
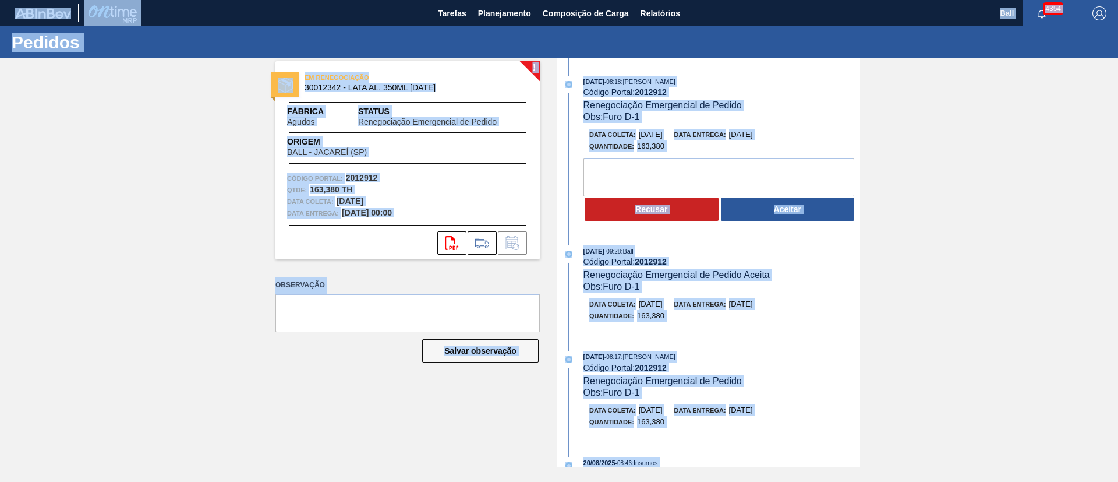
click at [747, 102] on div "26/08/2025 - 08:18 : BRUNO DE MELLO DUARTE Código Portal: 2012912 Renegociação …" at bounding box center [722, 99] width 277 height 47
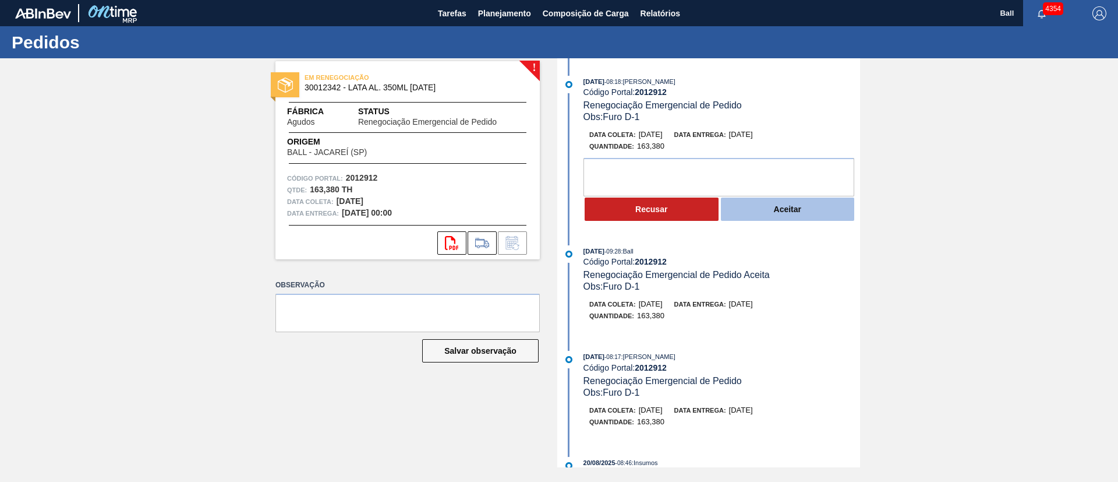
click at [760, 205] on button "Aceitar" at bounding box center [788, 208] width 134 height 23
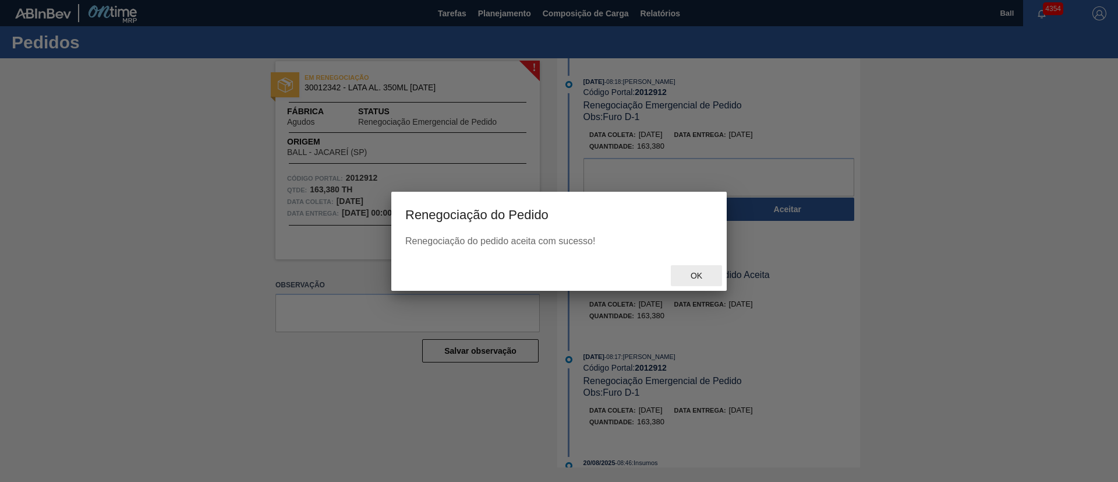
click at [691, 277] on span "Ok" at bounding box center [697, 275] width 30 height 9
